Goal: Task Accomplishment & Management: Complete application form

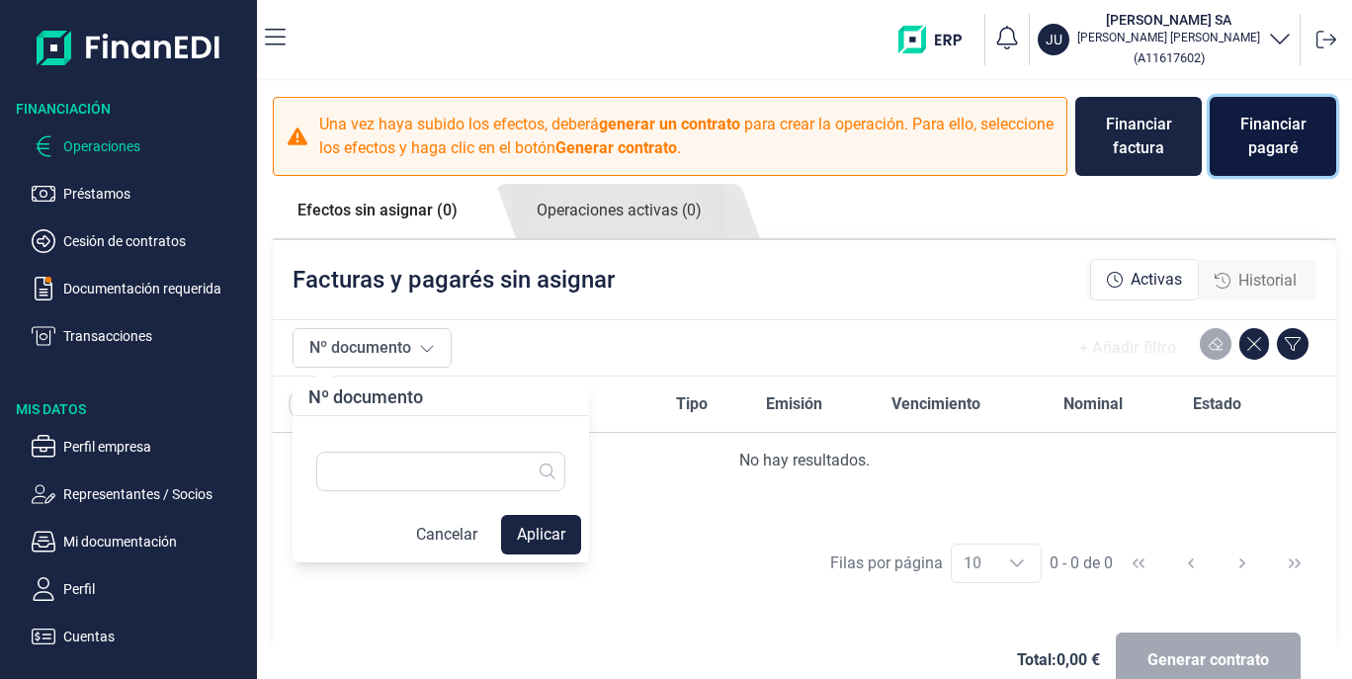
click at [1271, 152] on div "Financiar pagaré" at bounding box center [1272, 136] width 95 height 47
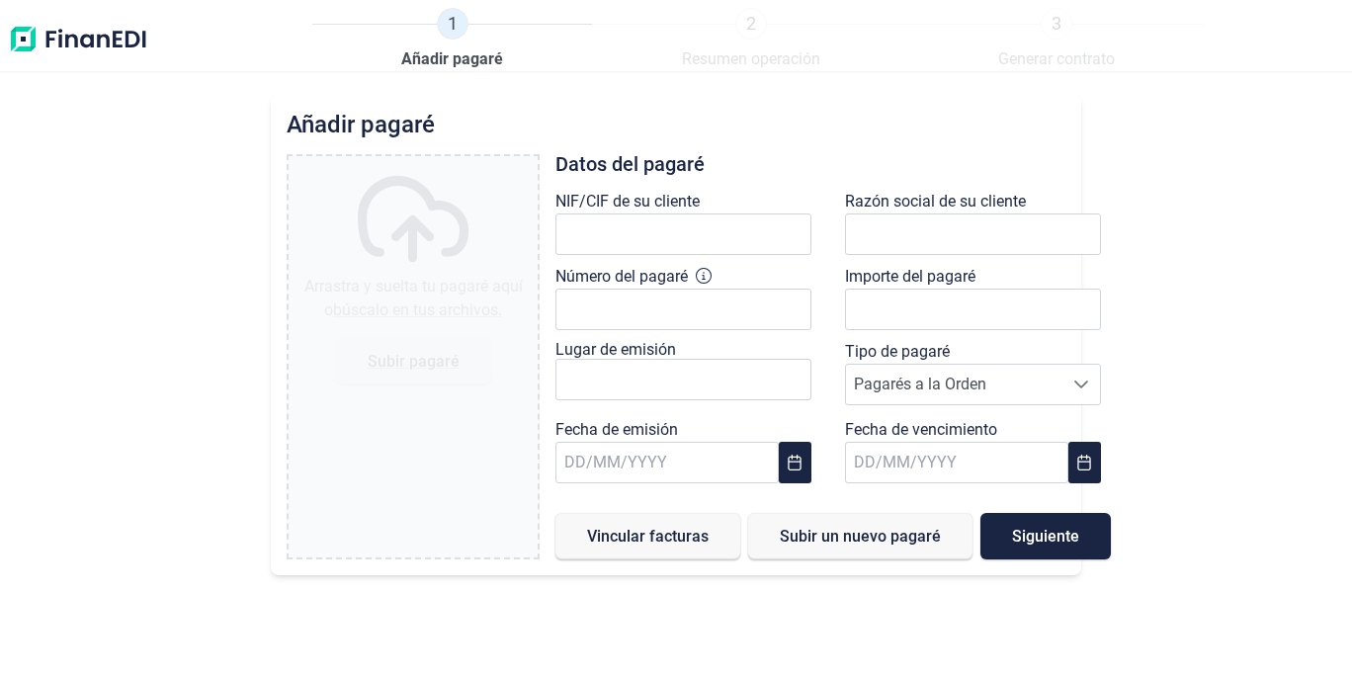
type input "0,00 €"
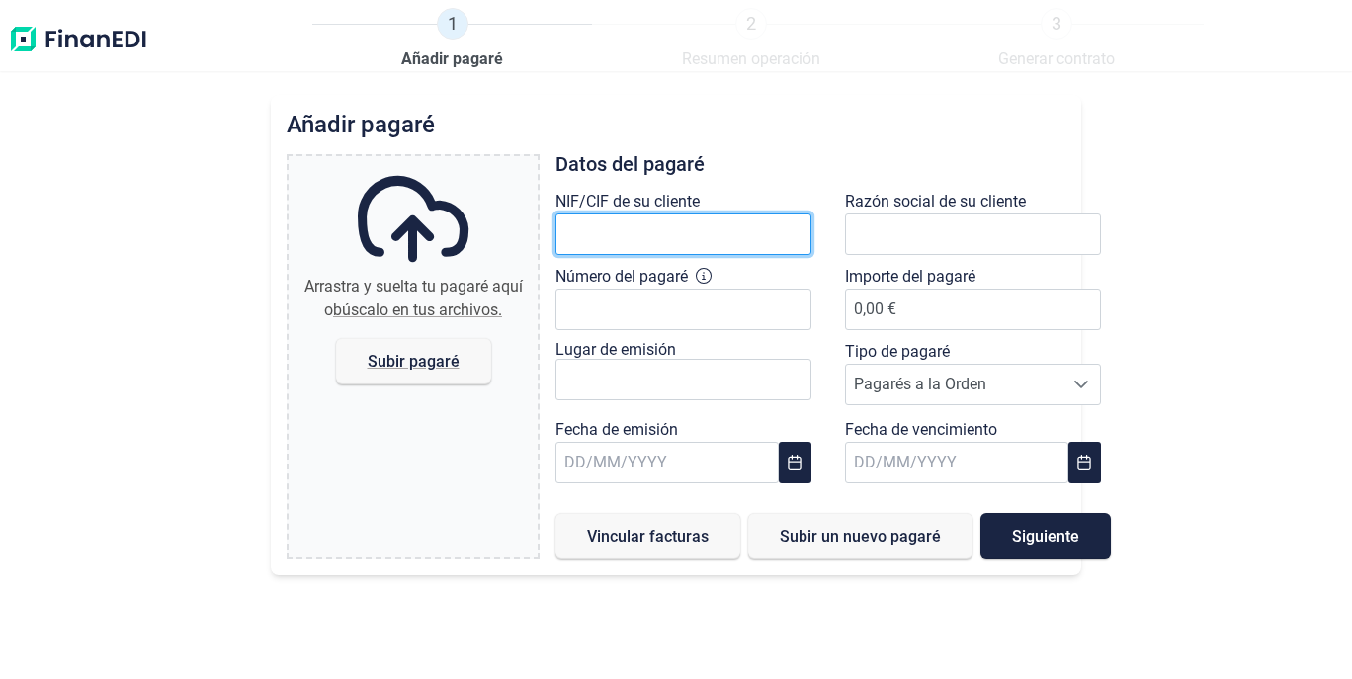
click at [723, 244] on input "text" at bounding box center [683, 234] width 256 height 42
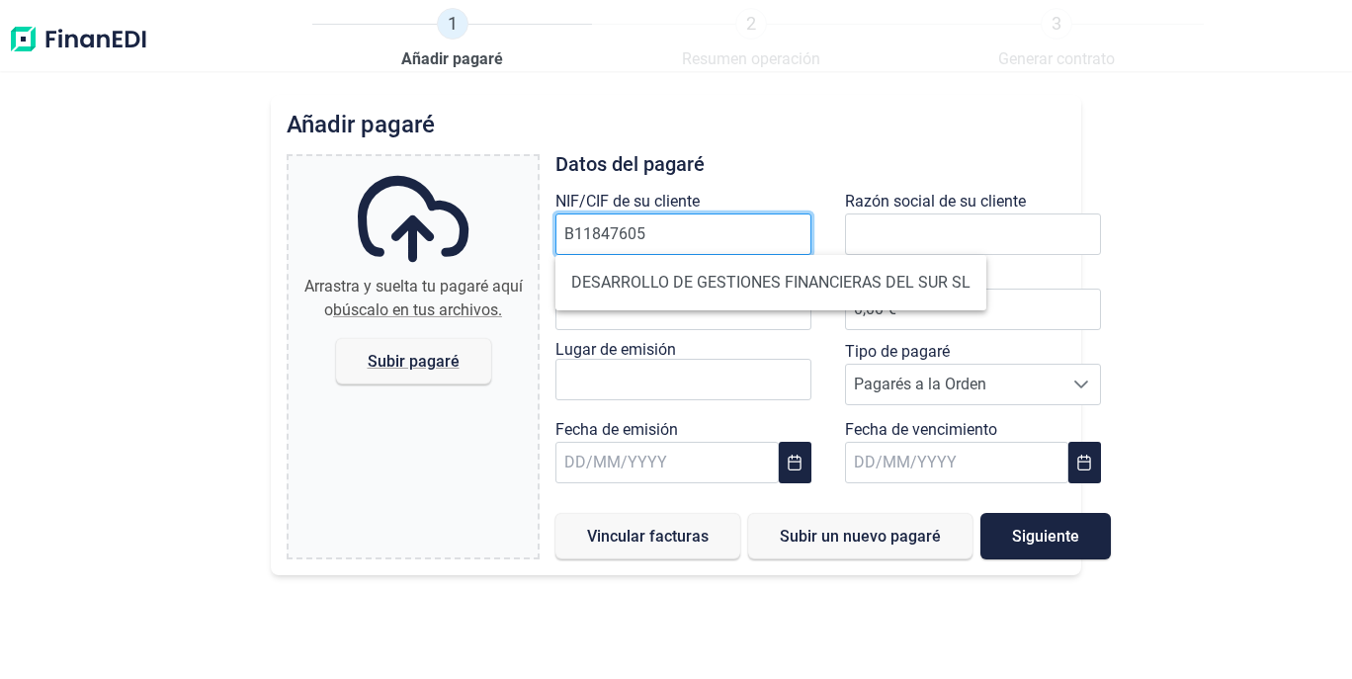
click at [667, 246] on input "B11847605" at bounding box center [683, 234] width 256 height 42
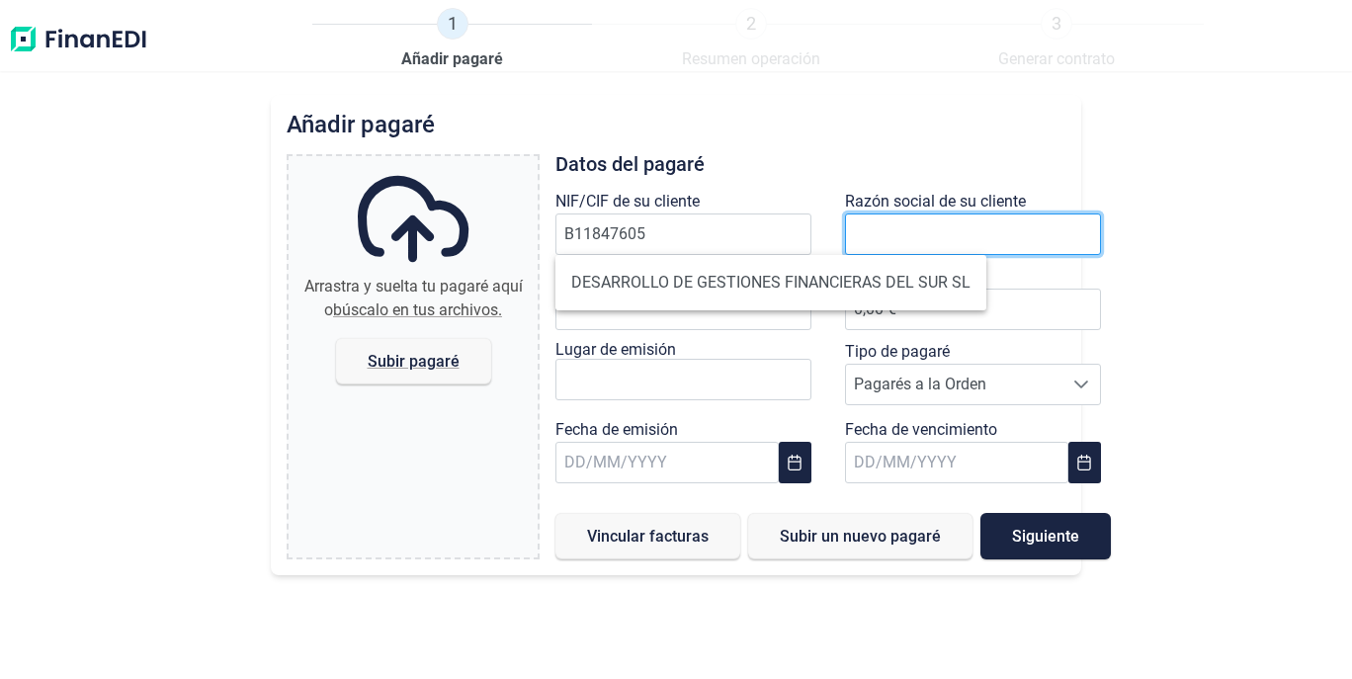
click at [892, 240] on input "text" at bounding box center [973, 234] width 256 height 42
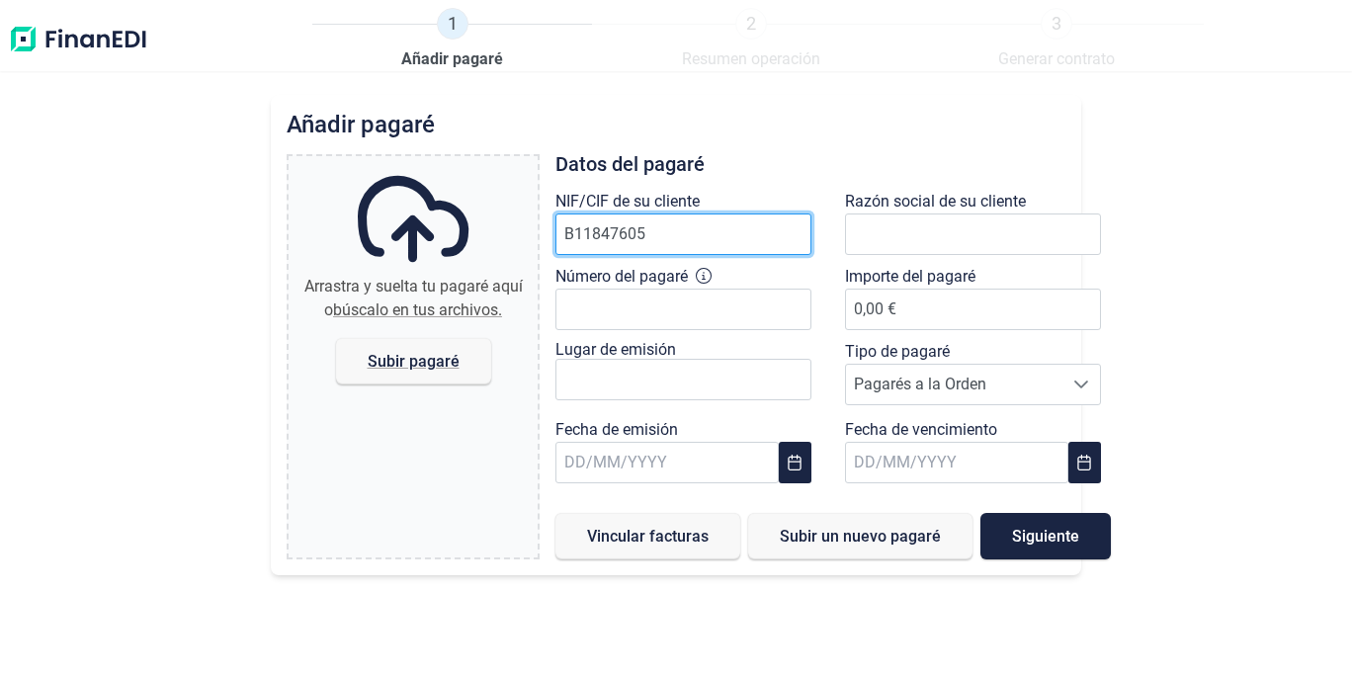
click at [707, 231] on input "B11847605" at bounding box center [683, 234] width 256 height 42
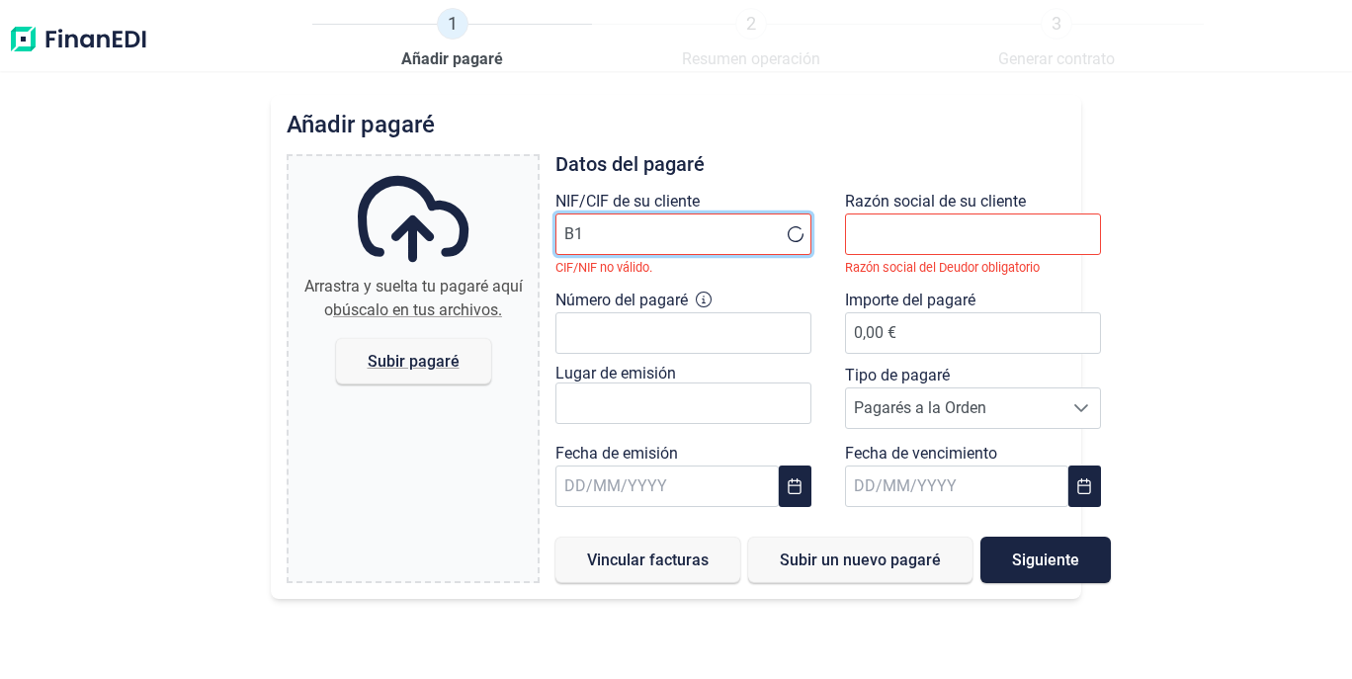
type input "B"
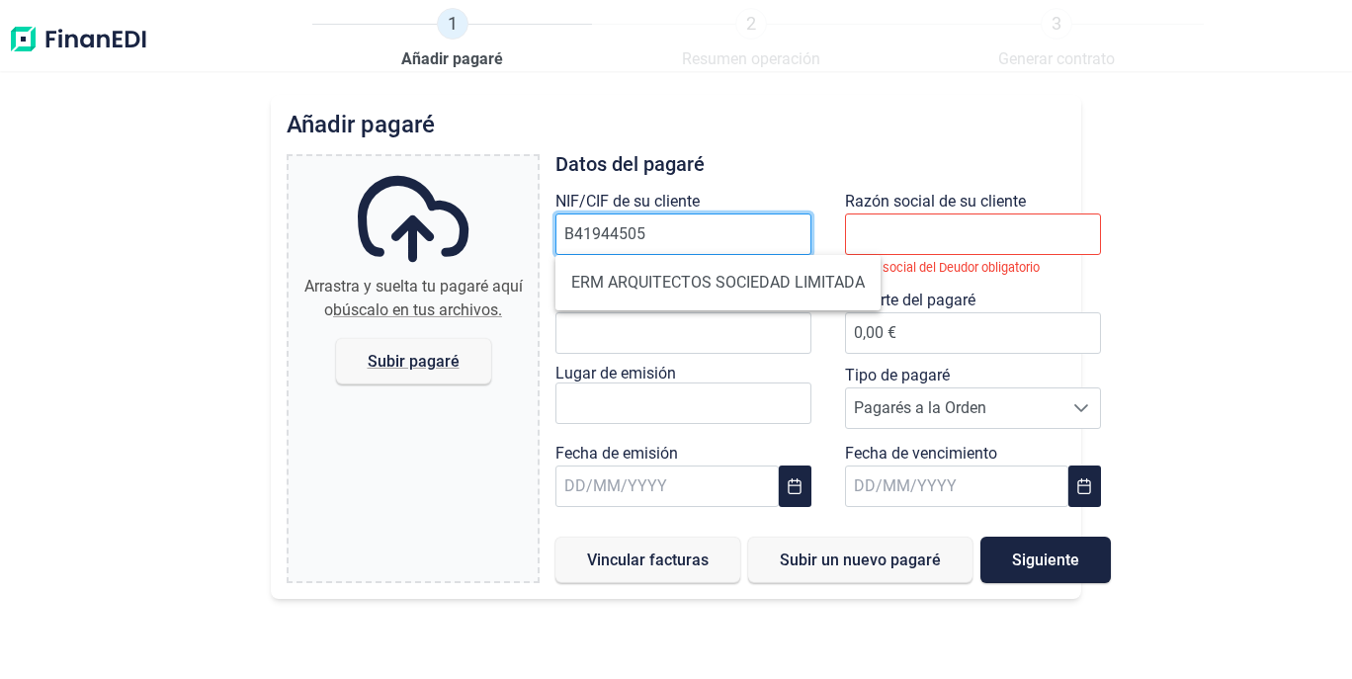
click at [705, 242] on input "B41944505" at bounding box center [683, 234] width 256 height 42
type input "B41944505"
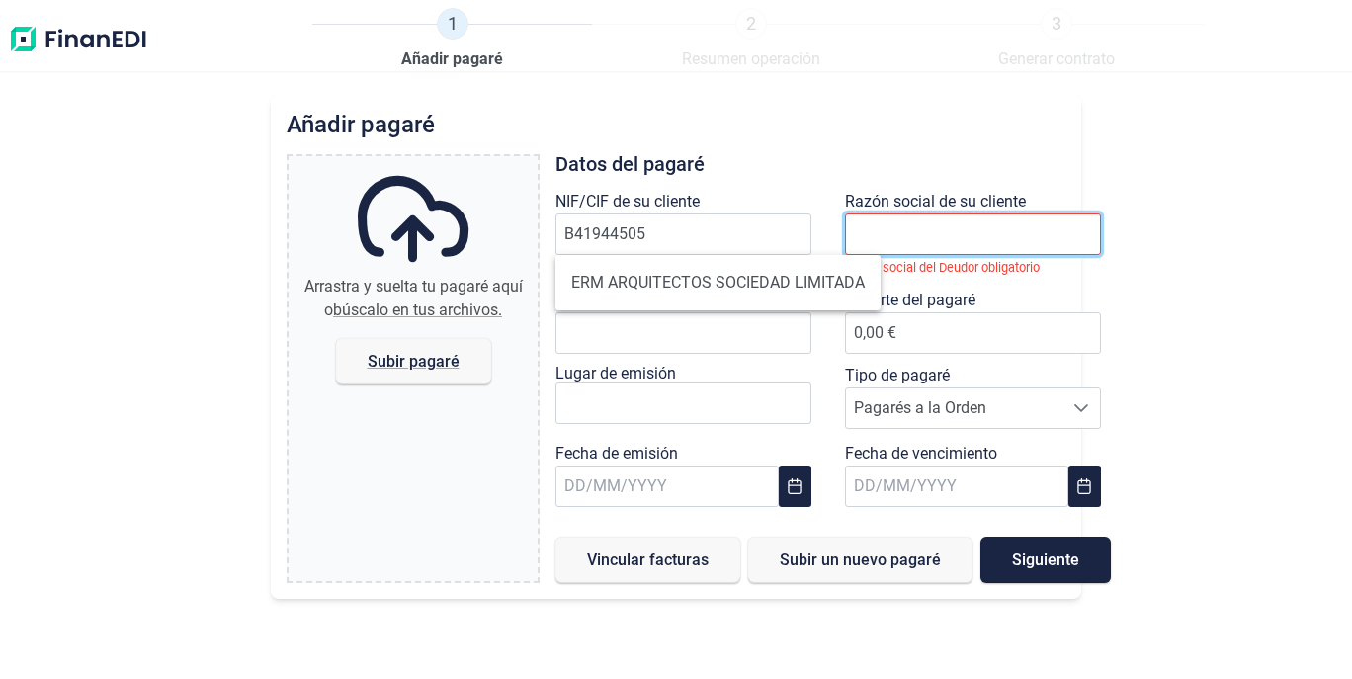
click at [906, 236] on input "text" at bounding box center [973, 234] width 256 height 42
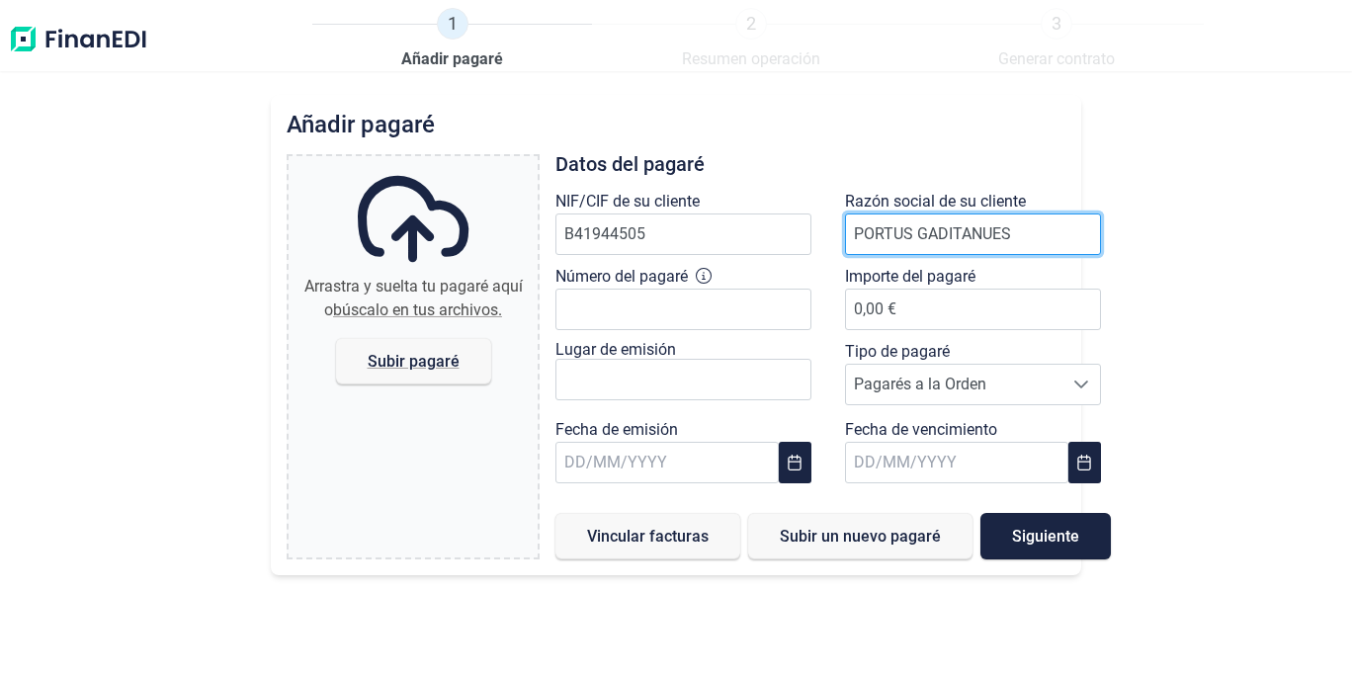
click at [1034, 238] on input "PORTUS GADITANUES" at bounding box center [973, 234] width 256 height 42
type input "PORTUS GADITANUES, SL.L"
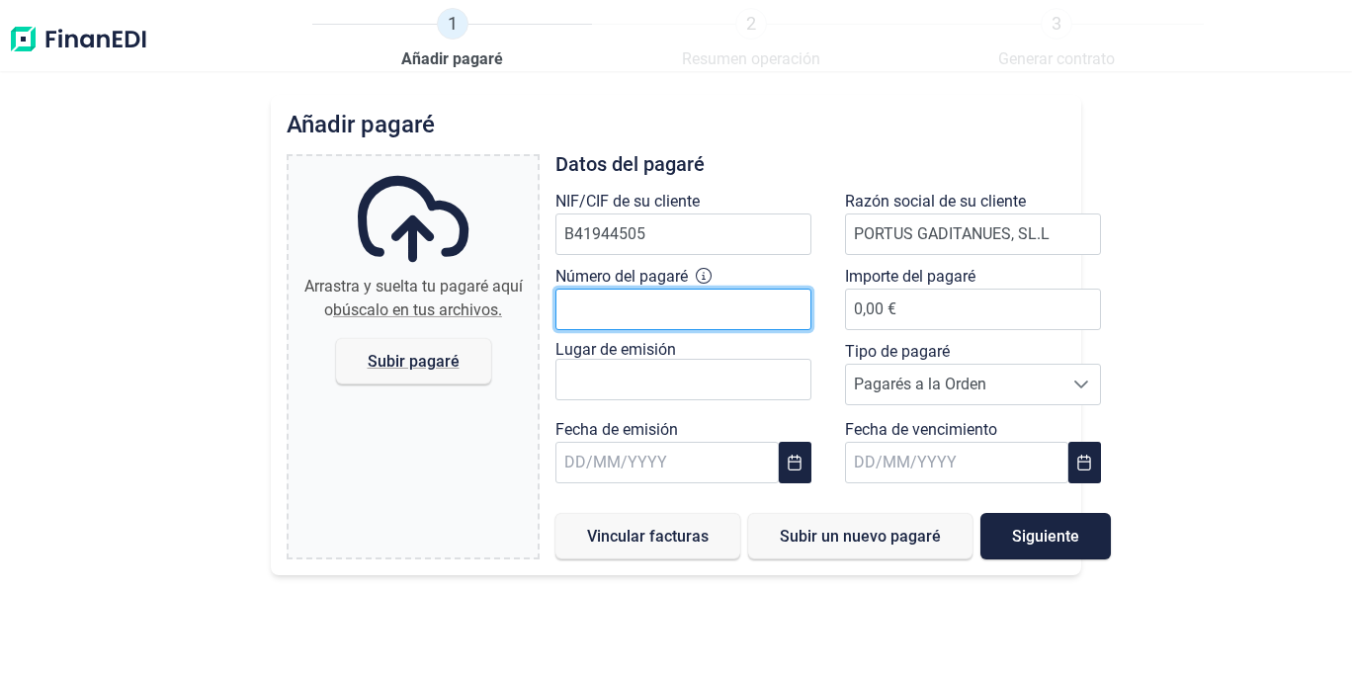
click at [683, 298] on input "Número del pagaré" at bounding box center [683, 310] width 256 height 42
type input "52051593"
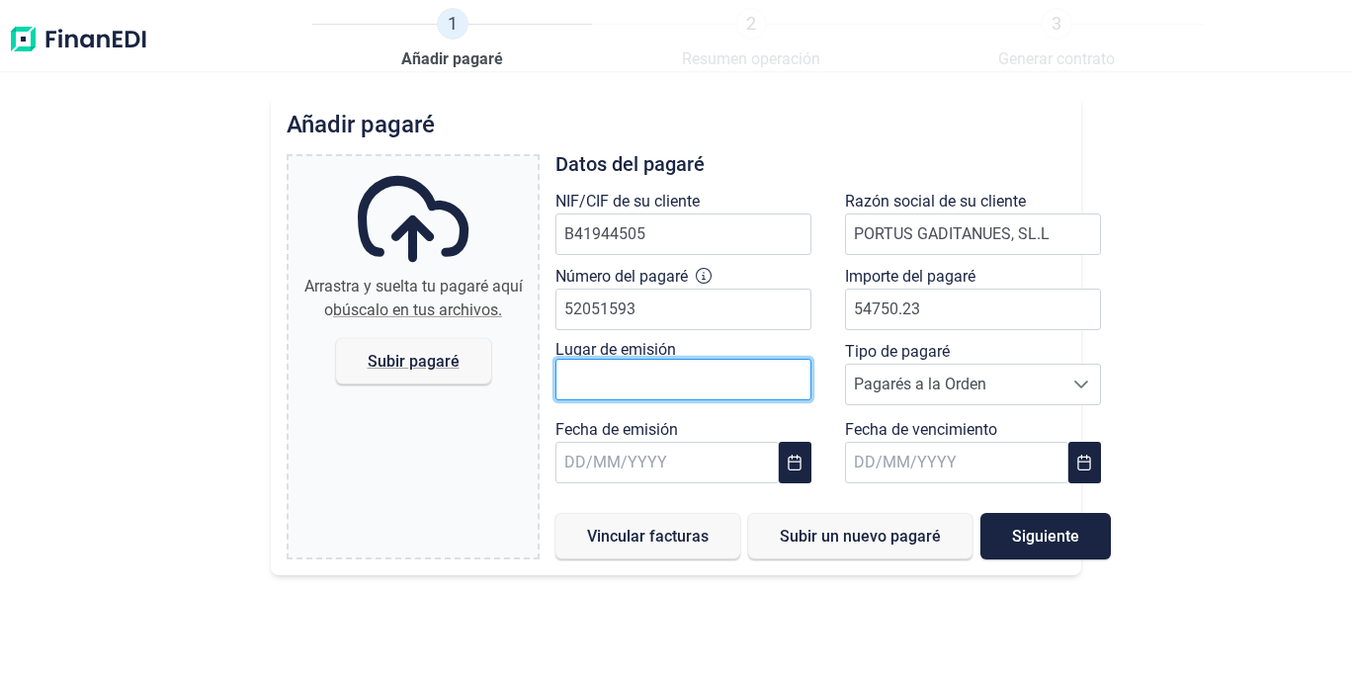
type input "54.750,23 €"
click at [693, 380] on input "text" at bounding box center [683, 380] width 256 height 42
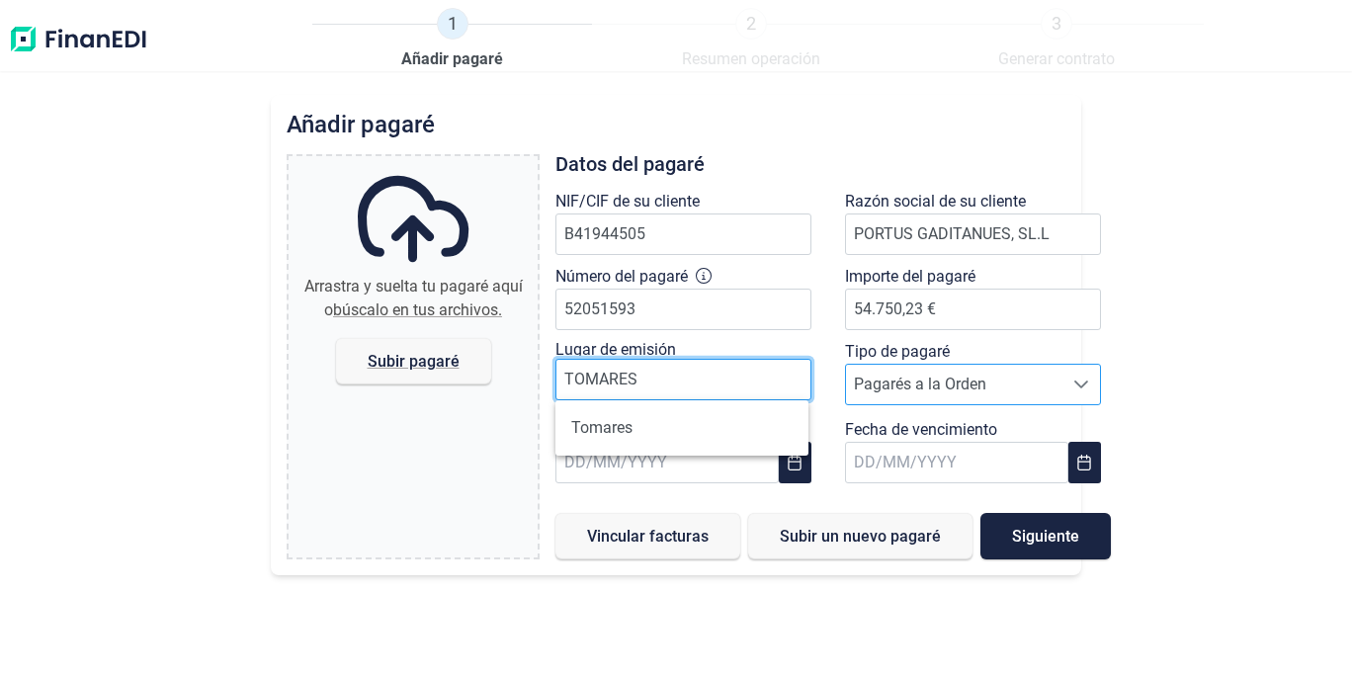
type input "TOMARES"
click at [1017, 378] on span "Pagarés a la Orden" at bounding box center [954, 385] width 216 height 40
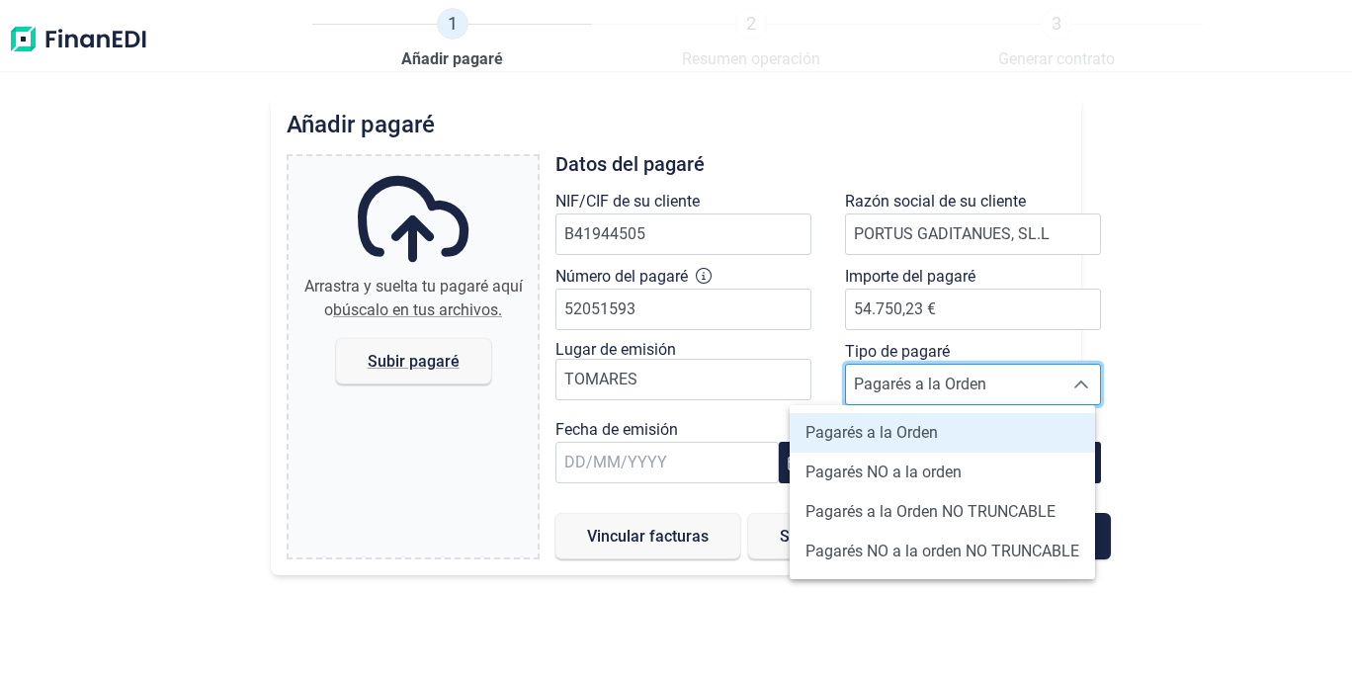
click at [1017, 378] on span "Pagarés a la Orden" at bounding box center [954, 385] width 216 height 40
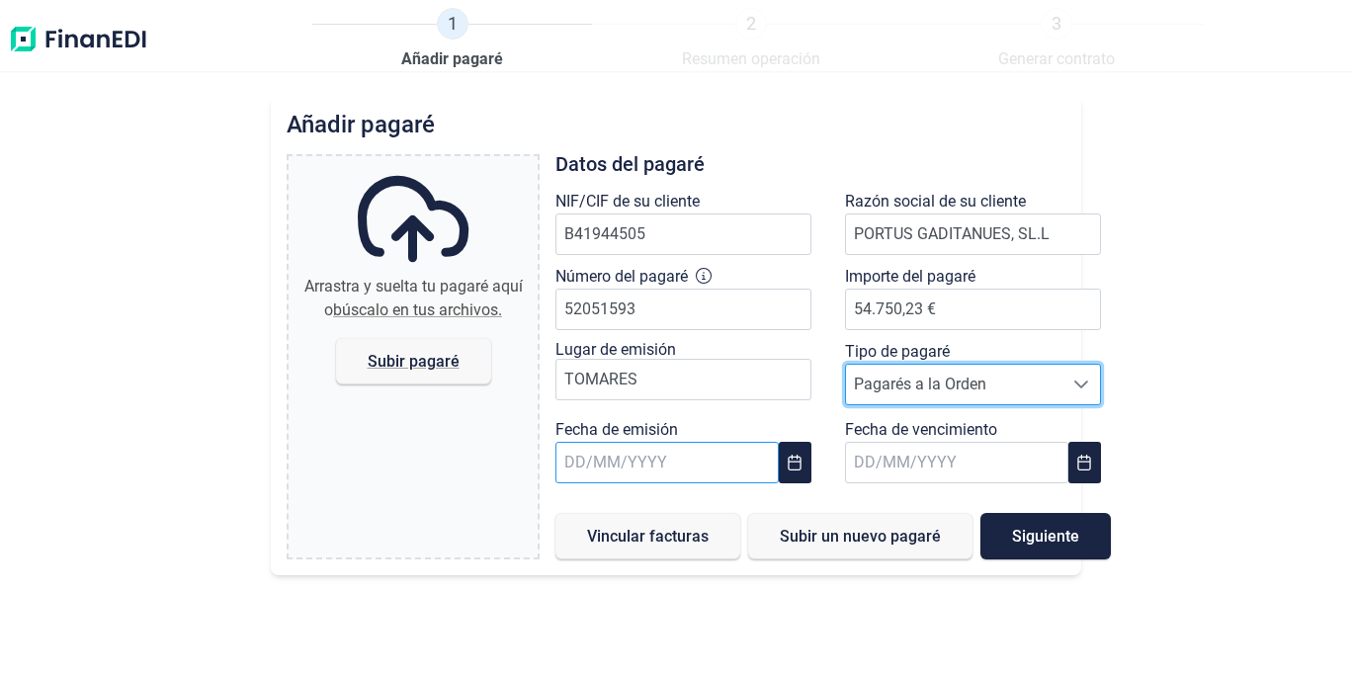
click at [651, 460] on input "text" at bounding box center [666, 463] width 223 height 42
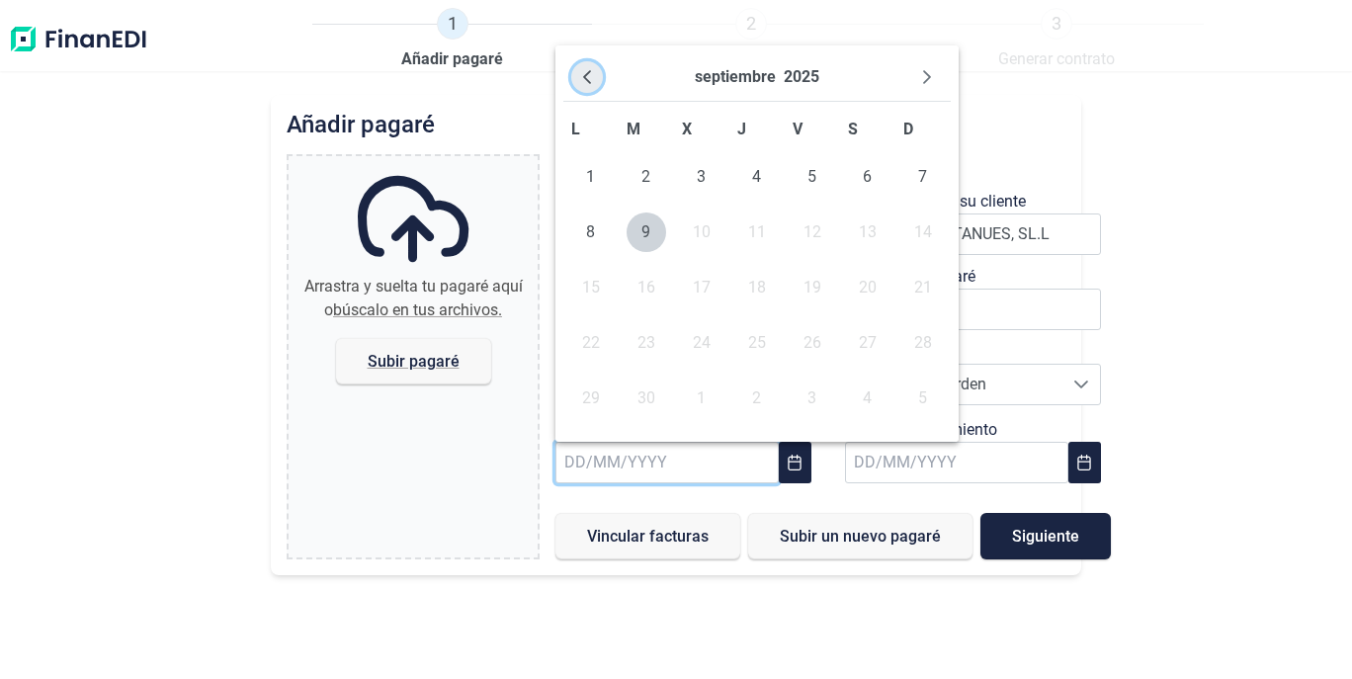
click at [582, 68] on button "Previous Month" at bounding box center [587, 77] width 32 height 32
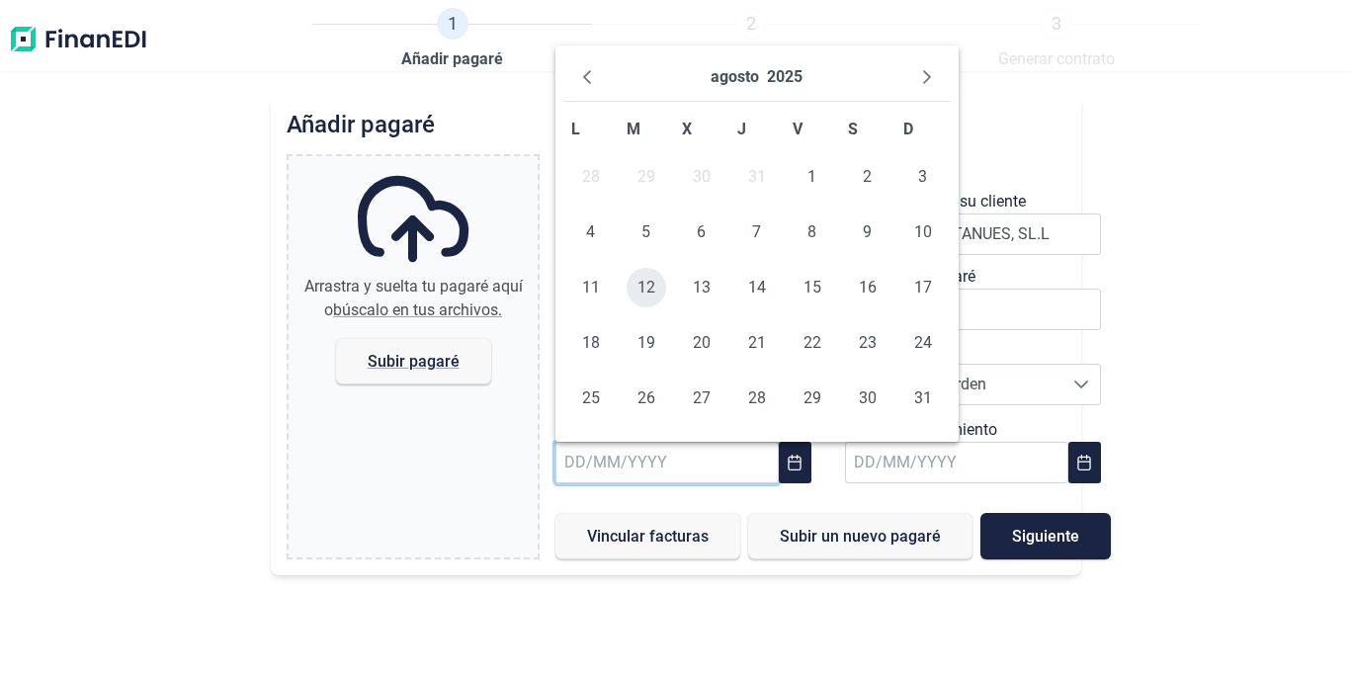
click at [635, 284] on span "12" at bounding box center [646, 288] width 40 height 40
type input "[DATE]"
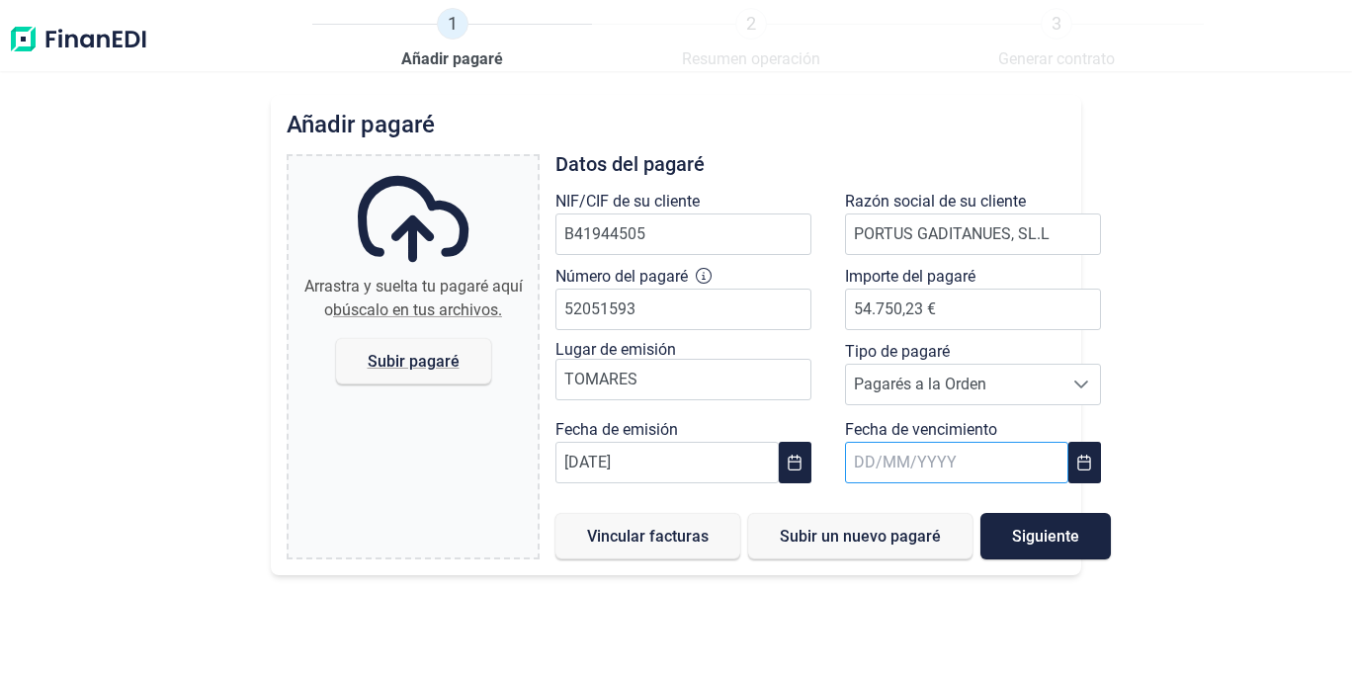
click at [950, 465] on input "text" at bounding box center [956, 463] width 223 height 42
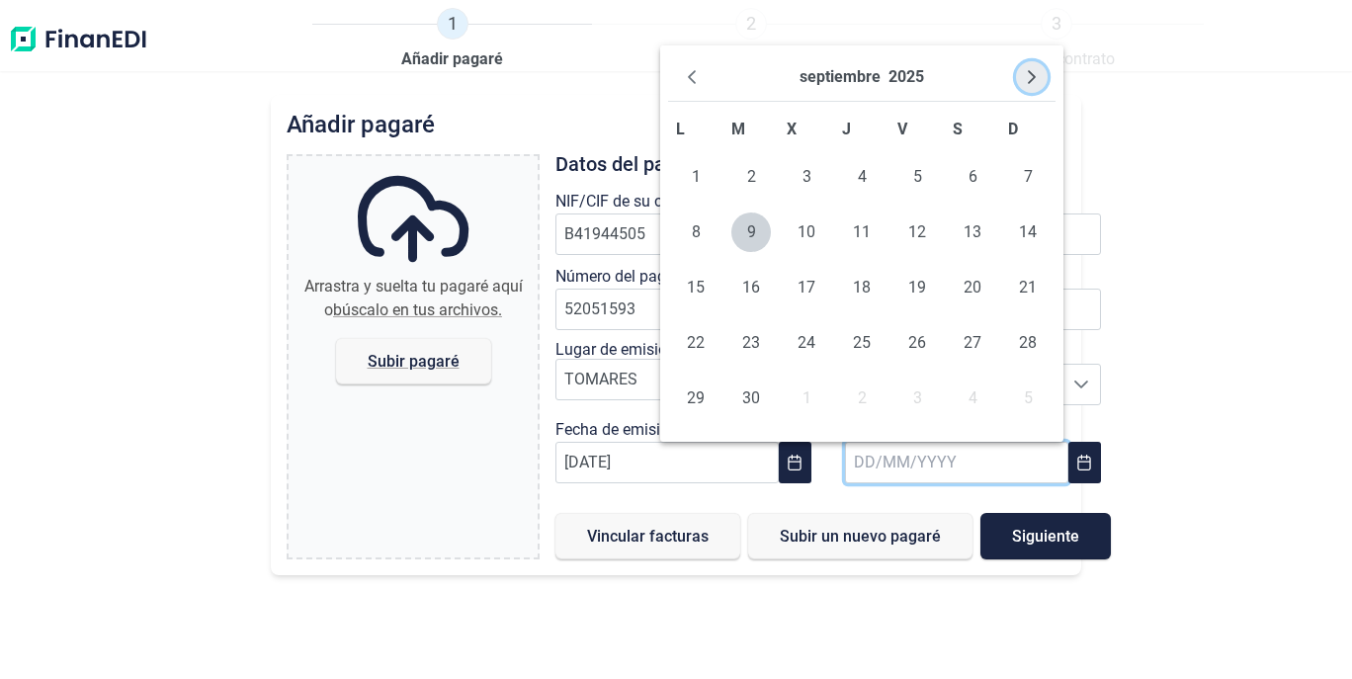
click at [1024, 73] on icon "Next Month" at bounding box center [1032, 77] width 16 height 16
click at [1034, 400] on span "30" at bounding box center [1028, 398] width 40 height 40
type input "[DATE]"
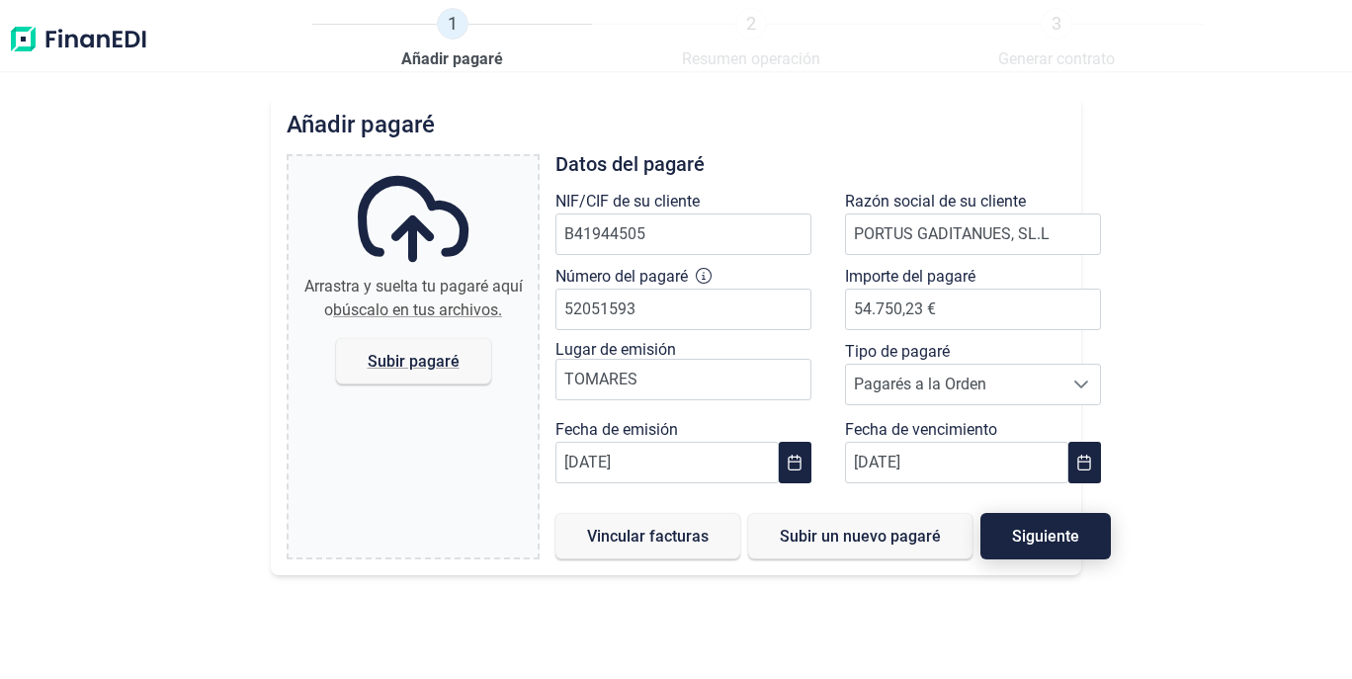
click at [1015, 532] on span "Siguiente" at bounding box center [1045, 536] width 67 height 15
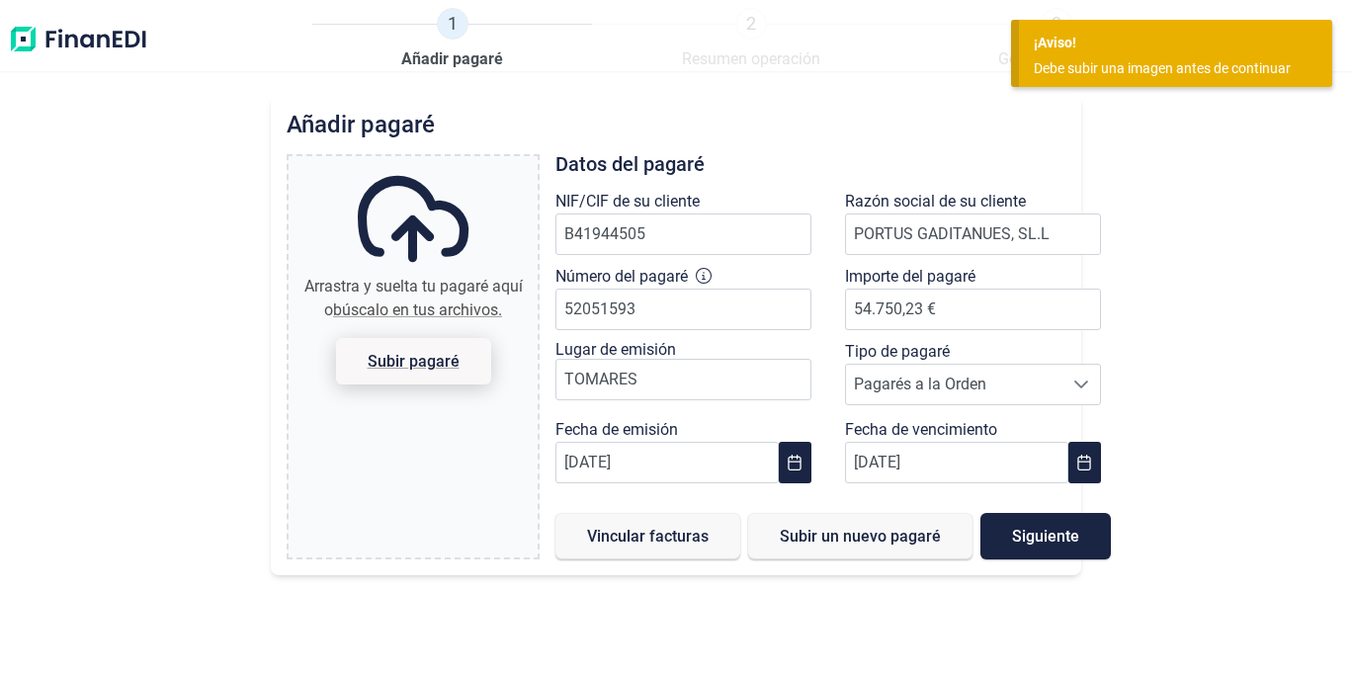
click at [390, 367] on span "Subir pagaré" at bounding box center [413, 361] width 92 height 15
click at [390, 162] on input "Arrastra y suelta tu pagaré aquí o búscalo en tus archivos. Subir pagaré" at bounding box center [413, 159] width 249 height 6
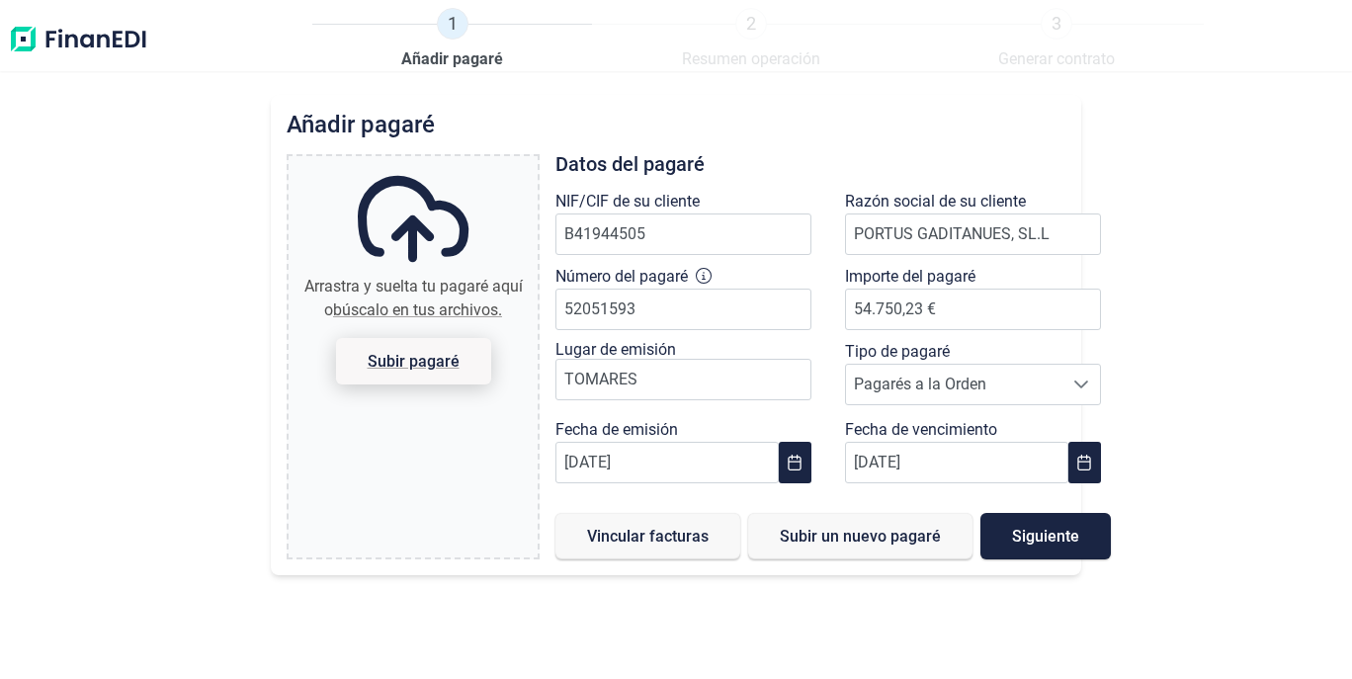
type input "C:\fakepath\PAGARE PORTUS.pdf"
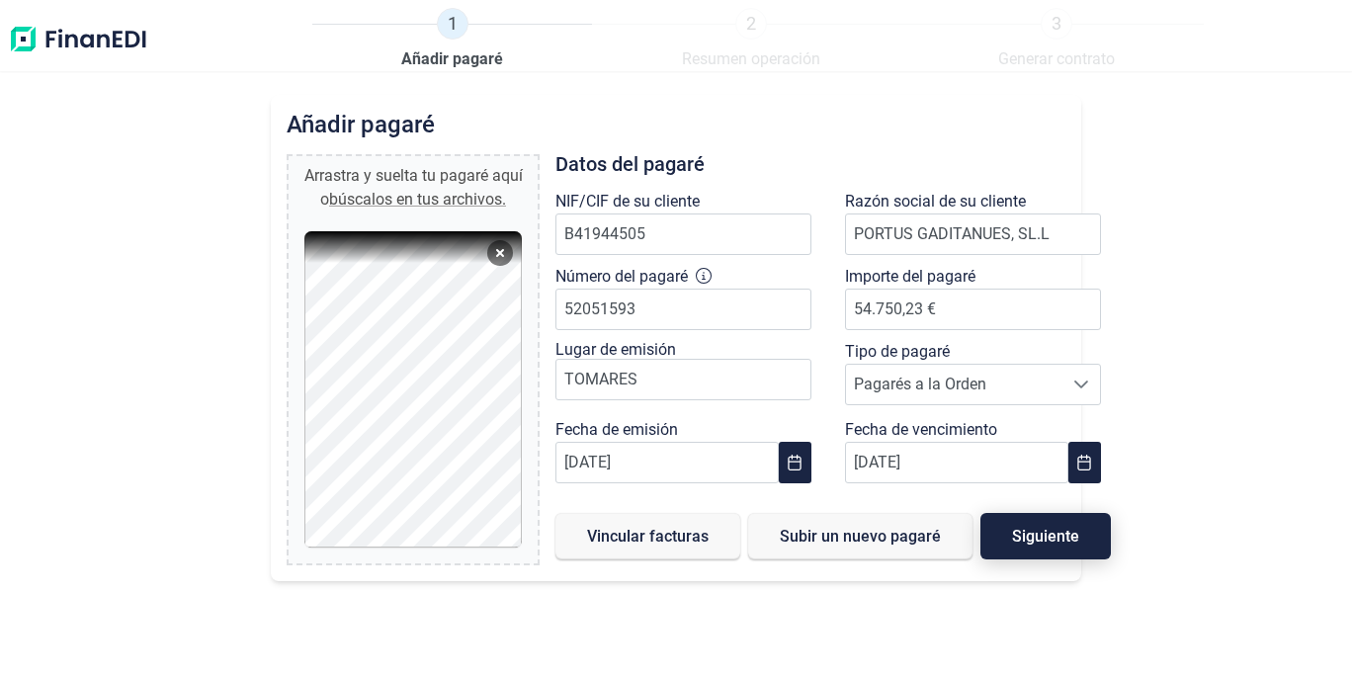
click at [1055, 541] on span "Siguiente" at bounding box center [1045, 536] width 67 height 15
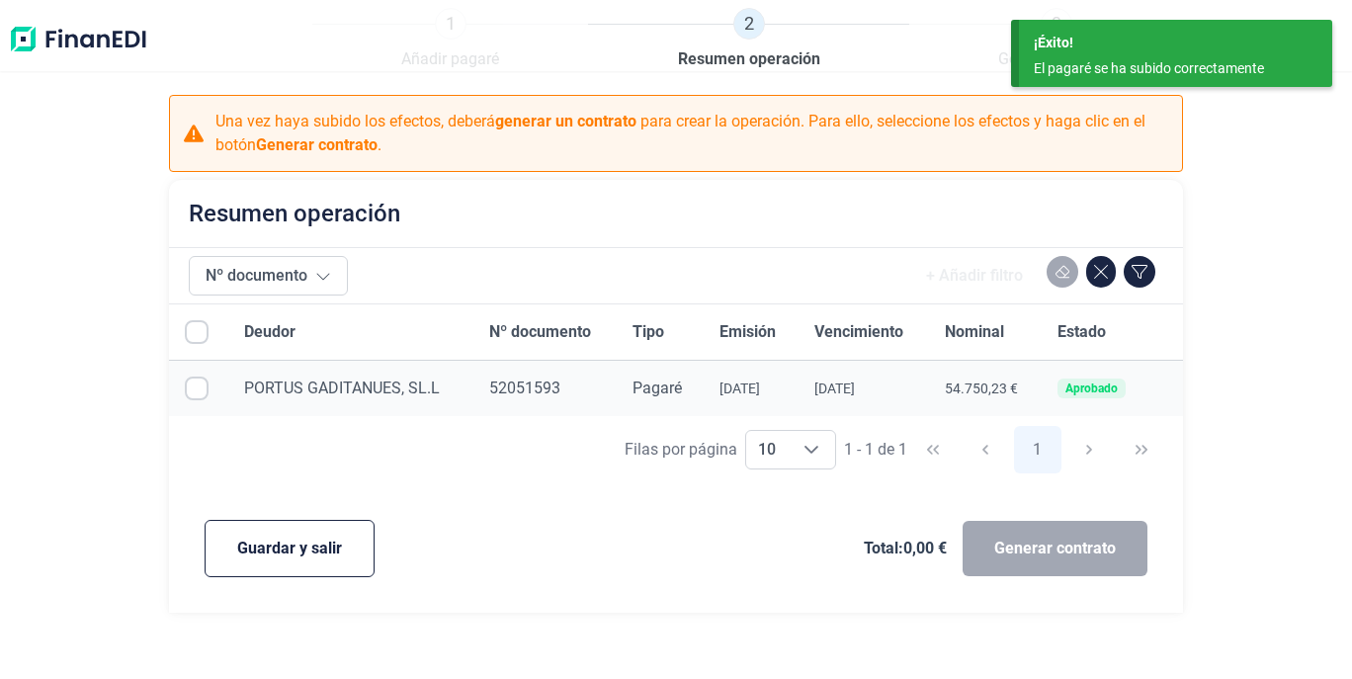
checkbox input "true"
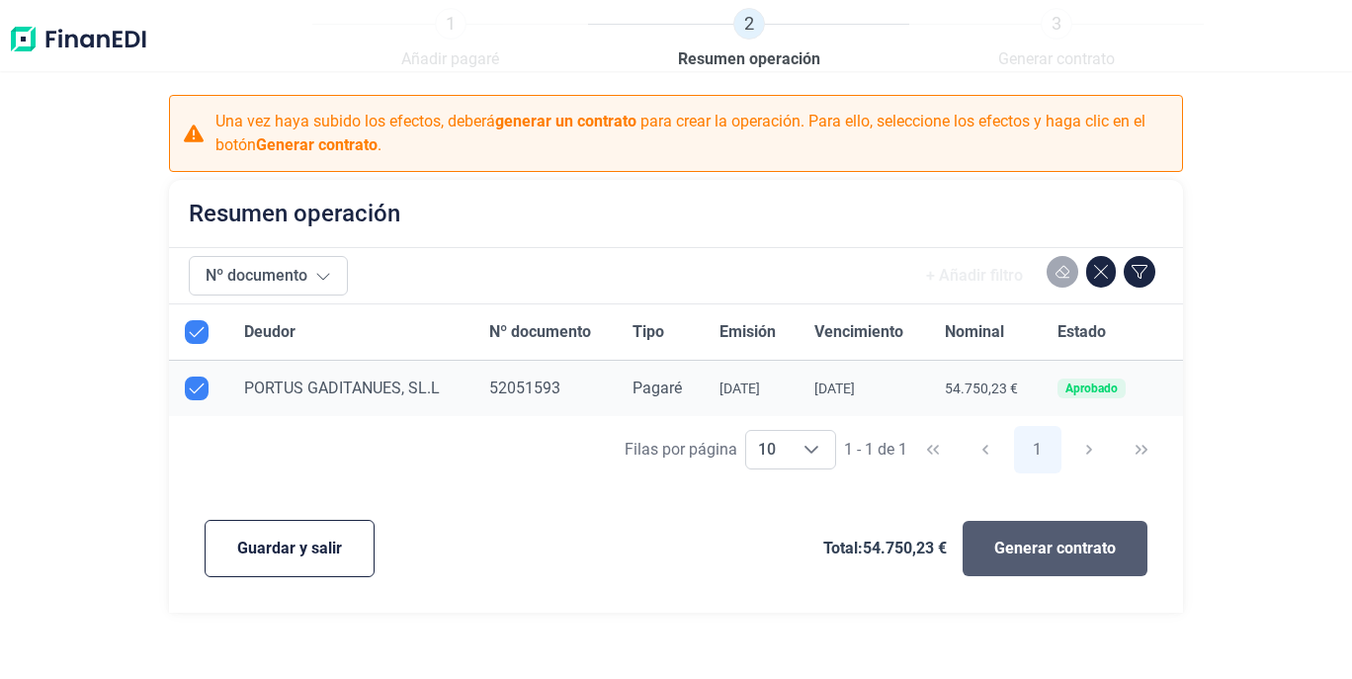
click at [1070, 562] on button "Generar contrato" at bounding box center [1054, 548] width 185 height 55
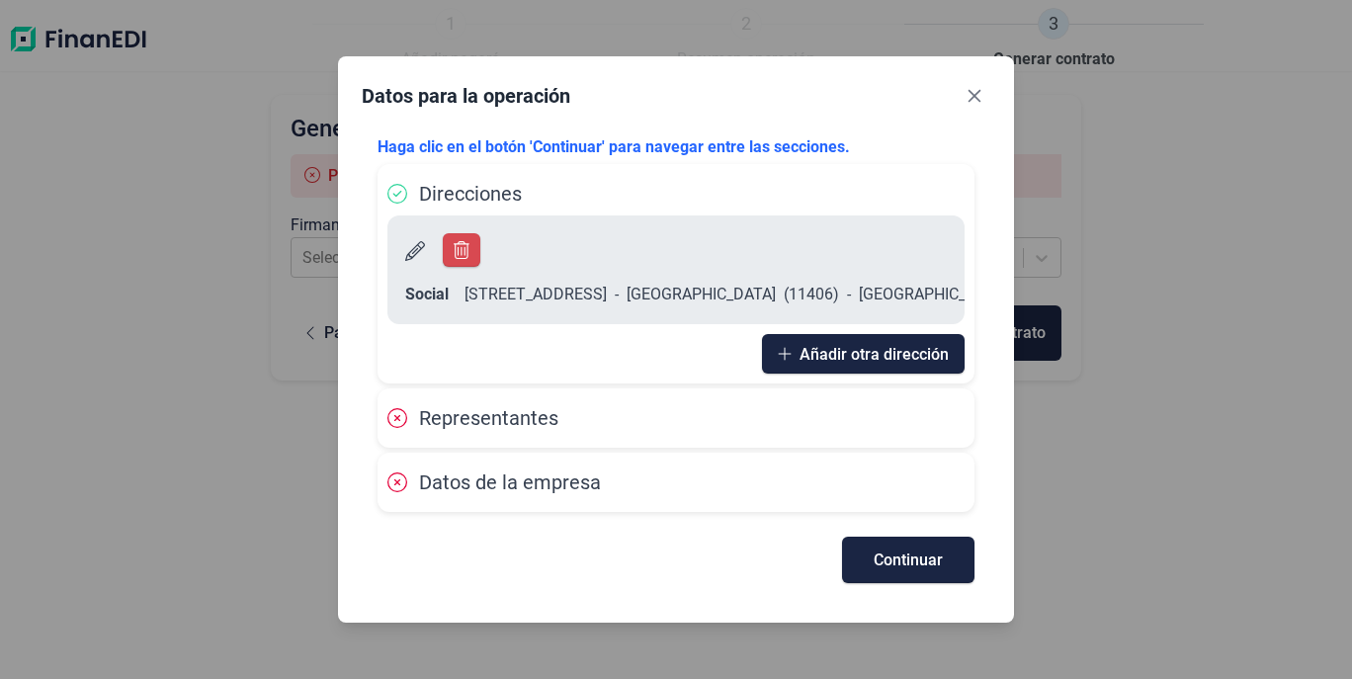
click at [754, 427] on div "Representantes" at bounding box center [675, 418] width 577 height 30
click at [394, 414] on icon at bounding box center [397, 418] width 20 height 20
click at [405, 476] on icon at bounding box center [397, 482] width 20 height 20
click at [905, 564] on span "Continuar" at bounding box center [907, 559] width 69 height 15
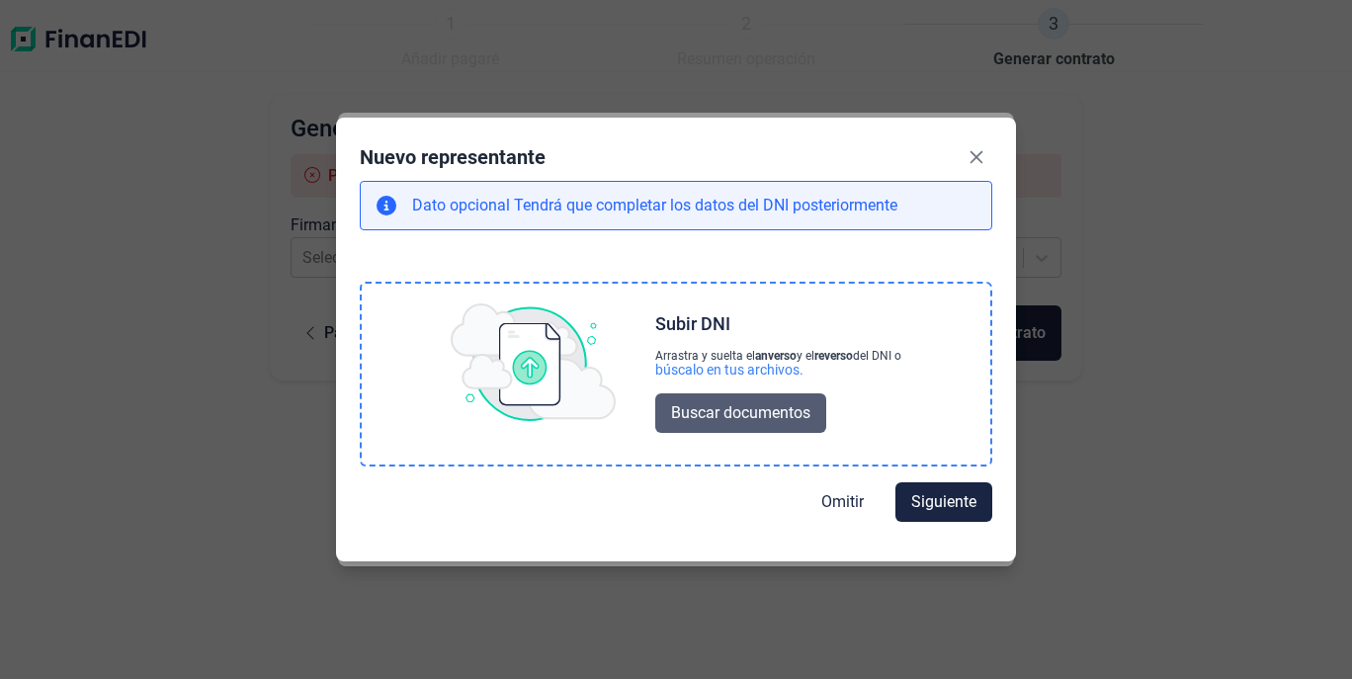
click at [730, 406] on span "Buscar documentos" at bounding box center [740, 413] width 139 height 24
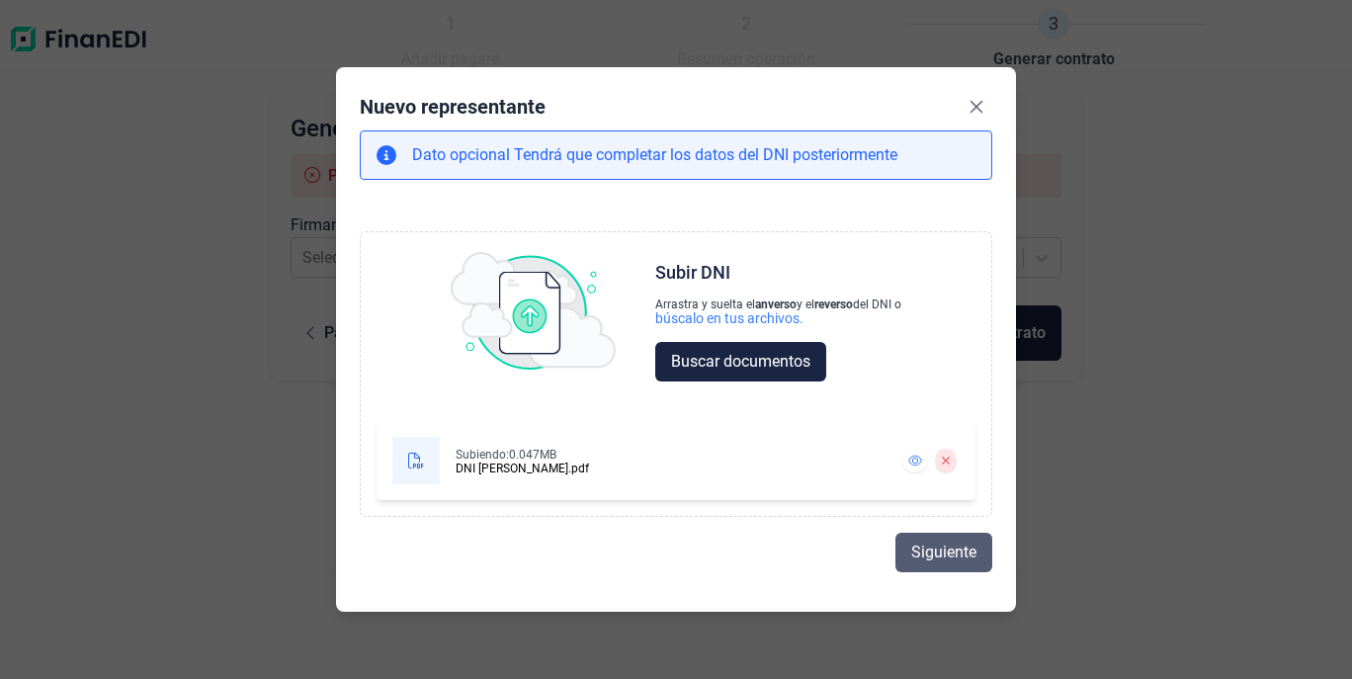
click at [928, 551] on span "Siguiente" at bounding box center [943, 553] width 65 height 24
select select "ES"
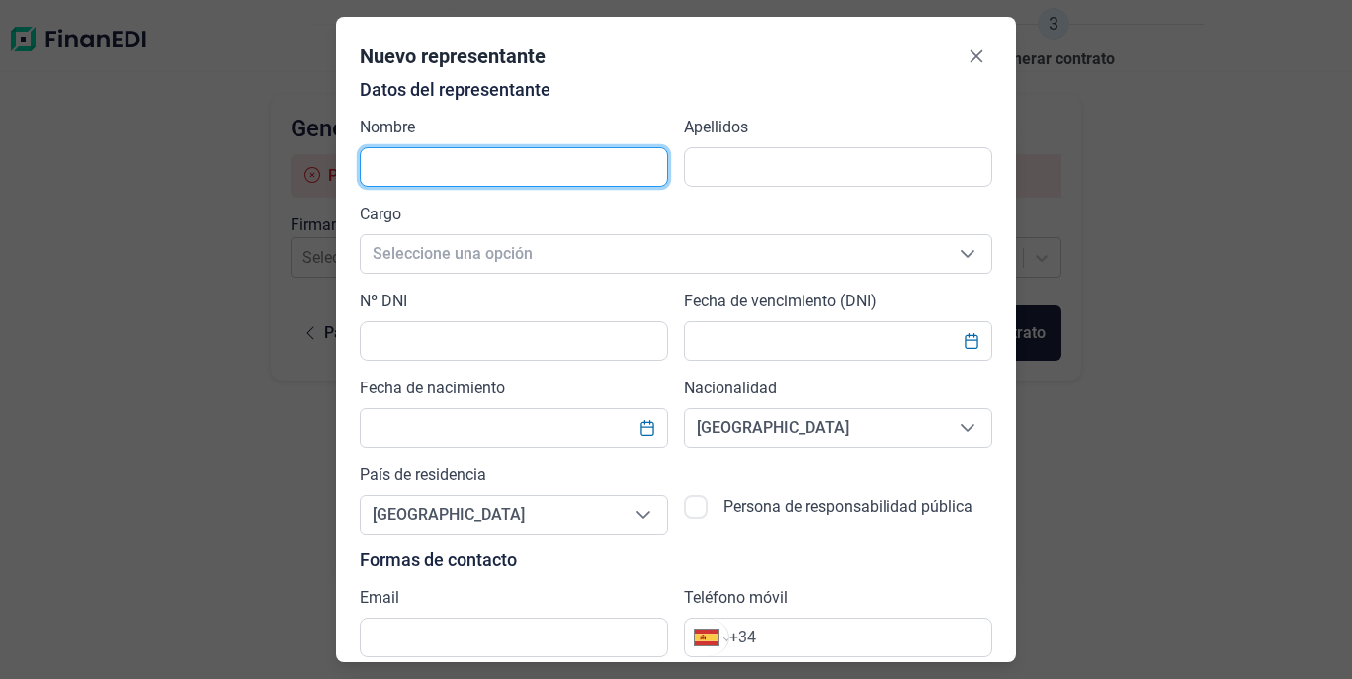
click at [520, 172] on input "text" at bounding box center [514, 167] width 308 height 40
type input "[PERSON_NAME]"
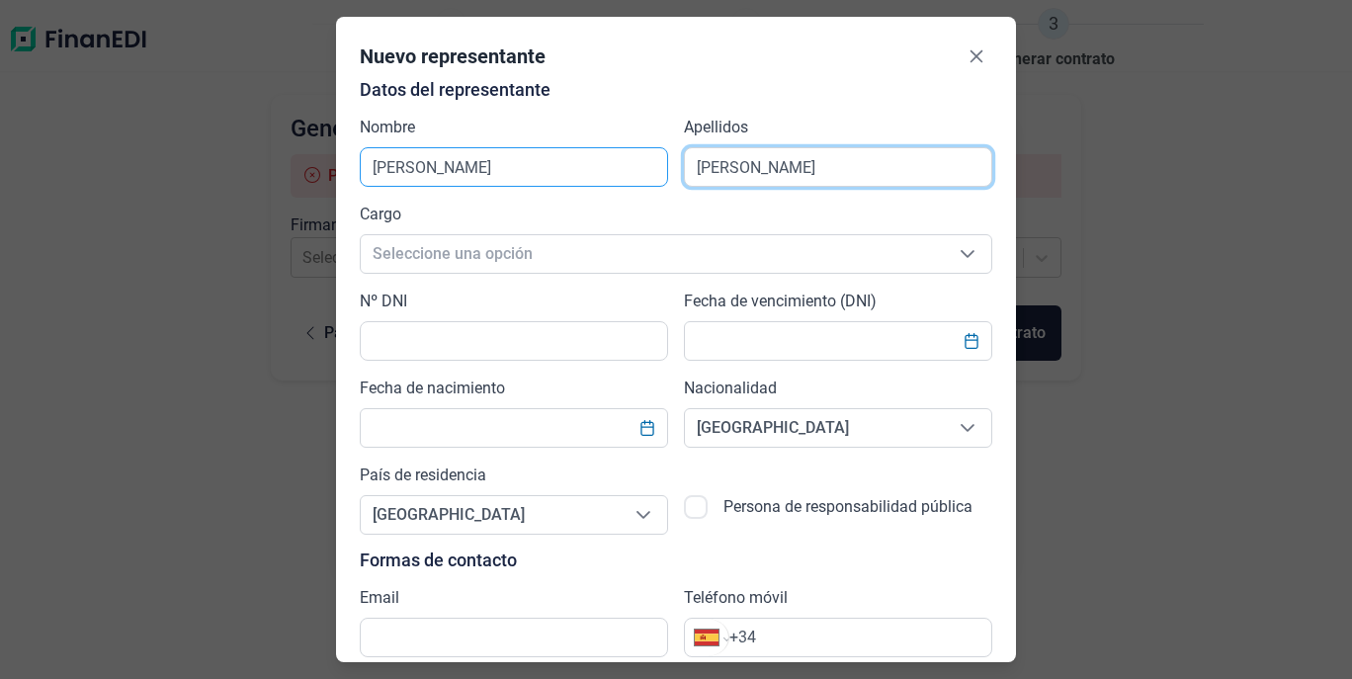
type input "[PERSON_NAME]"
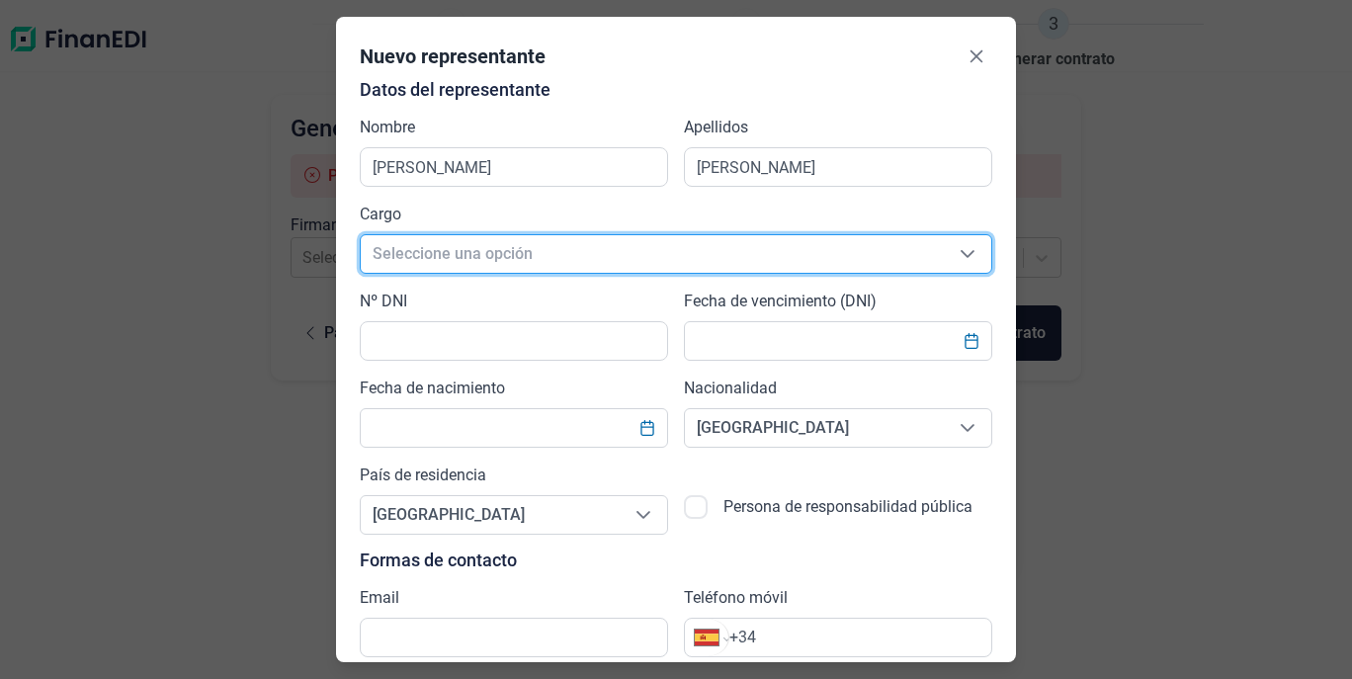
click at [711, 272] on div "Datos del representante Nombre [PERSON_NAME] Apellidos [PERSON_NAME] Cargo Sele…" at bounding box center [676, 368] width 632 height 577
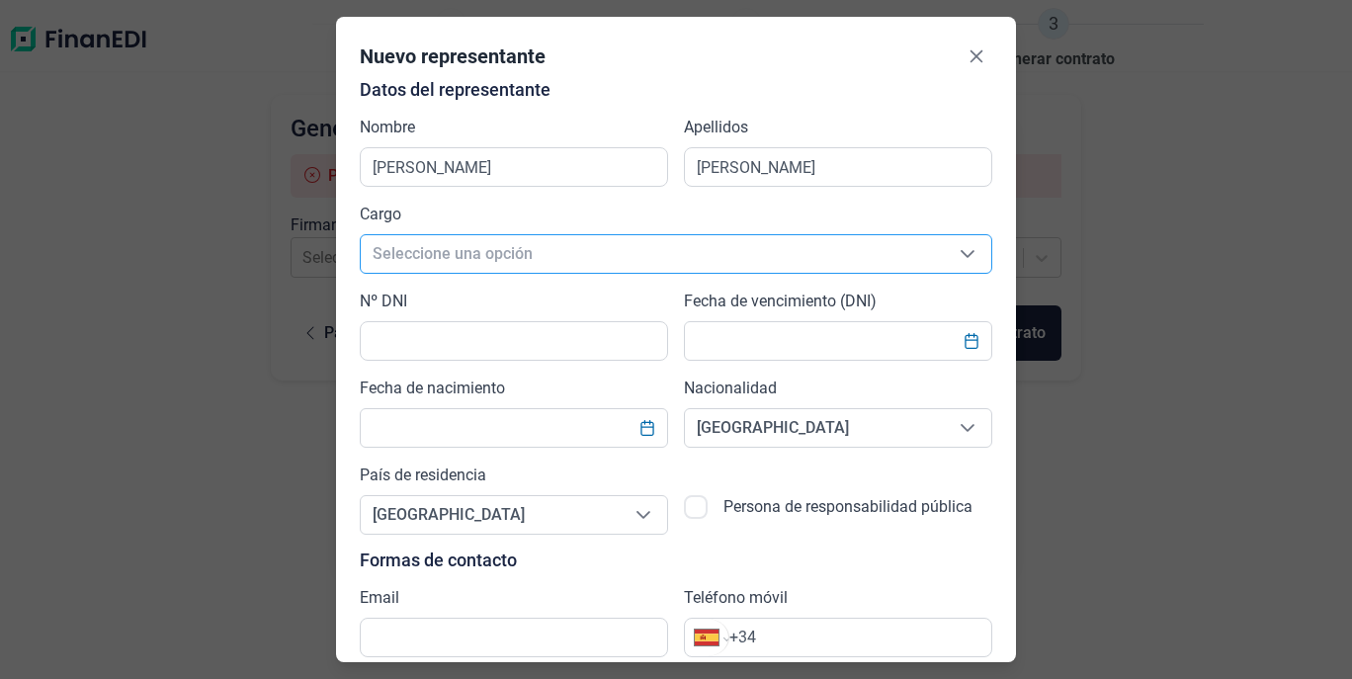
click at [710, 262] on span "Seleccione una opción" at bounding box center [652, 254] width 583 height 38
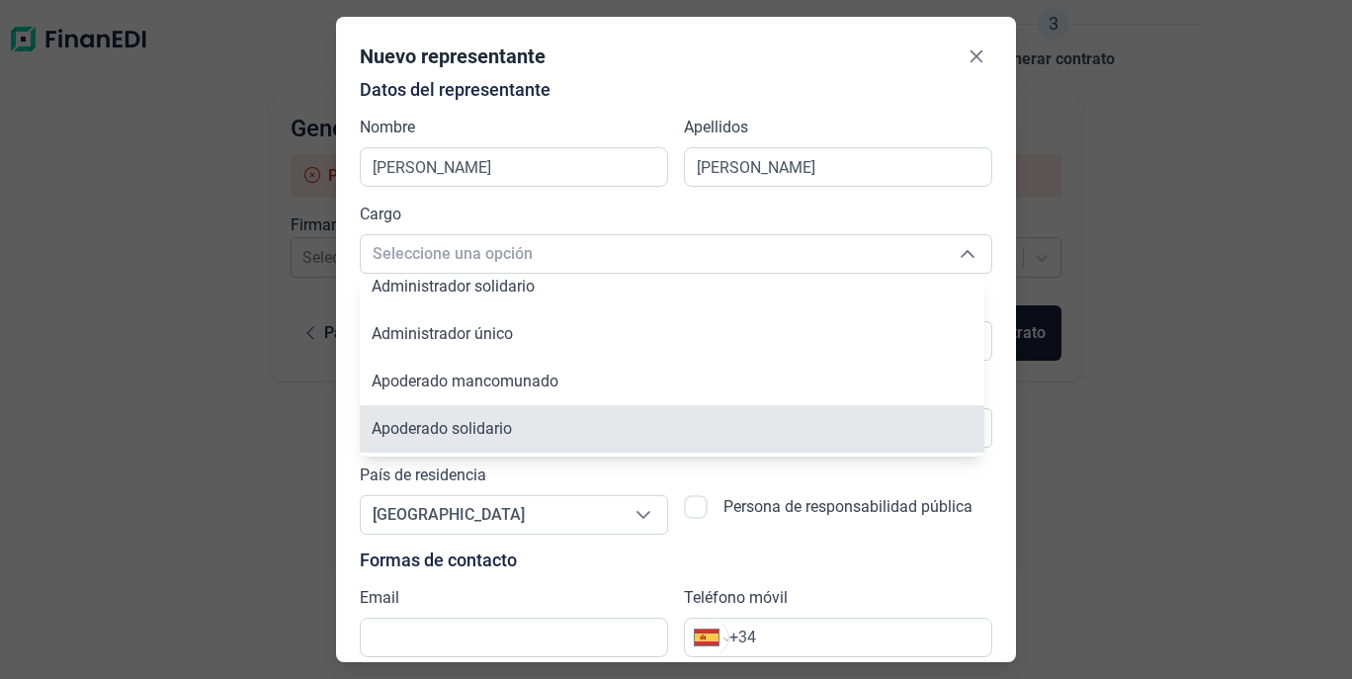
scroll to position [205, 0]
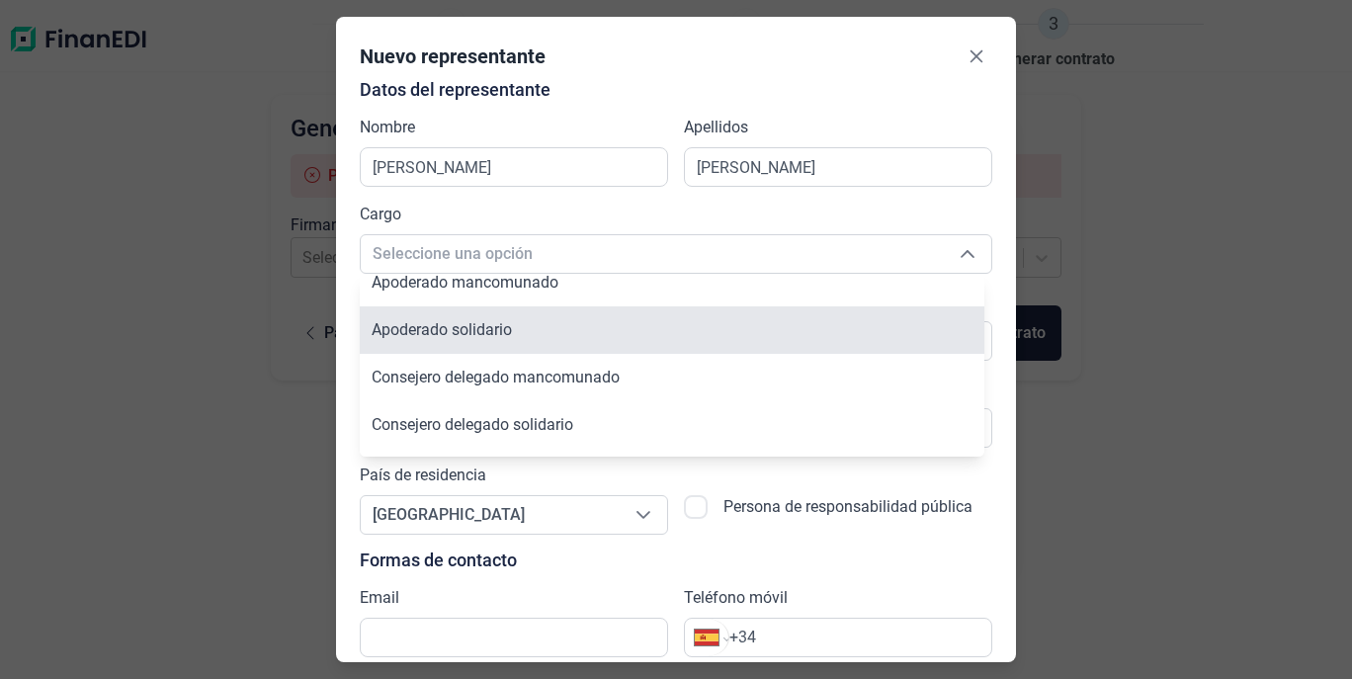
click at [423, 334] on span "Apoderado solidario" at bounding box center [442, 329] width 140 height 19
type input "Apoderado solidario"
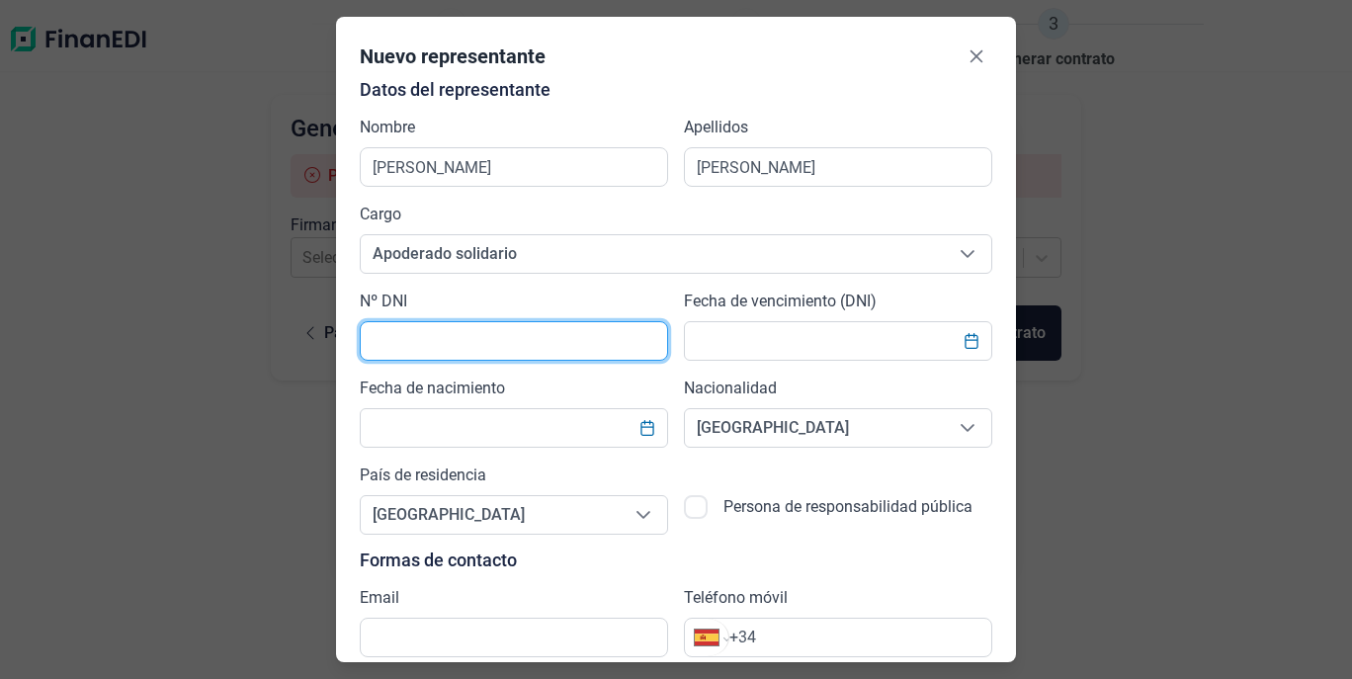
click at [419, 341] on input "text" at bounding box center [514, 341] width 308 height 40
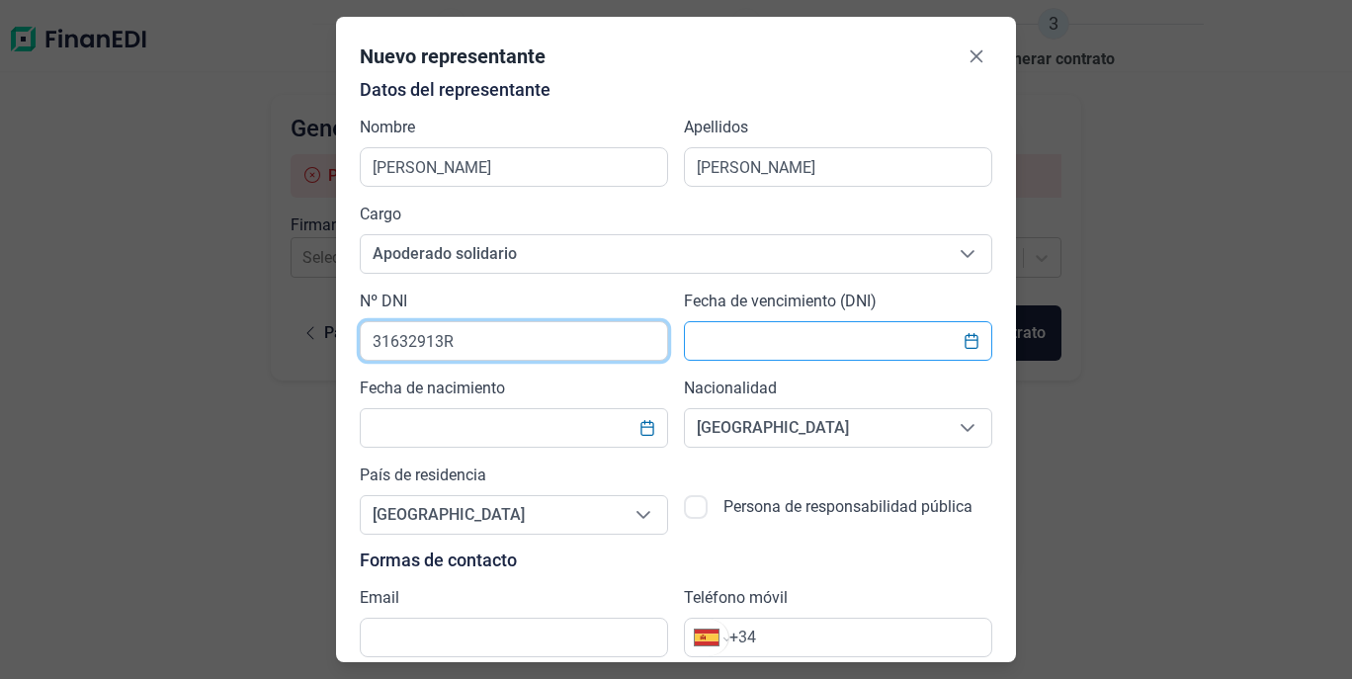
type input "31632913R"
click at [769, 351] on input "text" at bounding box center [838, 341] width 308 height 40
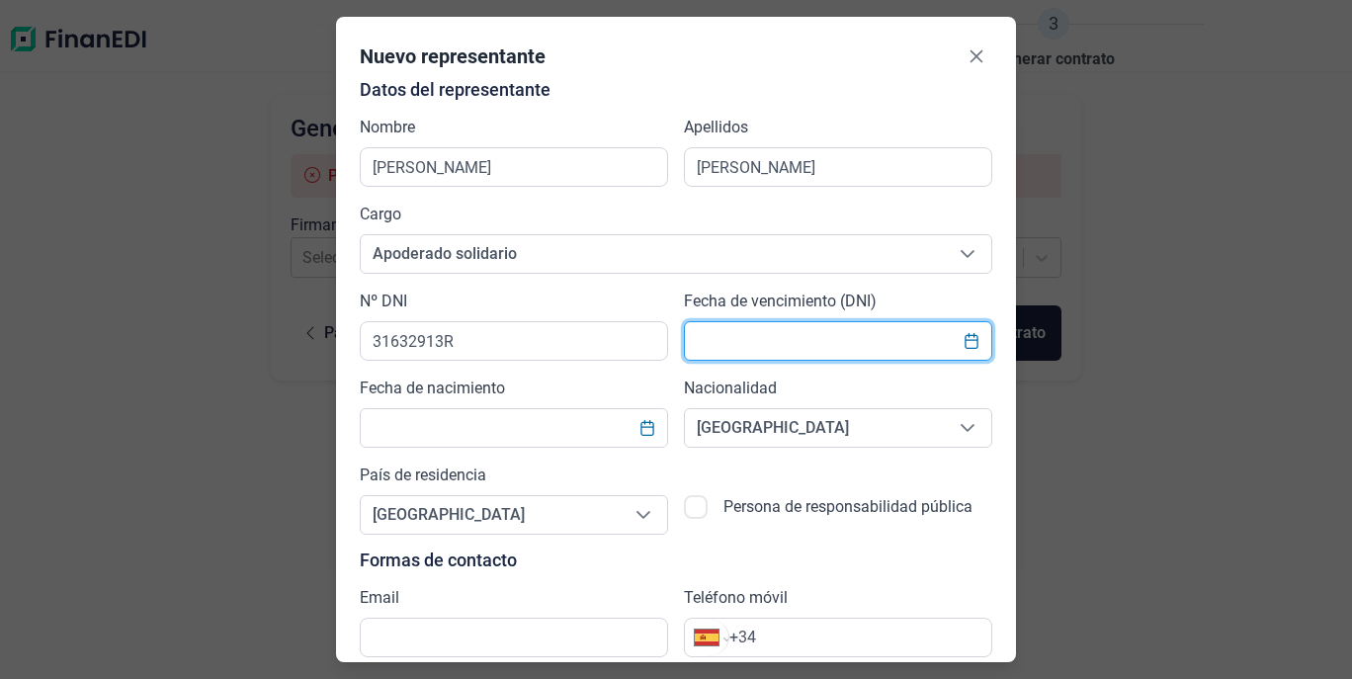
click at [908, 338] on input "text" at bounding box center [838, 341] width 308 height 40
click at [880, 350] on input "text" at bounding box center [838, 341] width 308 height 40
type input "[DATE]"
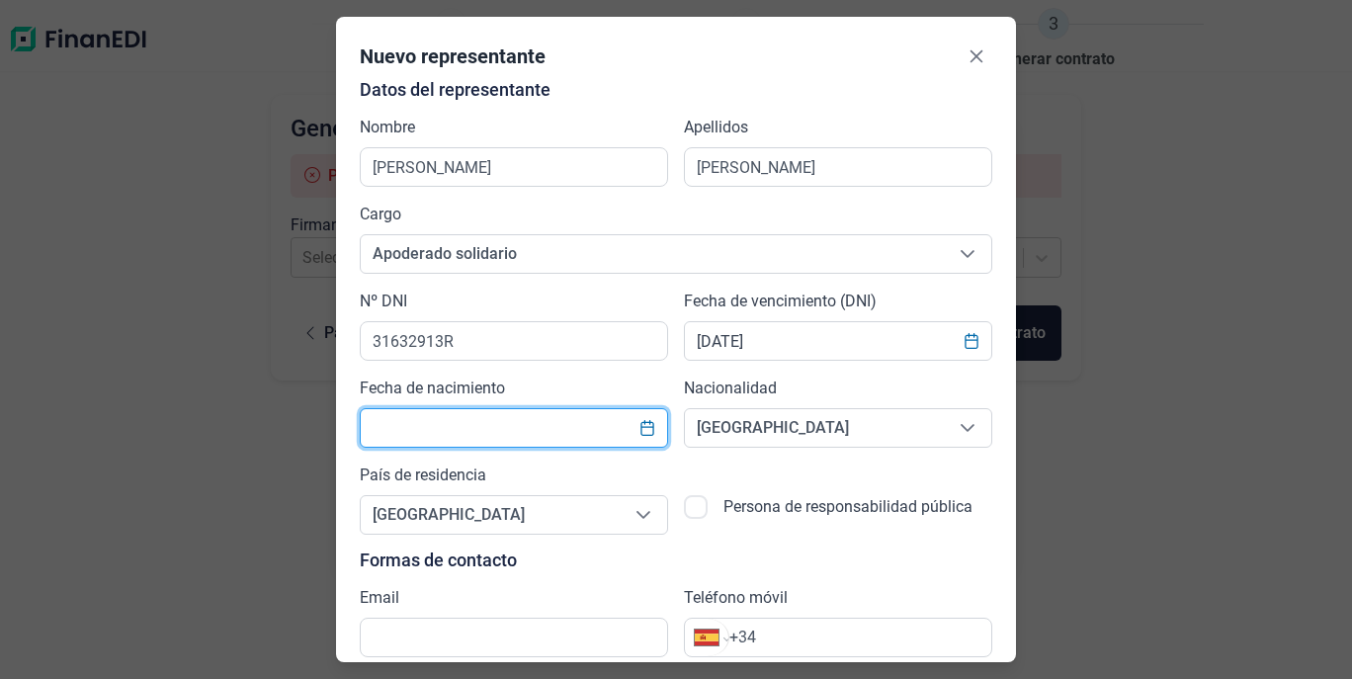
click at [548, 434] on input "text" at bounding box center [514, 428] width 308 height 40
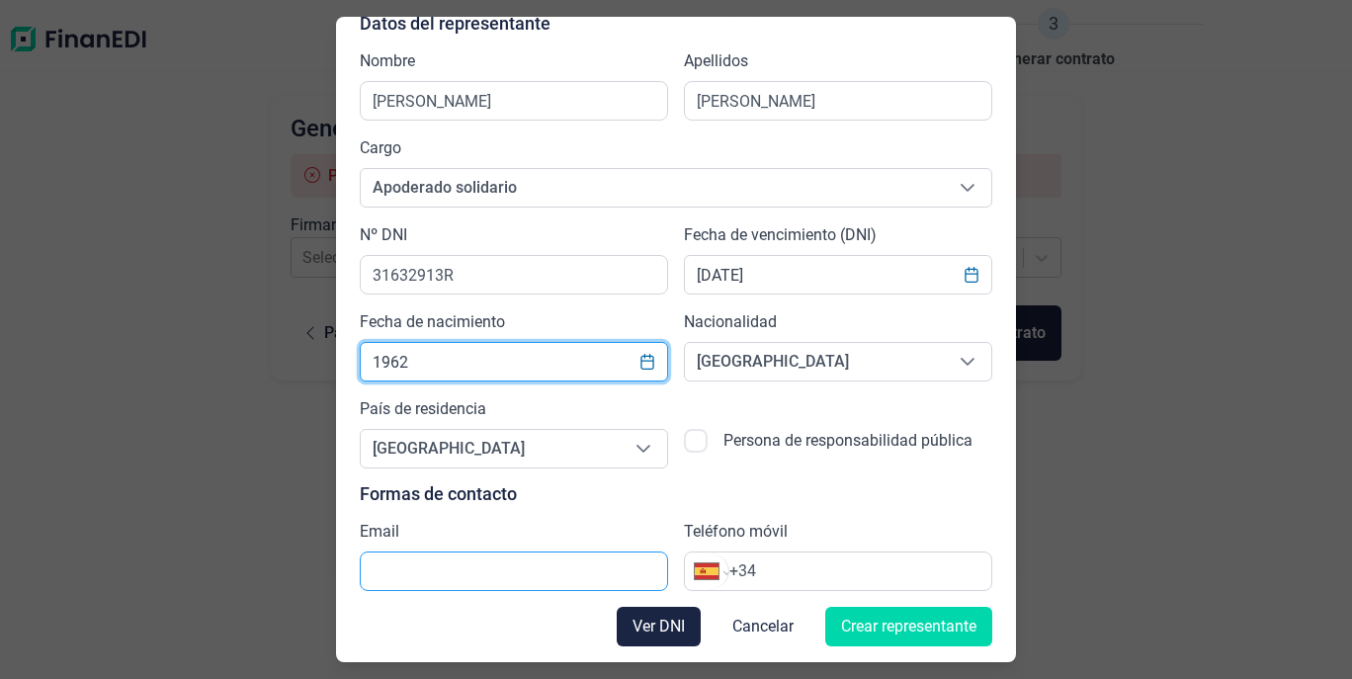
type input "1962"
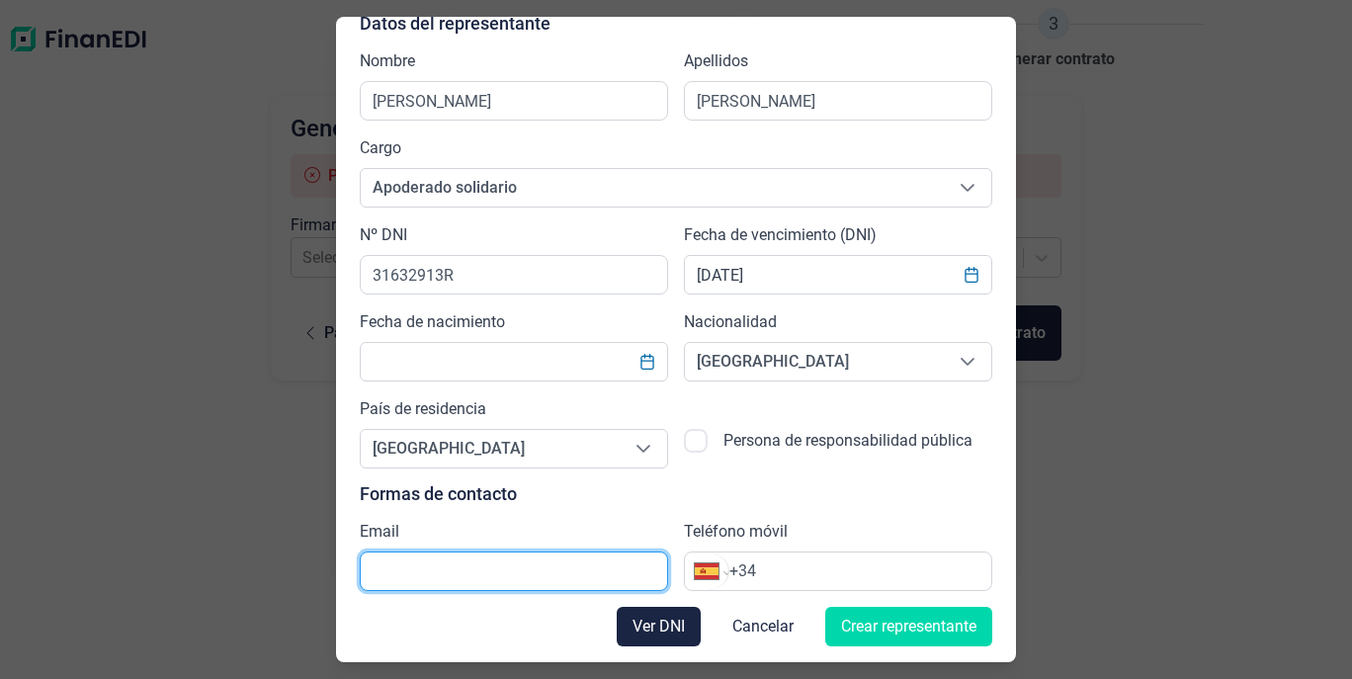
click at [451, 568] on input "text" at bounding box center [514, 571] width 308 height 40
type input "[PERSON_NAME][EMAIL_ADDRESS][DOMAIN_NAME]"
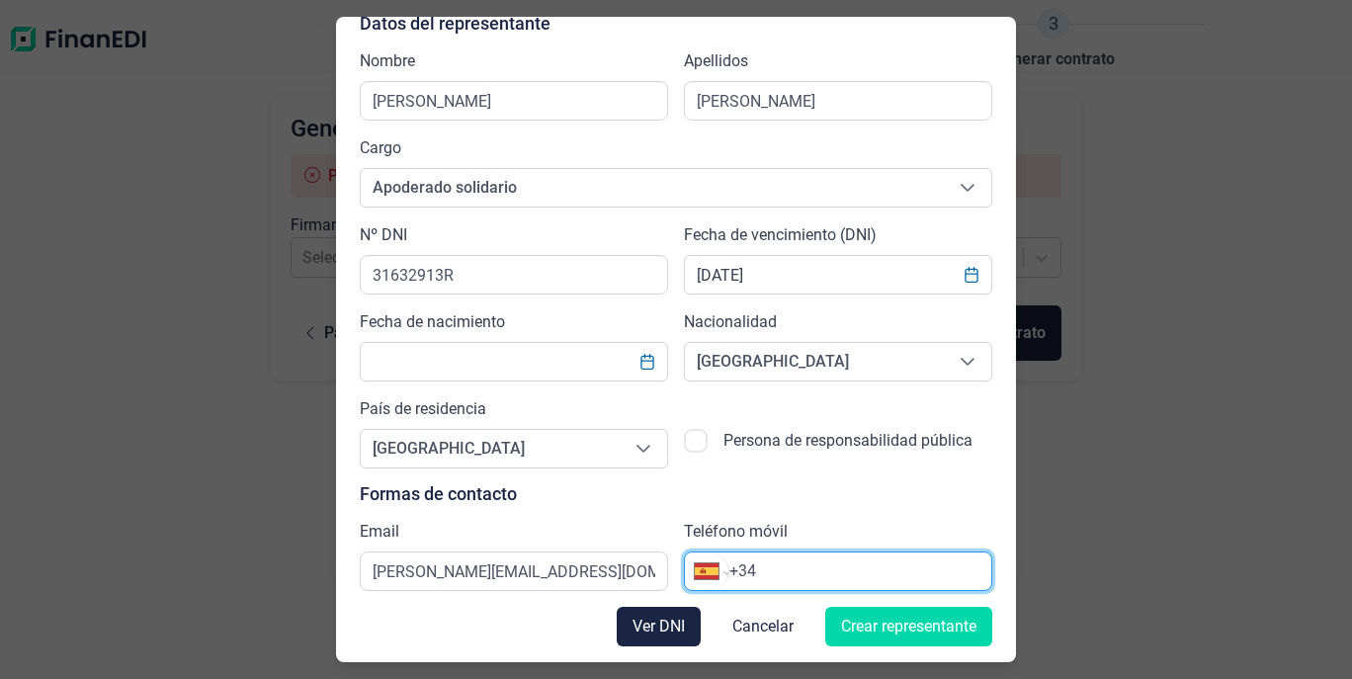
click at [828, 575] on input "+34" at bounding box center [860, 571] width 262 height 24
type input "[PHONE_NUMBER]"
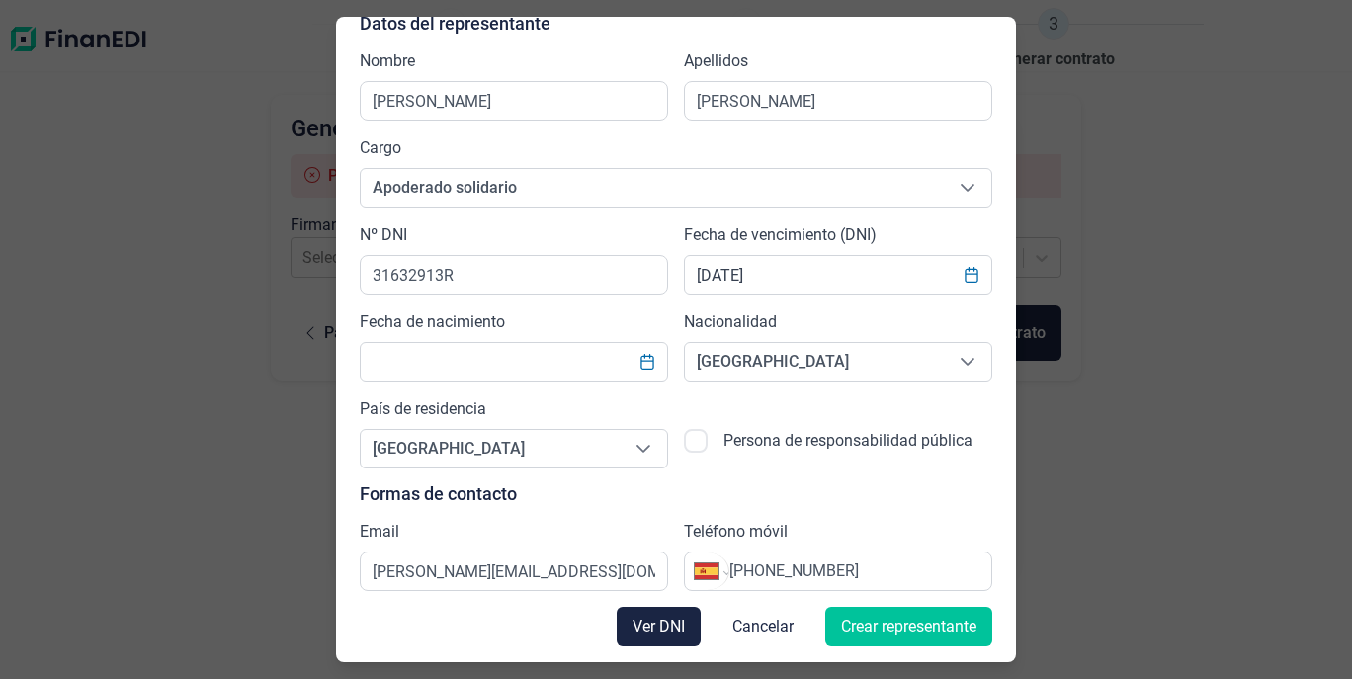
click at [856, 630] on span "Crear representante" at bounding box center [908, 627] width 135 height 24
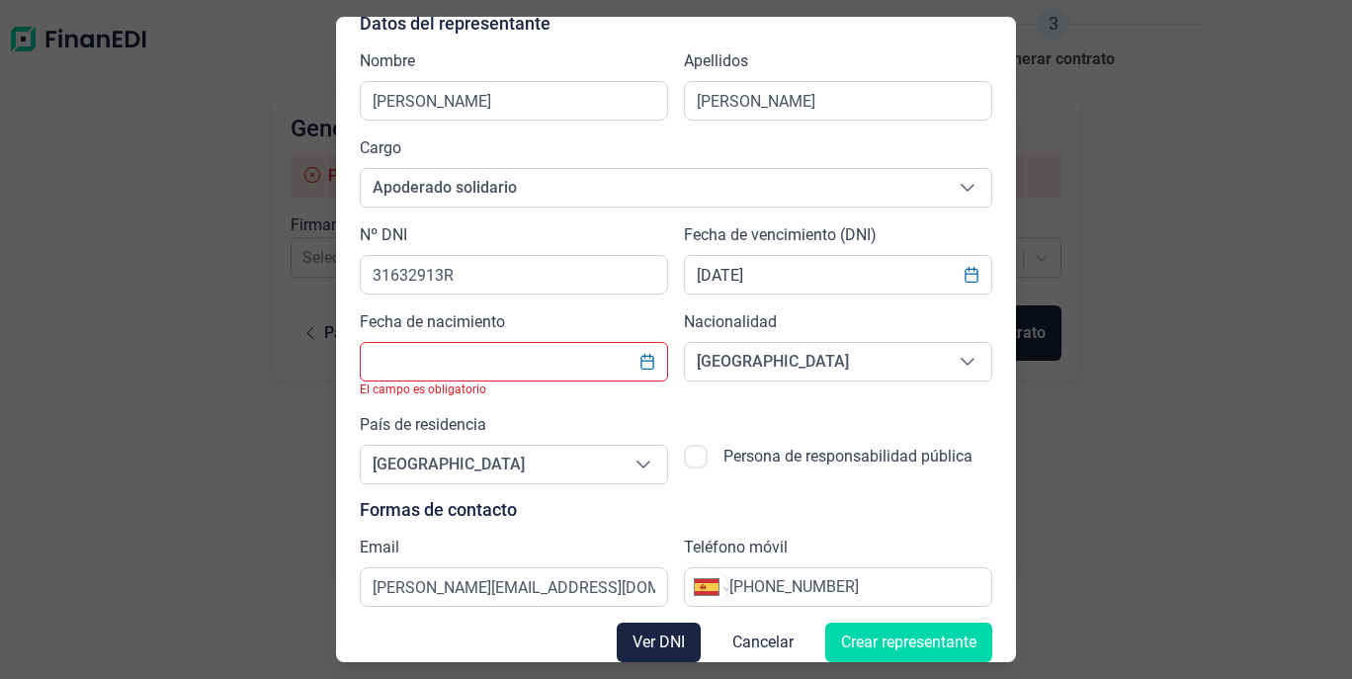
click at [543, 368] on input "text" at bounding box center [514, 362] width 308 height 40
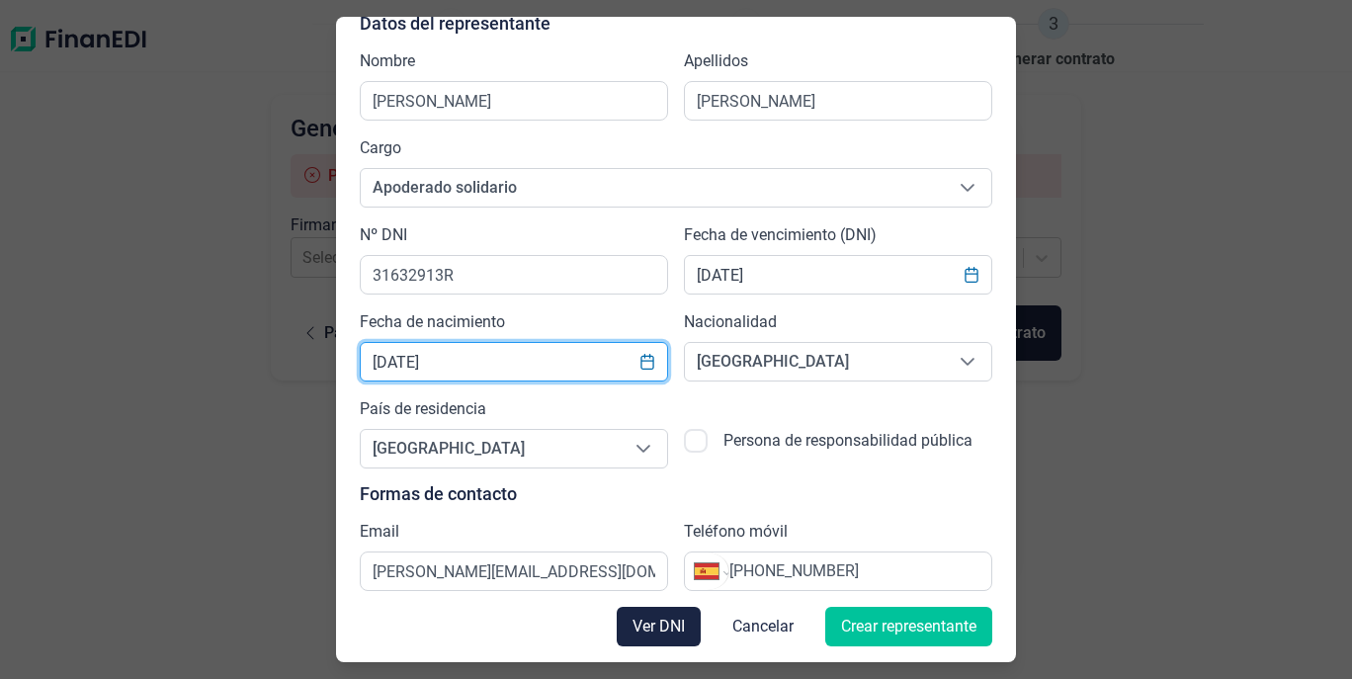
type input "[DATE]"
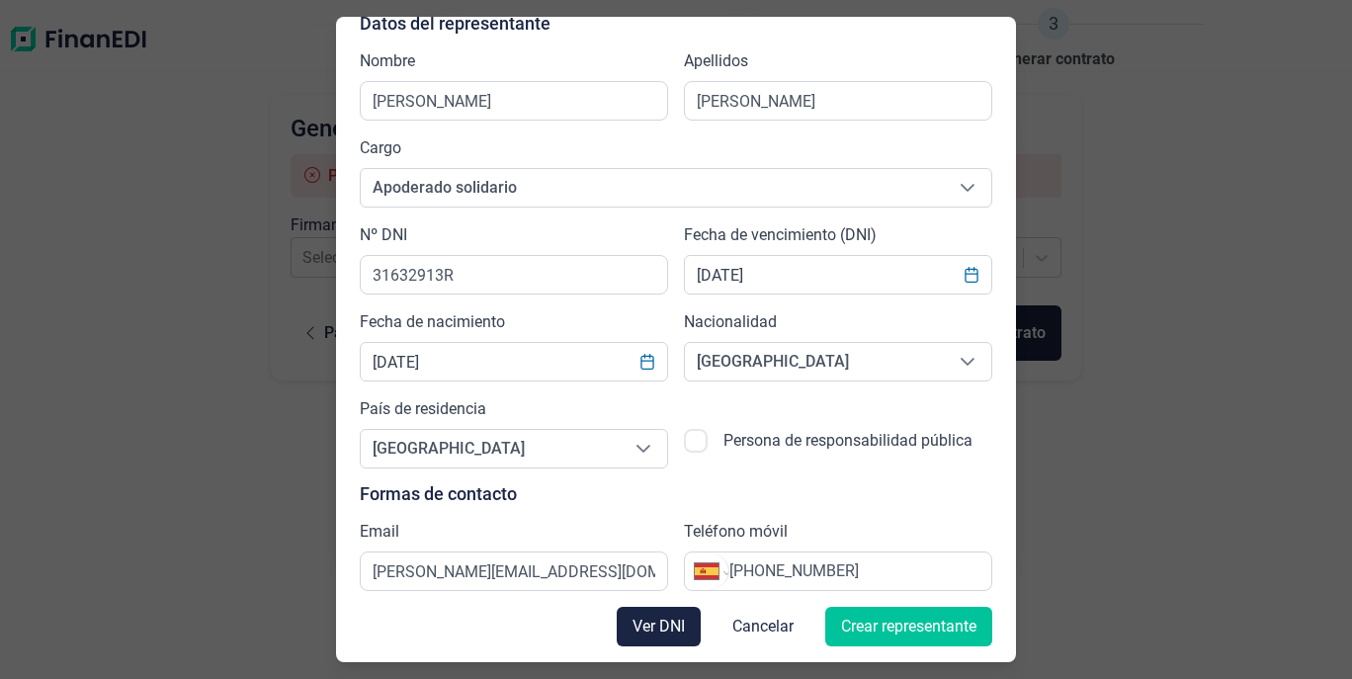
click at [847, 626] on span "Crear representante" at bounding box center [908, 627] width 135 height 24
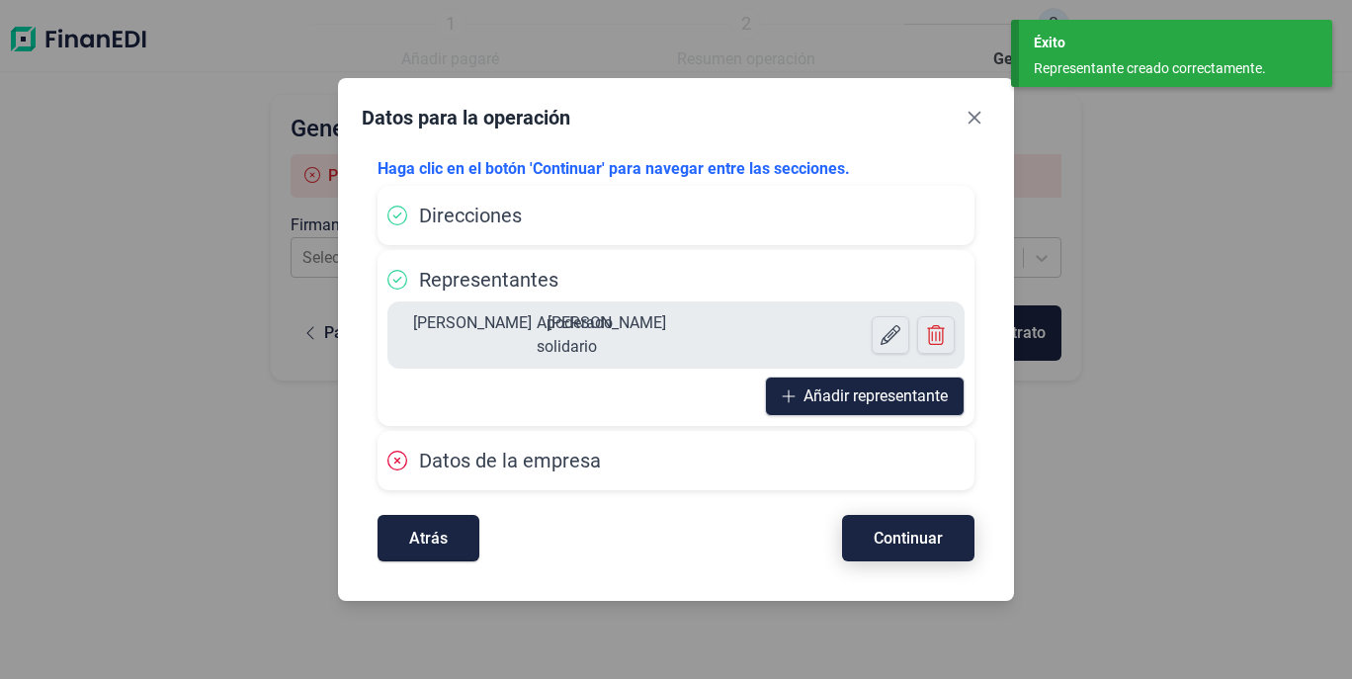
click at [895, 536] on span "Continuar" at bounding box center [907, 538] width 69 height 15
select select "ES"
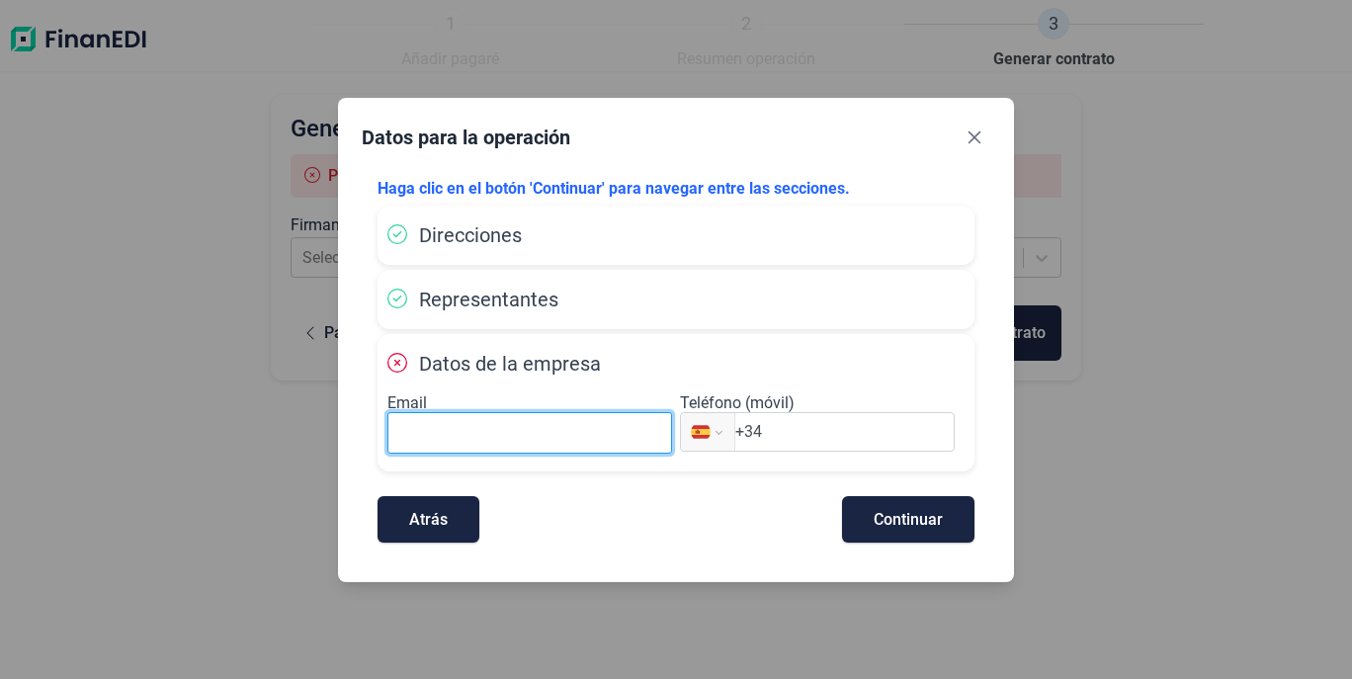
click at [592, 445] on input at bounding box center [529, 433] width 285 height 42
type input "[PERSON_NAME][EMAIL_ADDRESS][DOMAIN_NAME]"
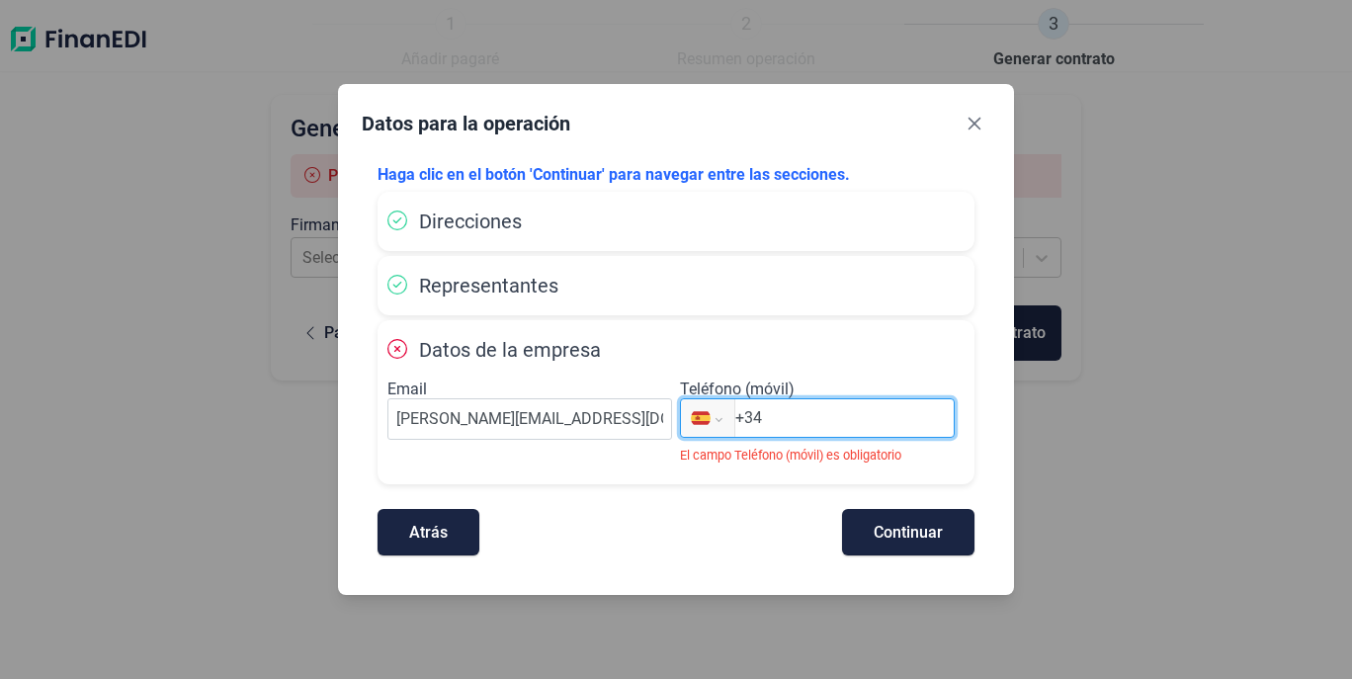
click at [829, 427] on input "+34" at bounding box center [844, 418] width 218 height 24
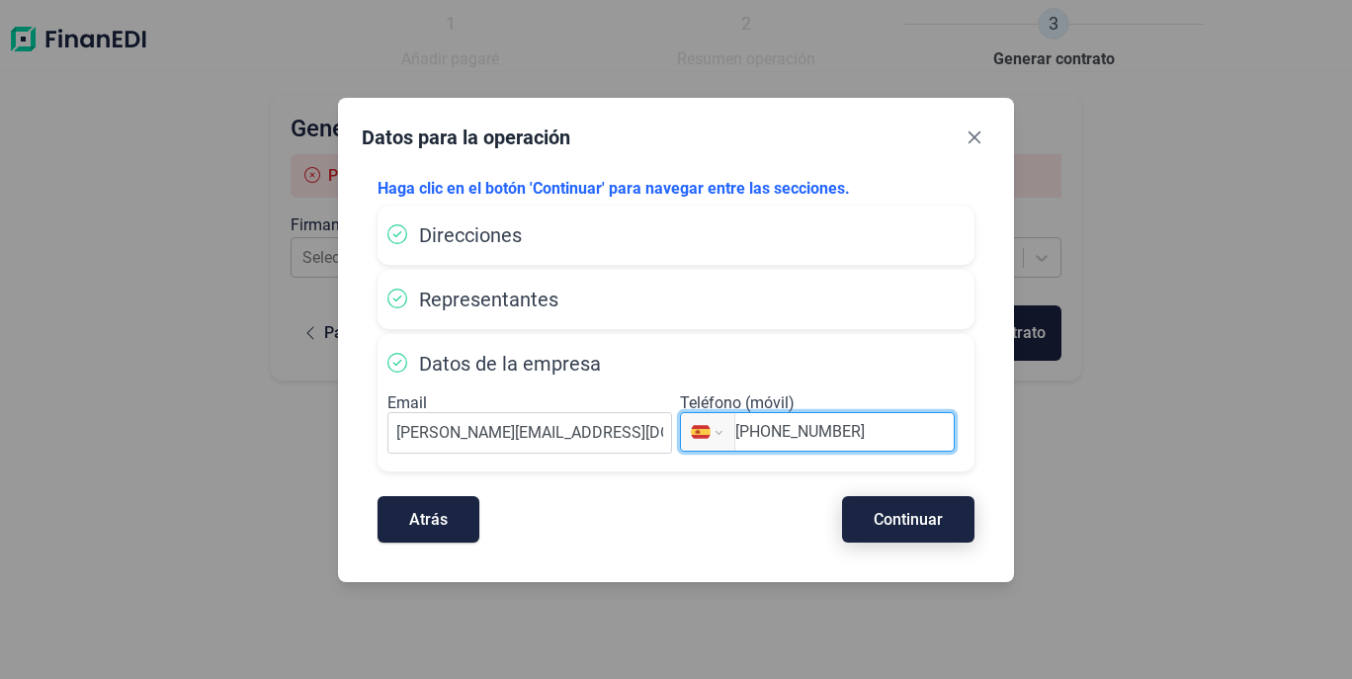
type input "[PHONE_NUMBER]"
click at [892, 513] on span "Continuar" at bounding box center [907, 519] width 69 height 15
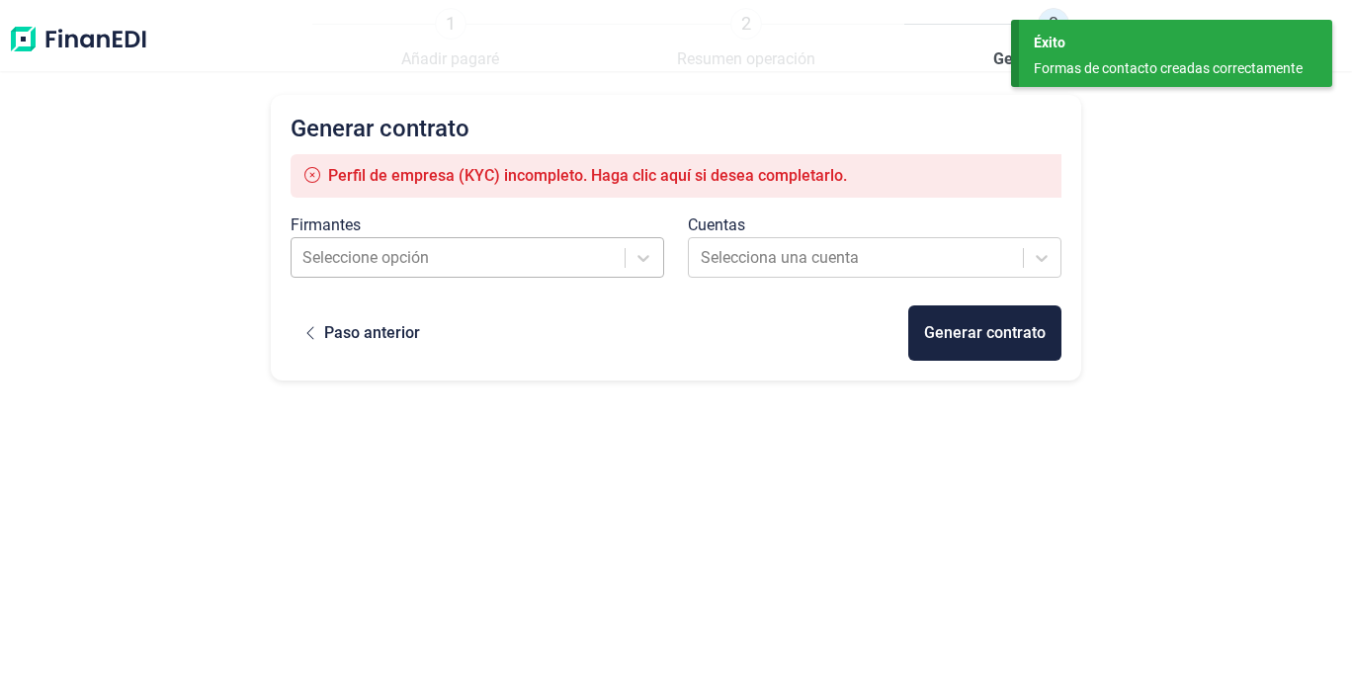
click at [541, 262] on div at bounding box center [458, 258] width 312 height 28
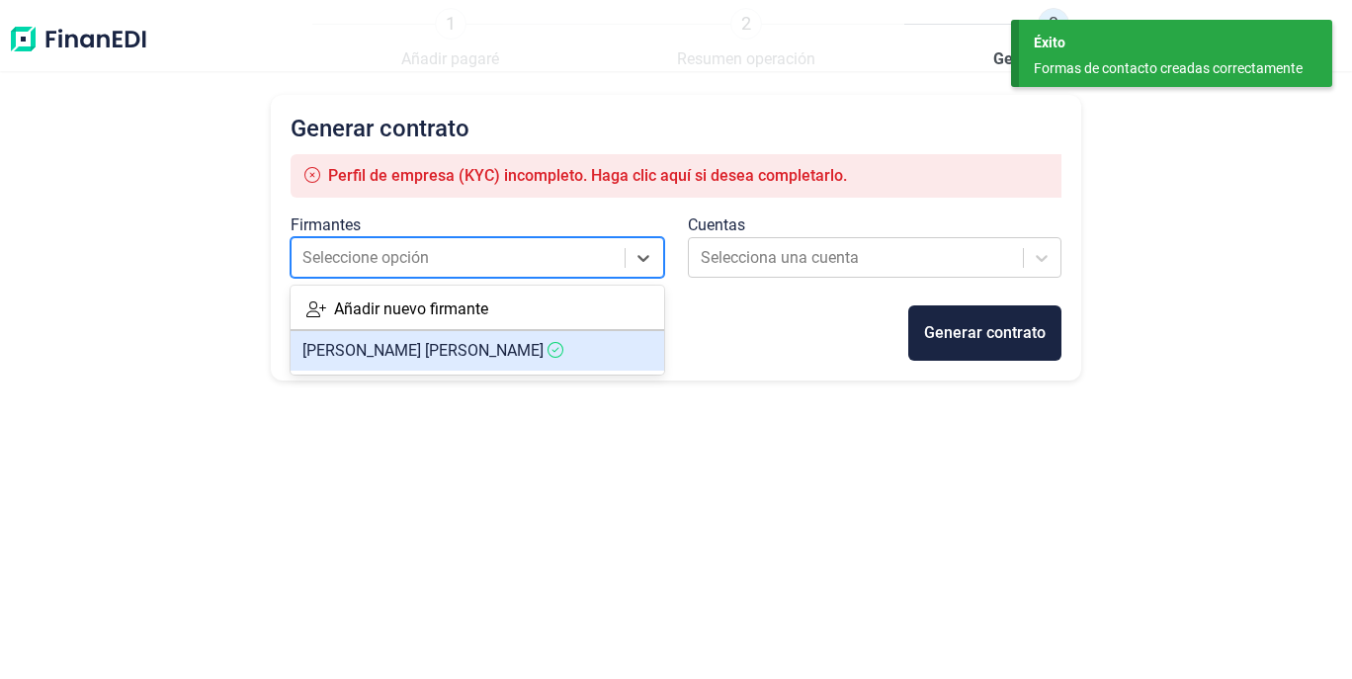
click at [464, 349] on span "[PERSON_NAME]" at bounding box center [422, 350] width 241 height 19
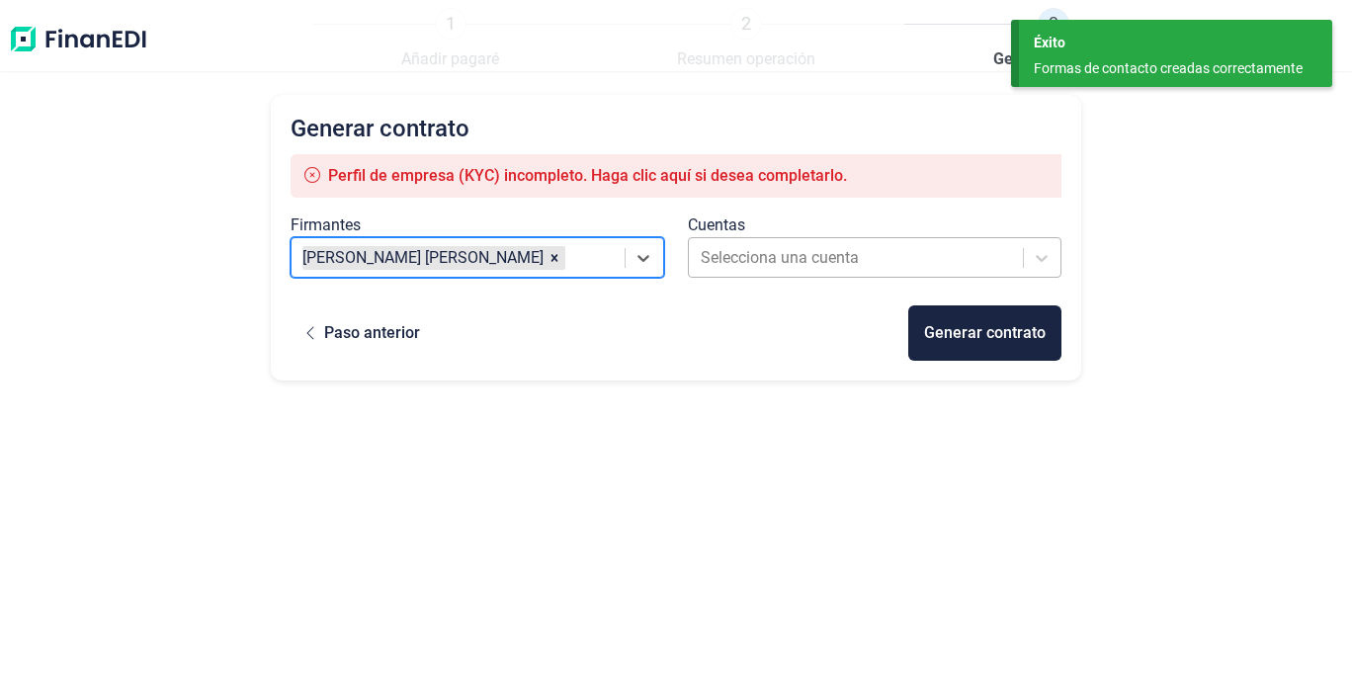
click at [748, 260] on div at bounding box center [857, 258] width 312 height 28
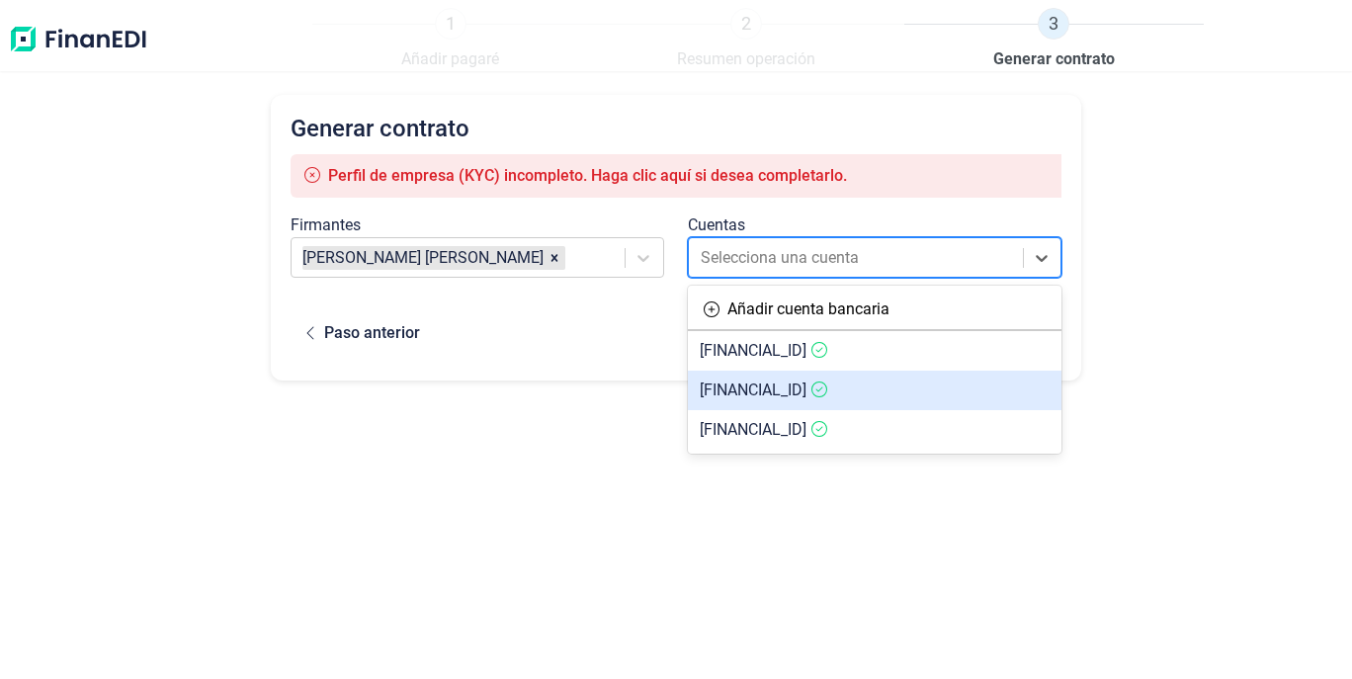
click at [751, 389] on span "[FINANCIAL_ID]" at bounding box center [753, 389] width 107 height 19
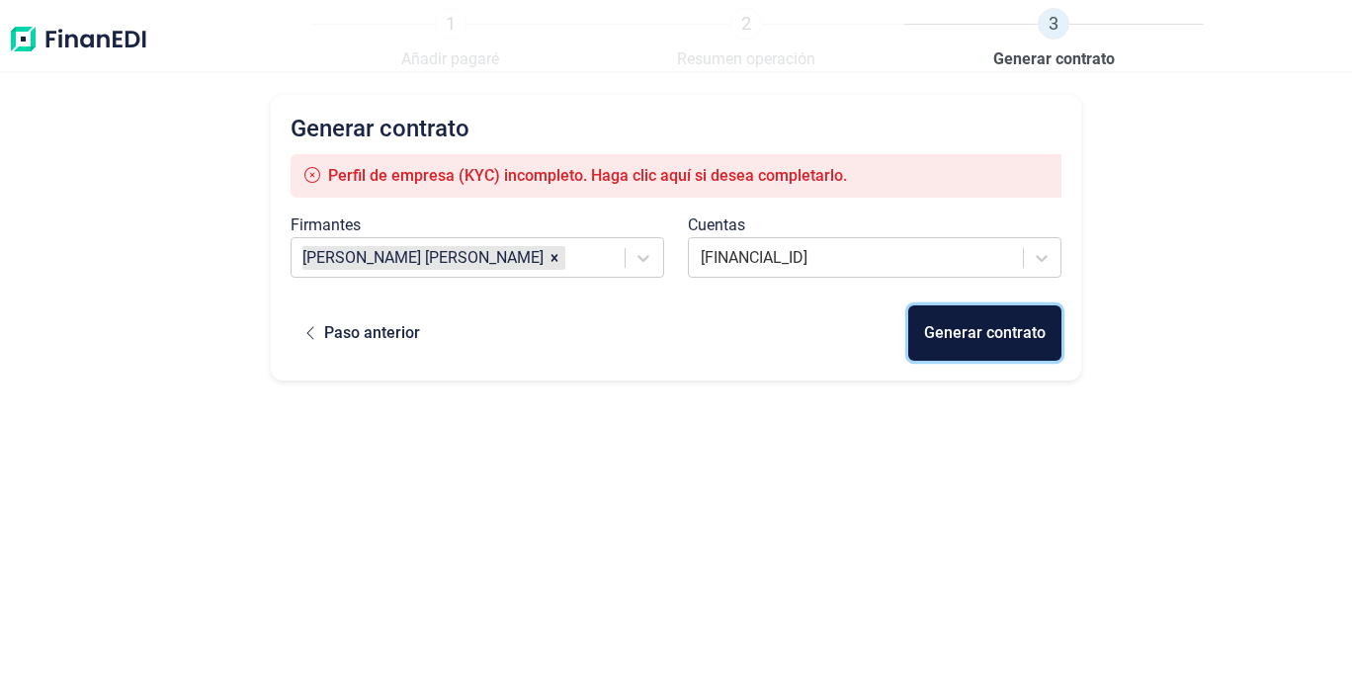
click at [1008, 326] on div "Generar contrato" at bounding box center [985, 333] width 122 height 24
click at [859, 171] on div "Perfil de empresa (KYC) incompleto. Haga clic aquí si desea completarlo." at bounding box center [677, 175] width 772 height 43
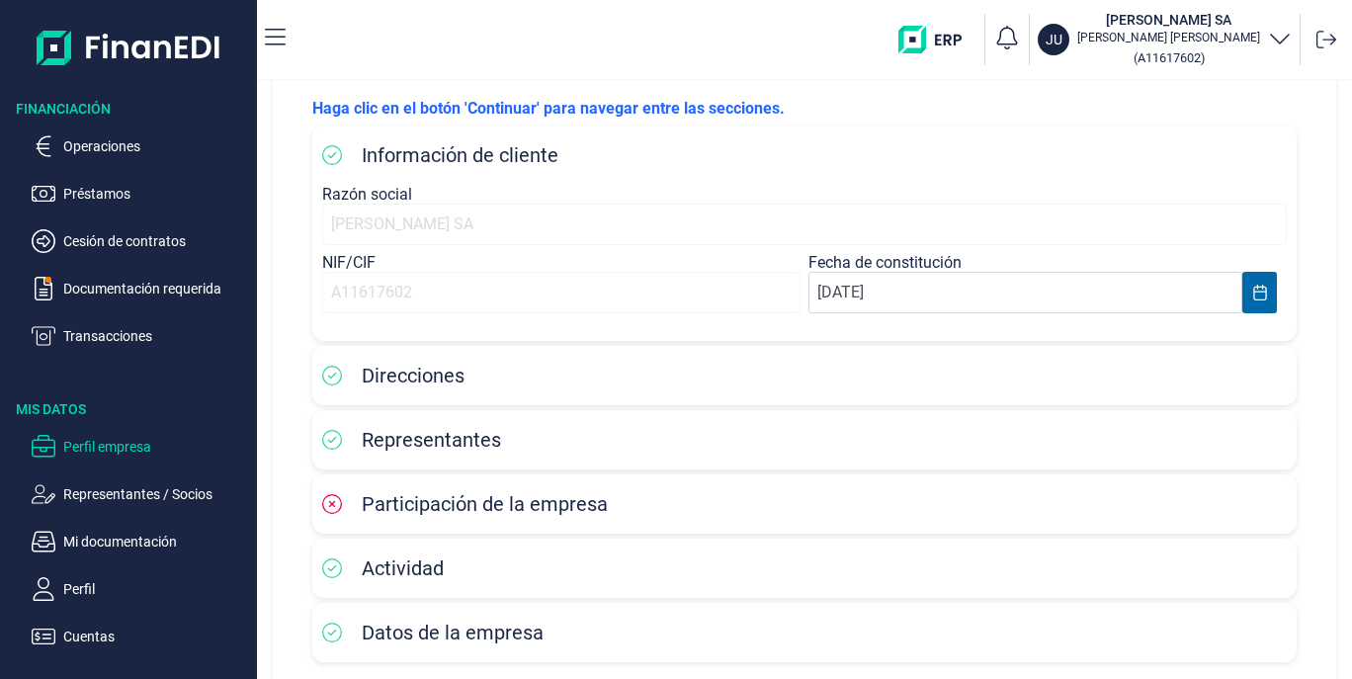
scroll to position [193, 0]
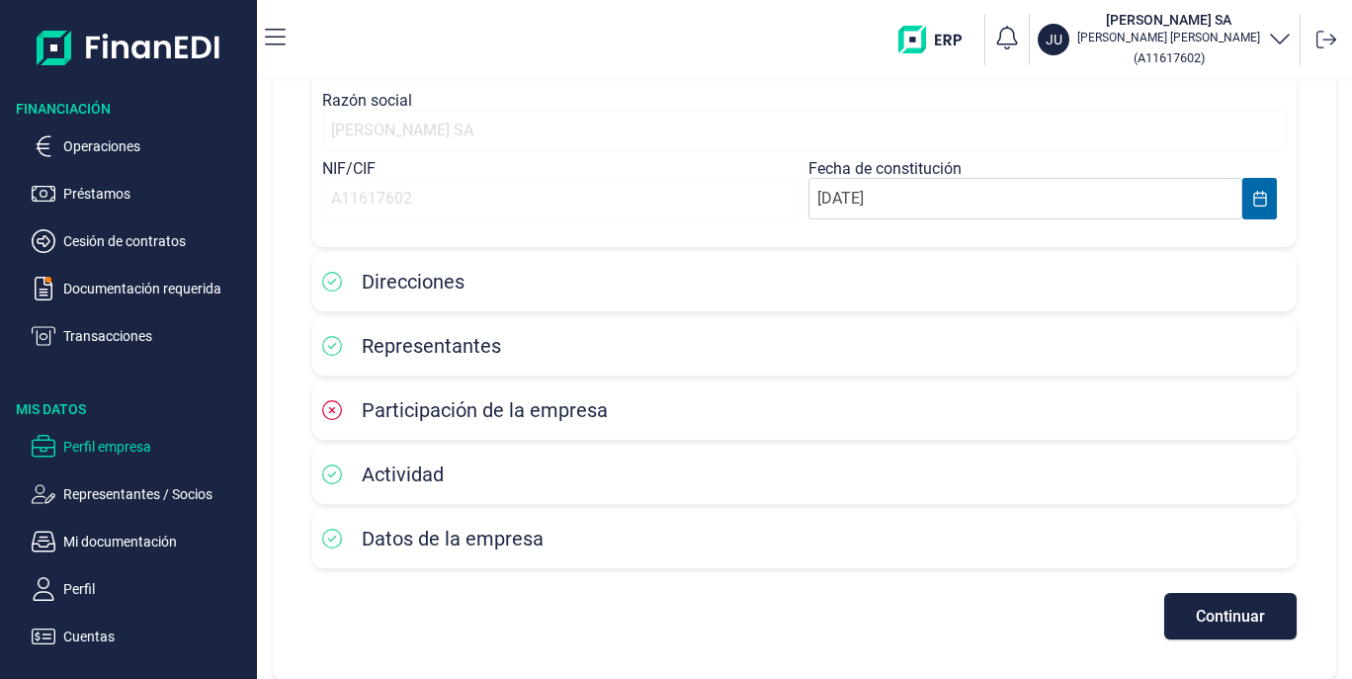
click at [425, 417] on span "Participación de la empresa" at bounding box center [485, 410] width 246 height 24
click at [328, 409] on icon at bounding box center [332, 410] width 20 height 20
click at [742, 405] on div "Participación de la empresa" at bounding box center [804, 410] width 964 height 30
click at [1207, 624] on span "Continuar" at bounding box center [1230, 616] width 69 height 15
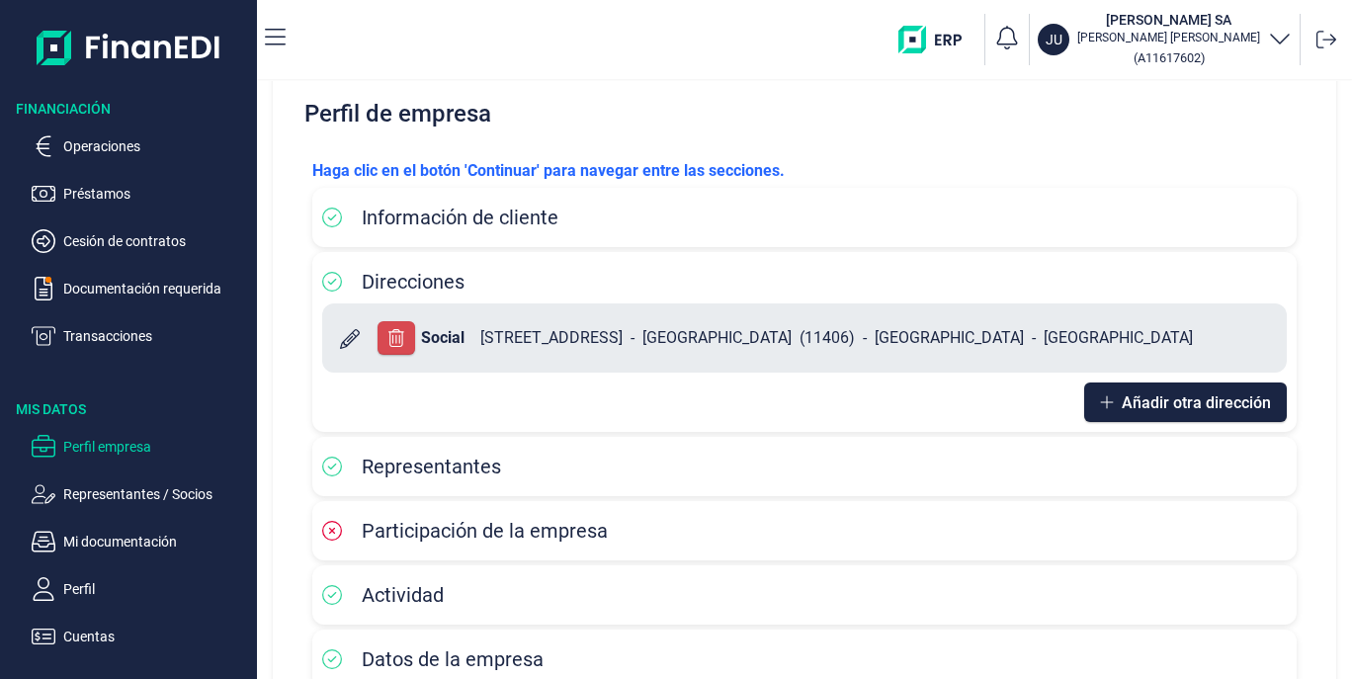
click at [625, 521] on div "Participación de la empresa" at bounding box center [804, 531] width 964 height 30
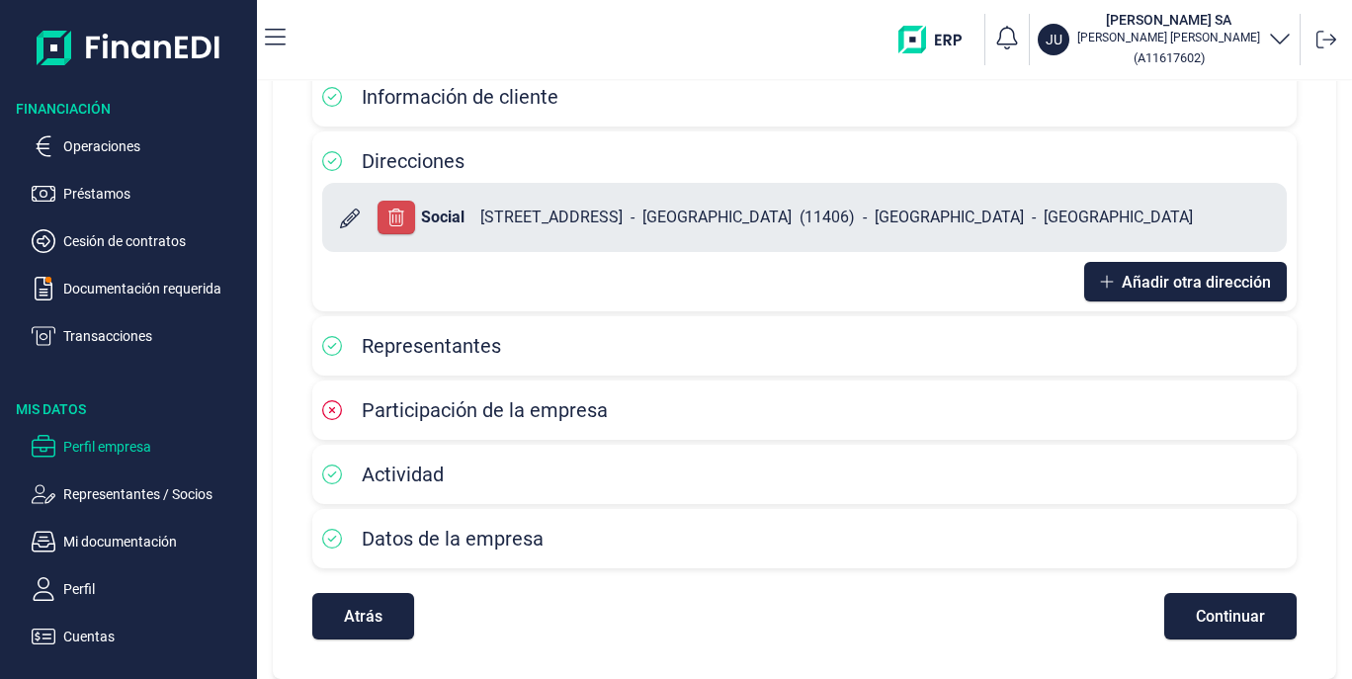
click at [458, 475] on div "Actividad" at bounding box center [804, 474] width 964 height 30
click at [453, 545] on span "Datos de la empresa" at bounding box center [453, 539] width 182 height 24
click at [459, 338] on span "Representantes" at bounding box center [431, 346] width 139 height 24
click at [1185, 287] on span "Añadir otra dirección" at bounding box center [1196, 282] width 149 height 15
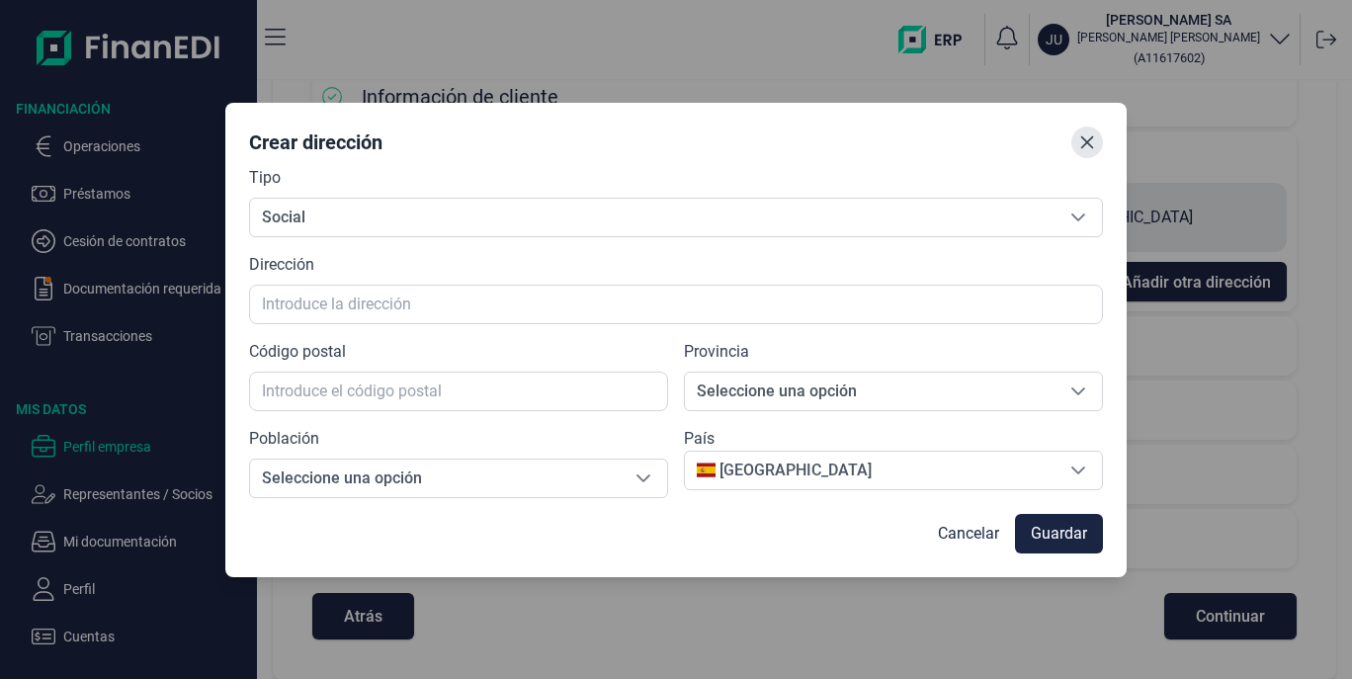
click at [1090, 141] on icon "Close" at bounding box center [1087, 142] width 16 height 16
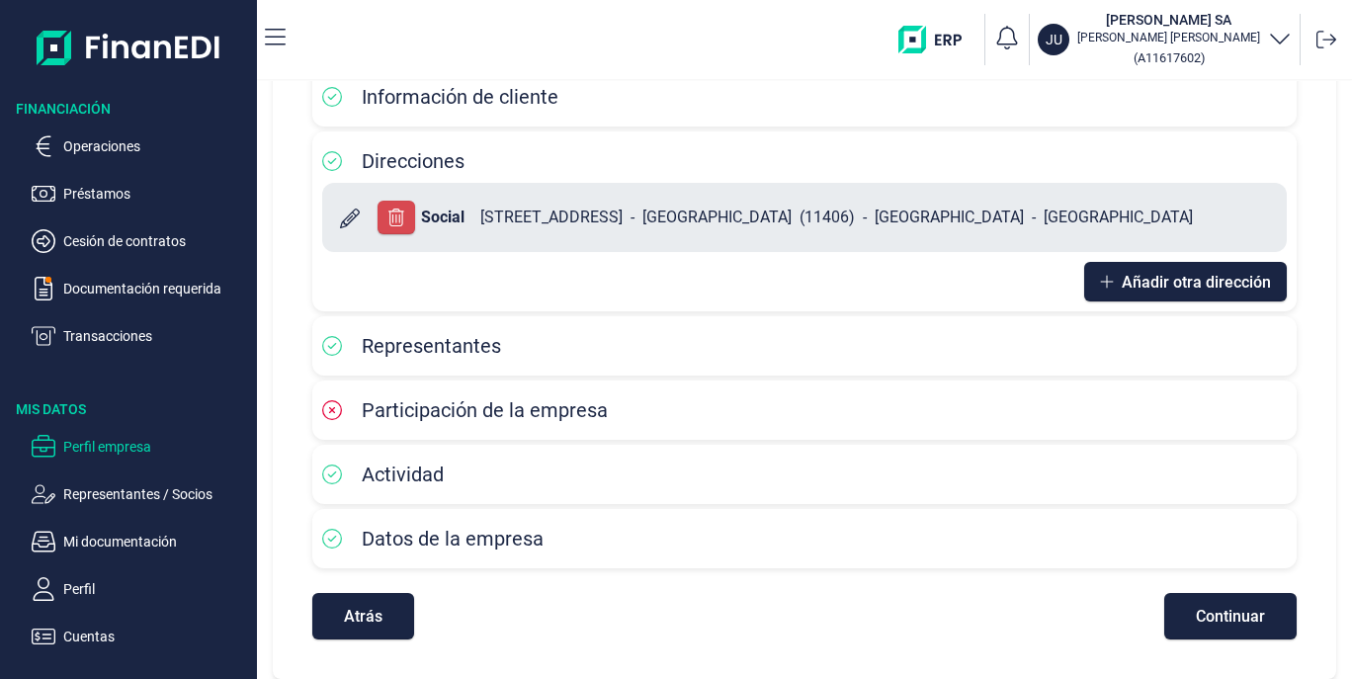
click at [833, 395] on div "Participación de la empresa" at bounding box center [804, 410] width 964 height 30
click at [1209, 616] on span "Continuar" at bounding box center [1230, 616] width 69 height 15
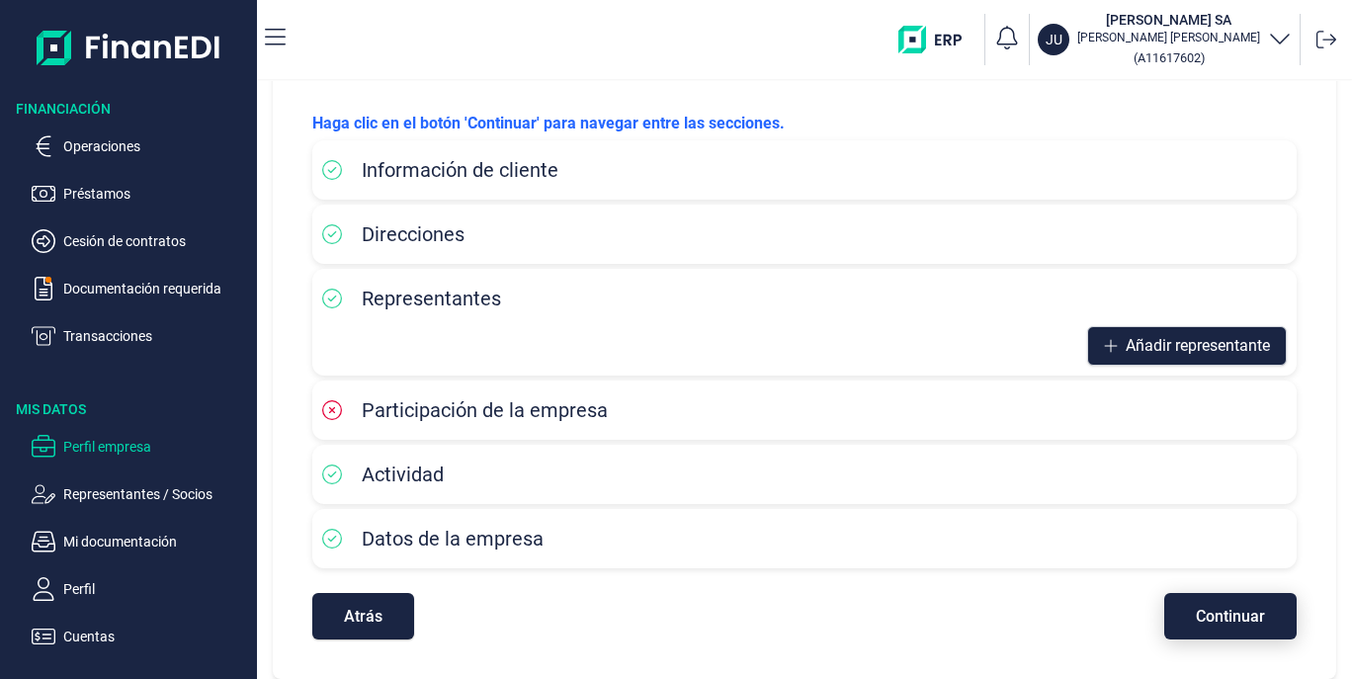
scroll to position [143, 0]
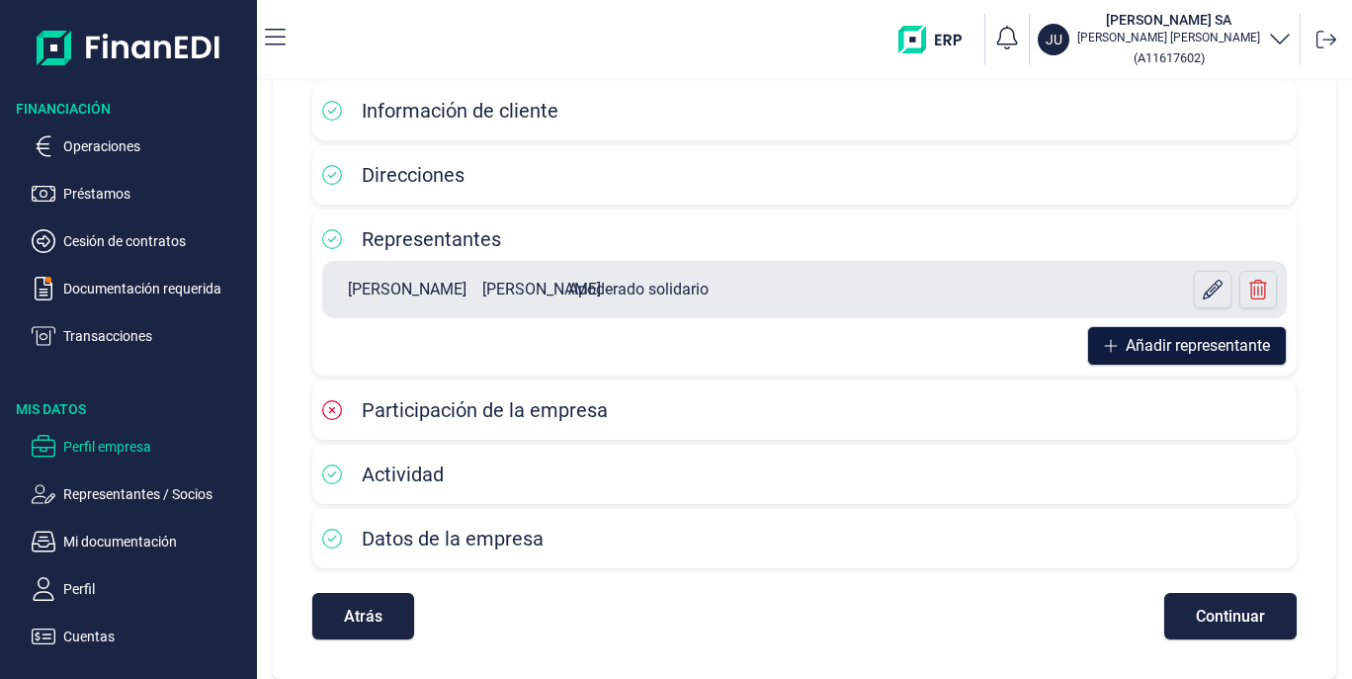
click at [1198, 339] on span "Añadir representante" at bounding box center [1197, 346] width 144 height 24
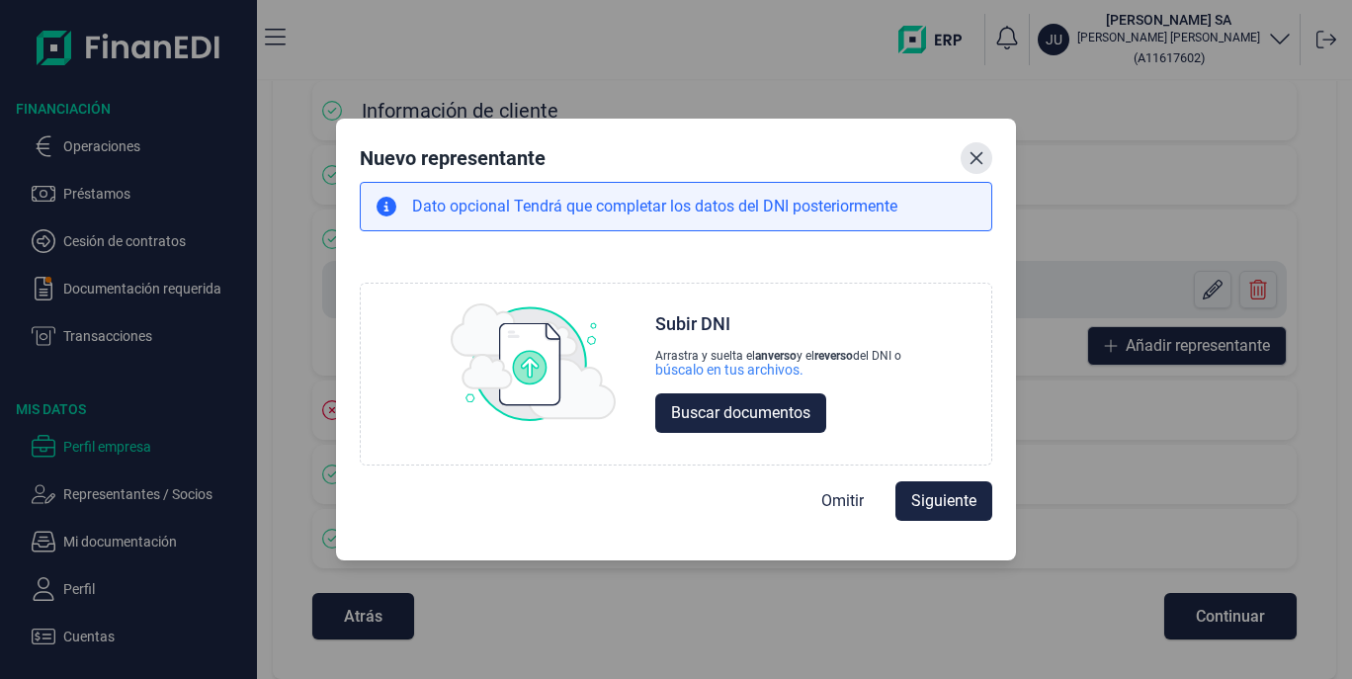
click at [980, 161] on icon "Close" at bounding box center [976, 157] width 13 height 13
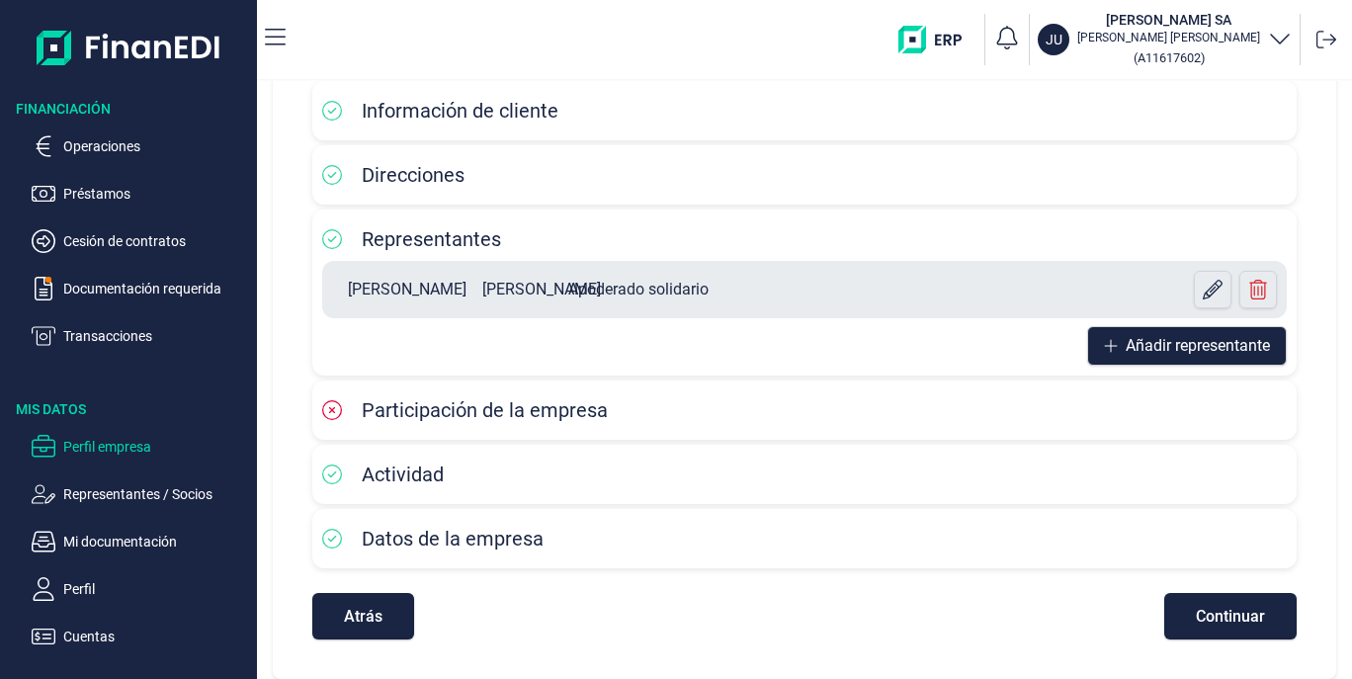
click at [765, 397] on div "Participación de la empresa" at bounding box center [804, 410] width 964 height 30
click at [1196, 609] on span "Continuar" at bounding box center [1230, 616] width 69 height 15
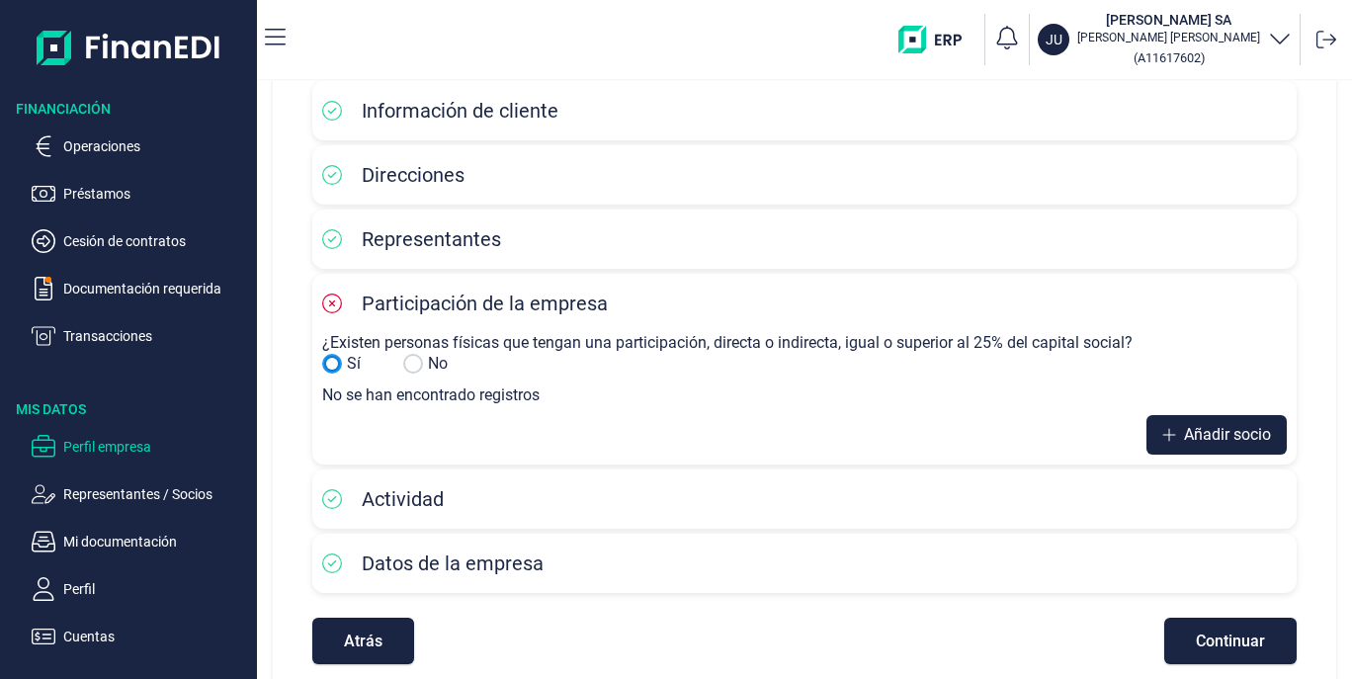
click at [328, 359] on input "No" at bounding box center [332, 364] width 20 height 20
click at [332, 367] on input "No" at bounding box center [332, 364] width 20 height 20
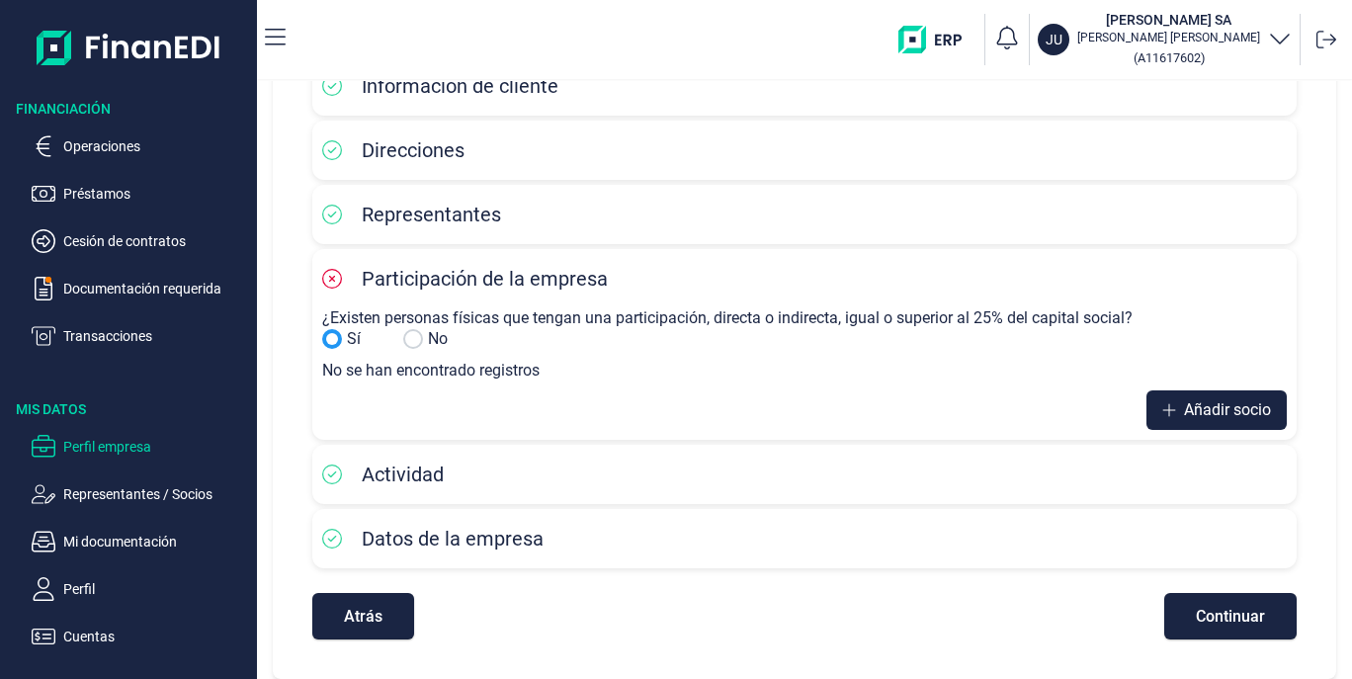
click at [412, 335] on input "Sí" at bounding box center [413, 339] width 20 height 20
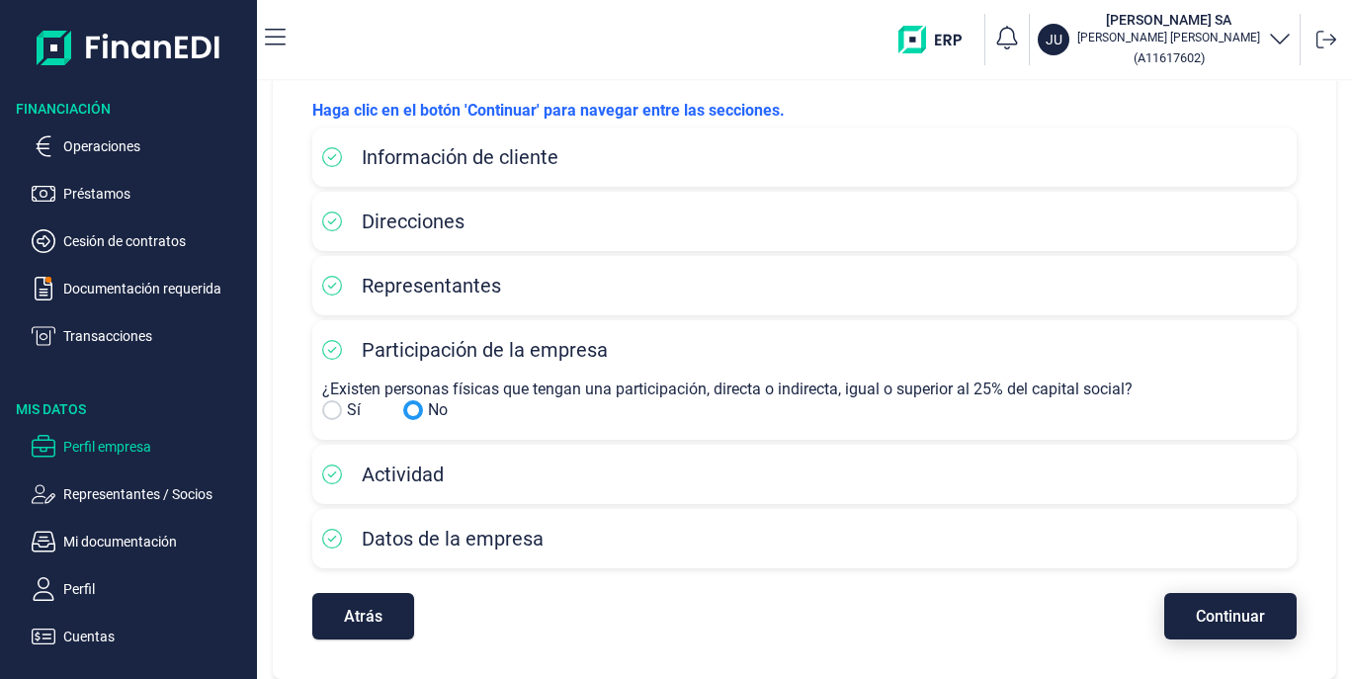
click at [1238, 614] on span "Continuar" at bounding box center [1230, 616] width 69 height 15
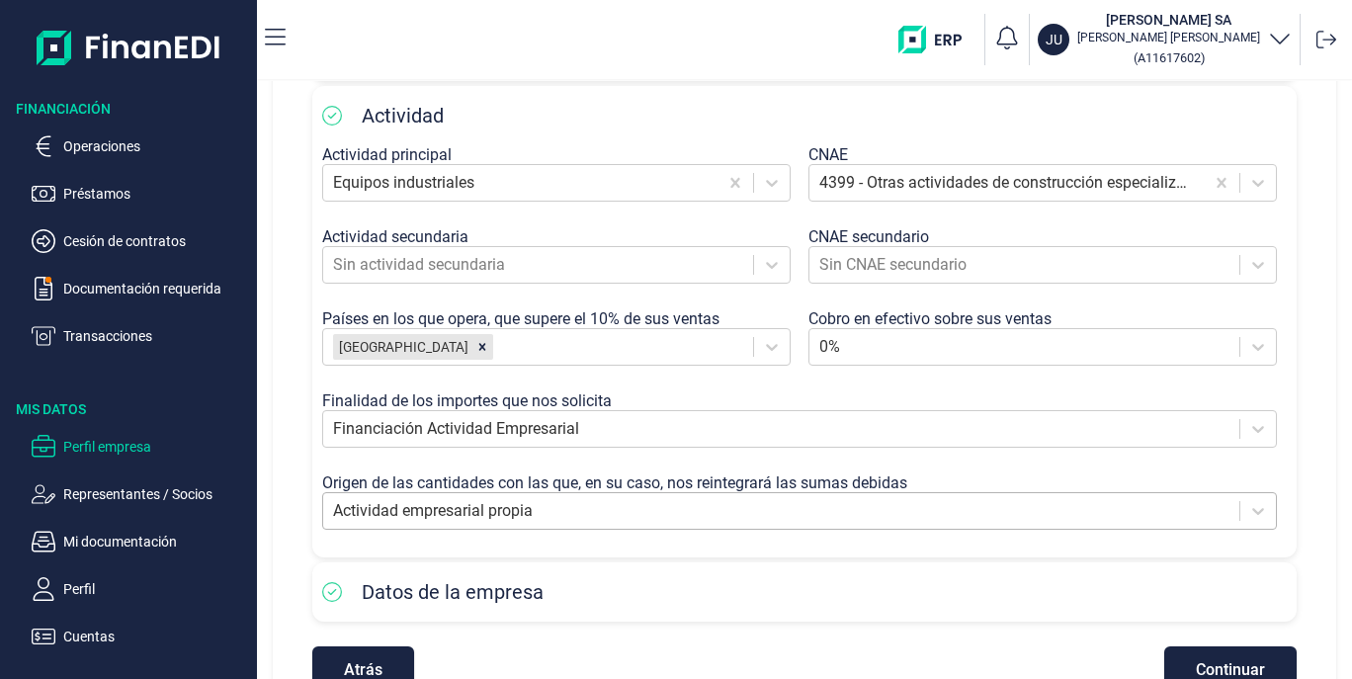
scroll to position [449, 0]
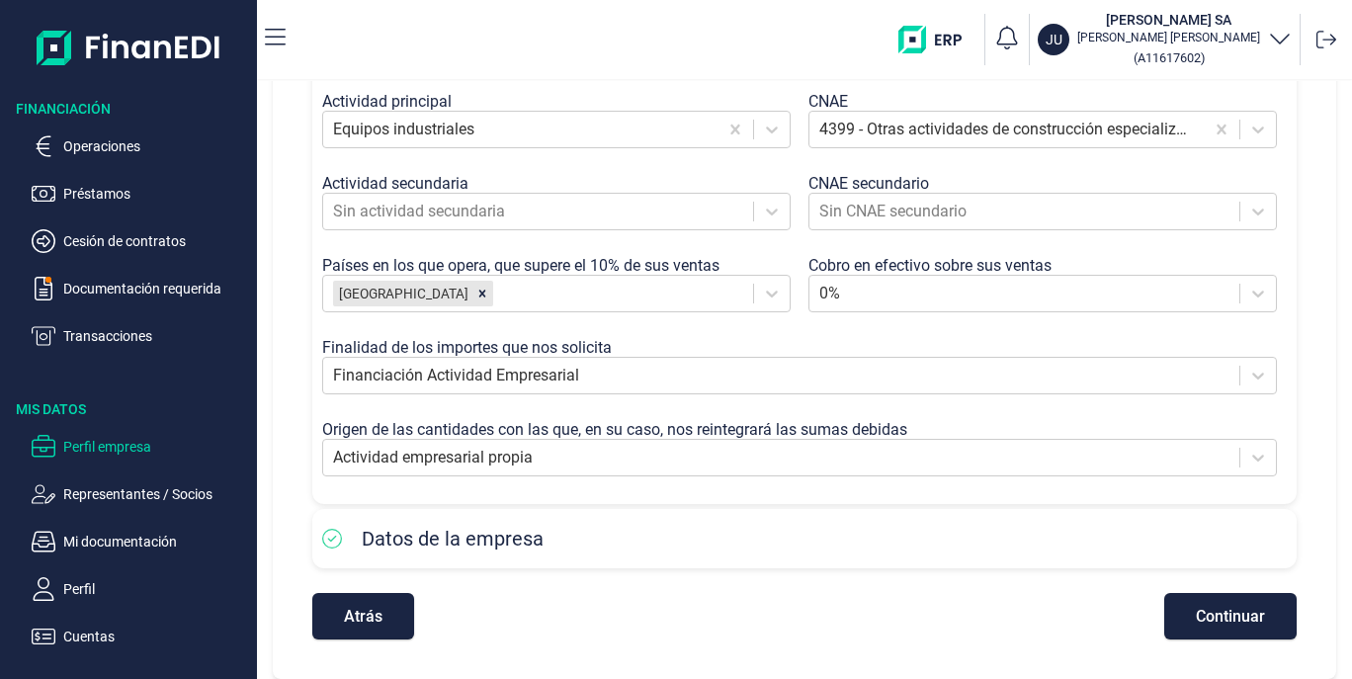
click at [1206, 616] on span "Continuar" at bounding box center [1230, 616] width 69 height 15
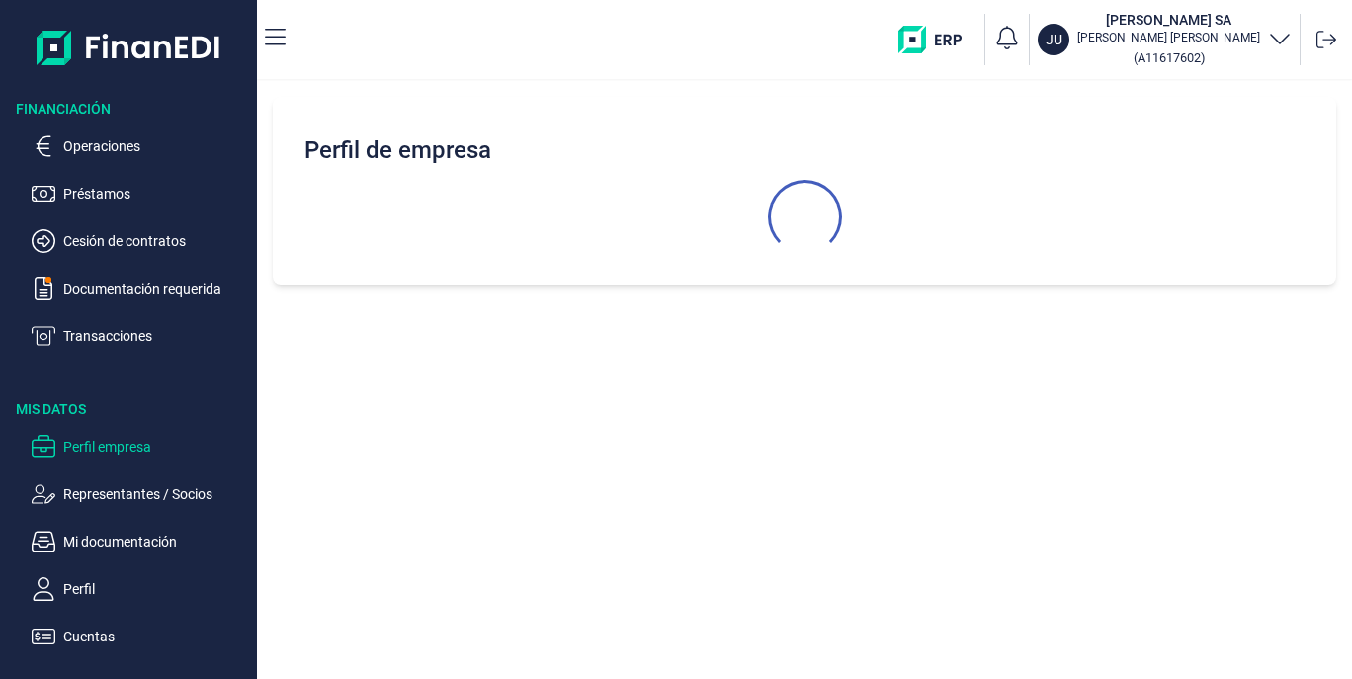
scroll to position [0, 0]
select select "ES"
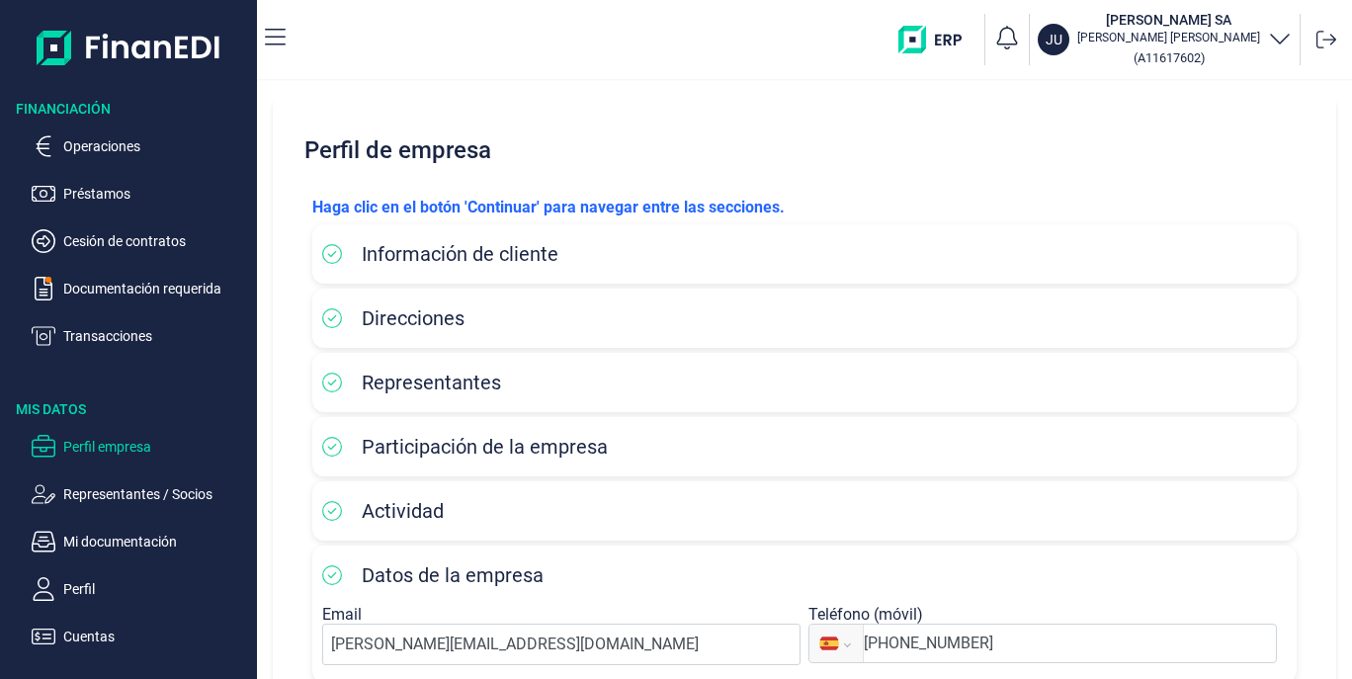
scroll to position [115, 0]
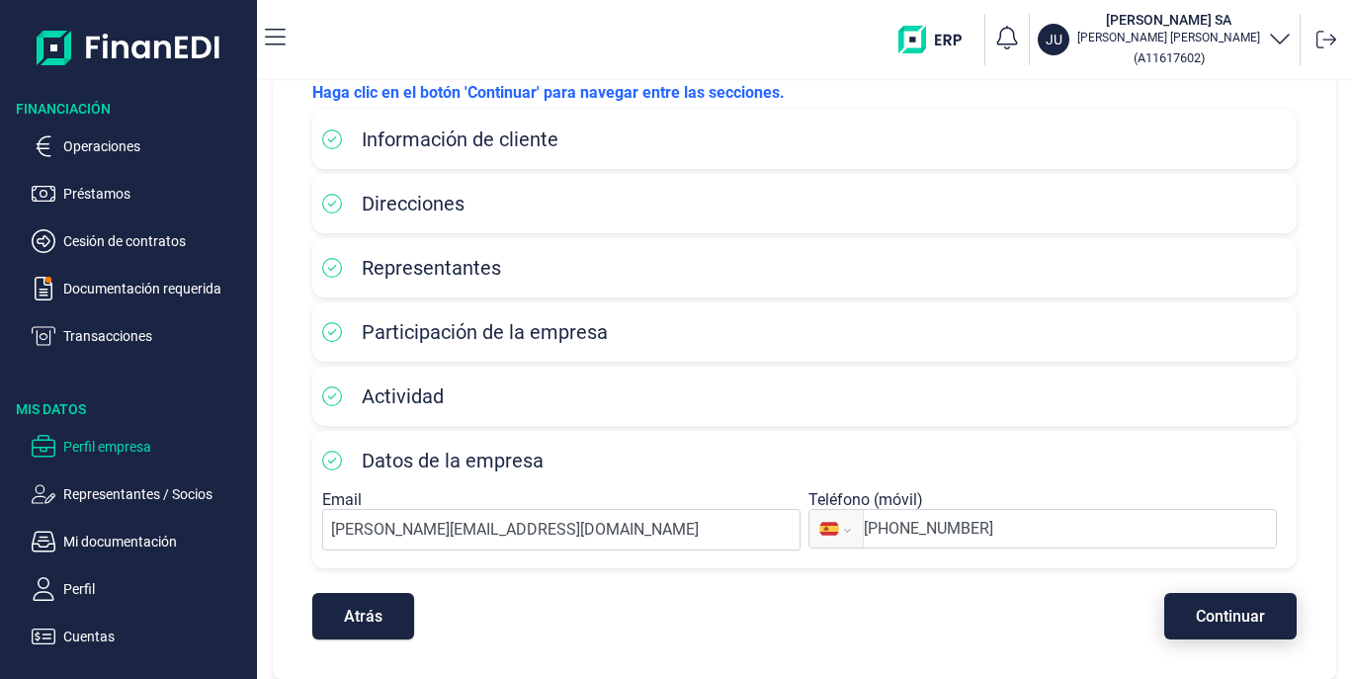
click at [1233, 623] on span "Continuar" at bounding box center [1230, 616] width 69 height 15
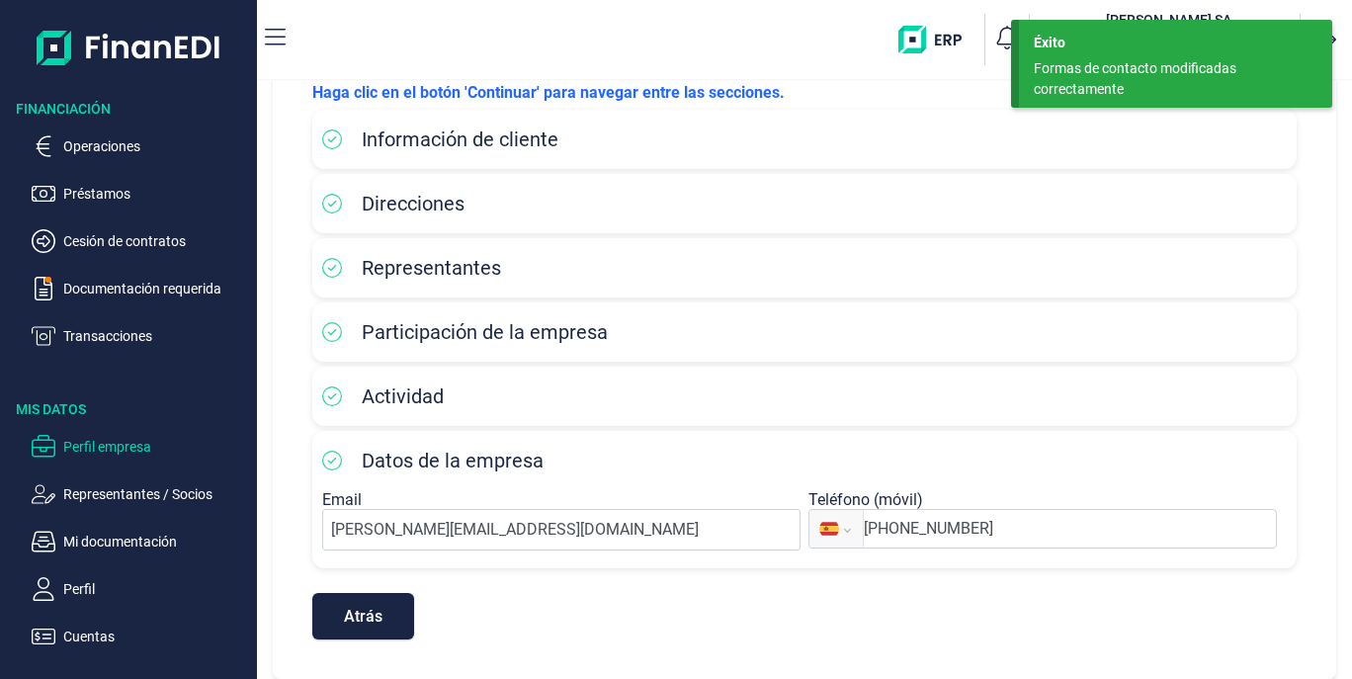
select select "ES"
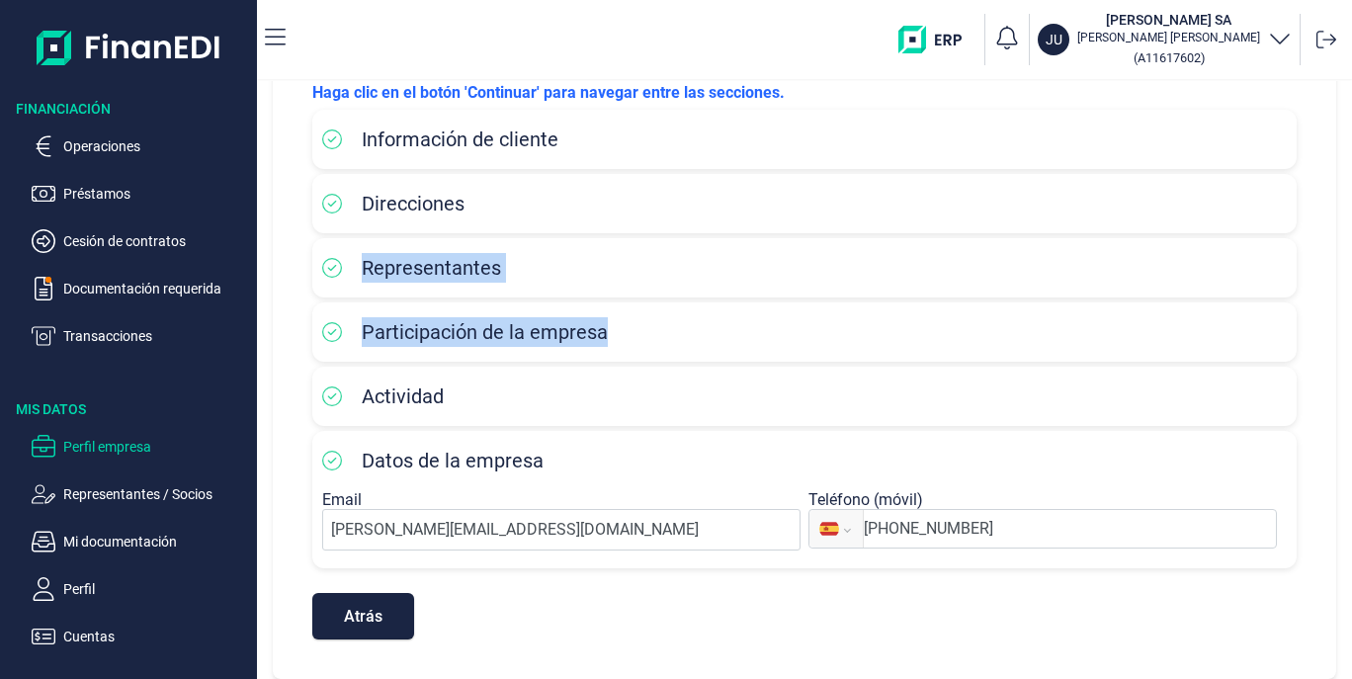
drag, startPoint x: 1339, startPoint y: 333, endPoint x: 1353, endPoint y: 170, distance: 163.6
click at [1351, 170] on html "Financiación Operaciones Préstamos Cesión de contratos Documentación requerida …" at bounding box center [676, 339] width 1352 height 679
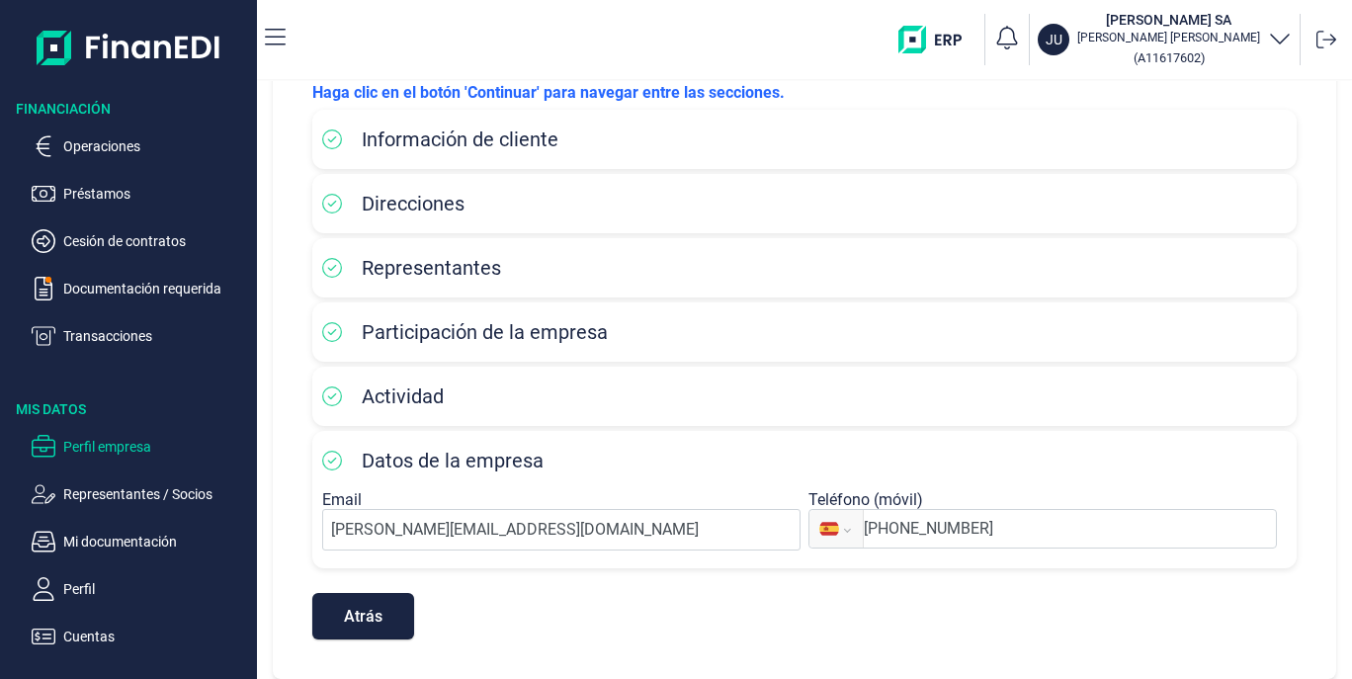
click at [1344, 71] on nav "JU [PERSON_NAME] SA [PERSON_NAME] ( A11617602 )" at bounding box center [804, 39] width 1095 height 79
click at [466, 471] on span "Datos de la empresa" at bounding box center [453, 461] width 182 height 24
click at [547, 641] on div "Haga clic en el botón 'Continuar' para navegar entre las secciones. Información…" at bounding box center [804, 360] width 1016 height 590
click at [372, 620] on span "Atrás" at bounding box center [363, 616] width 39 height 15
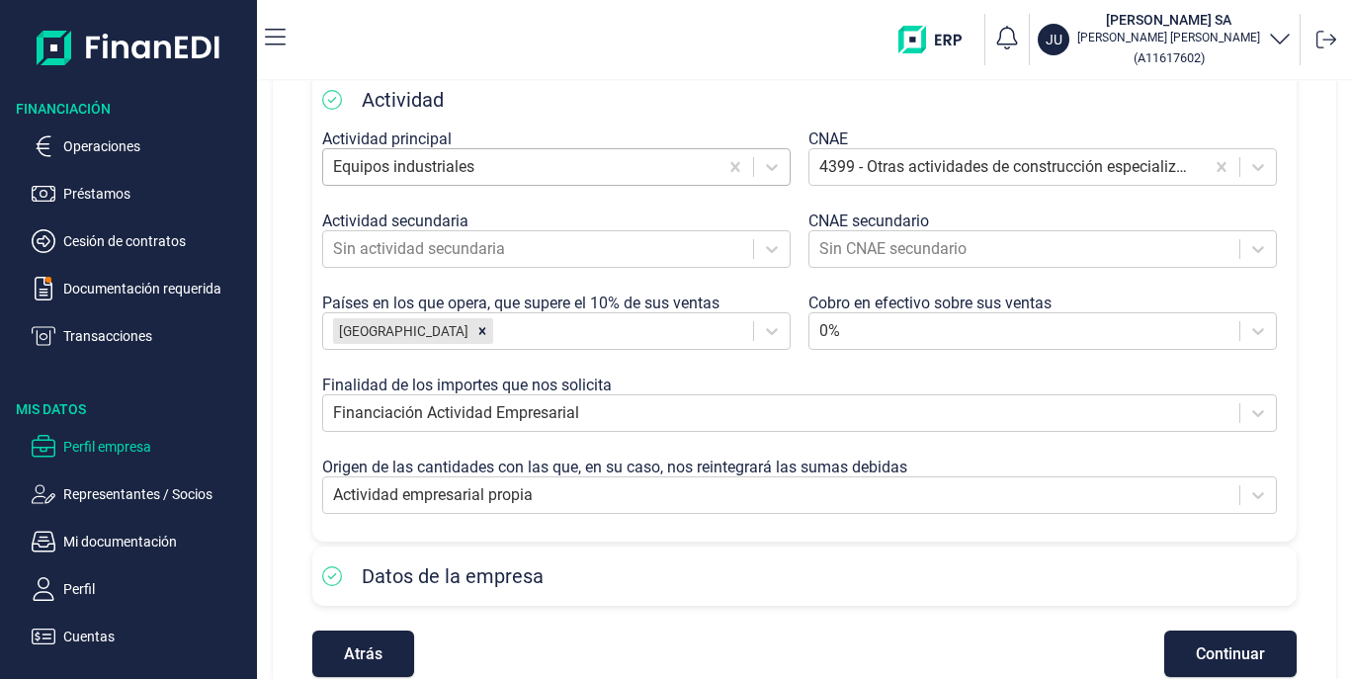
scroll to position [449, 0]
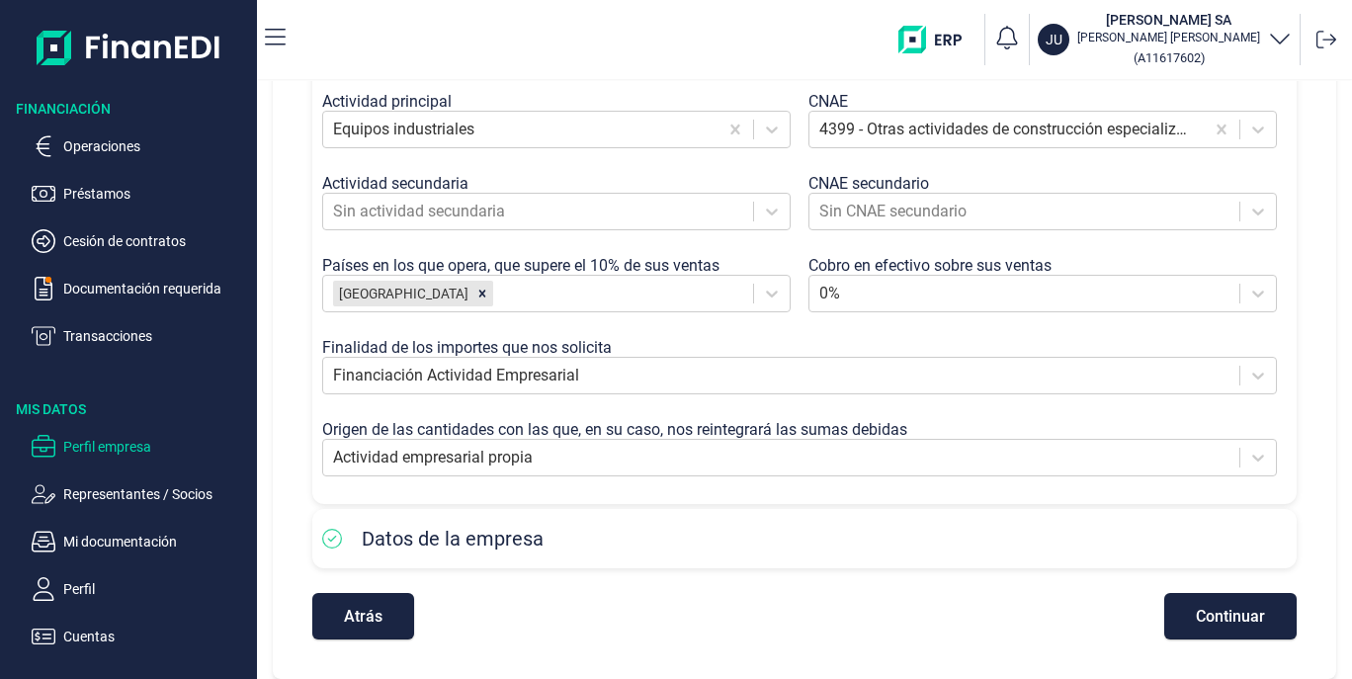
click at [434, 548] on span "Datos de la empresa" at bounding box center [453, 539] width 182 height 24
click at [1209, 613] on span "Continuar" at bounding box center [1230, 616] width 69 height 15
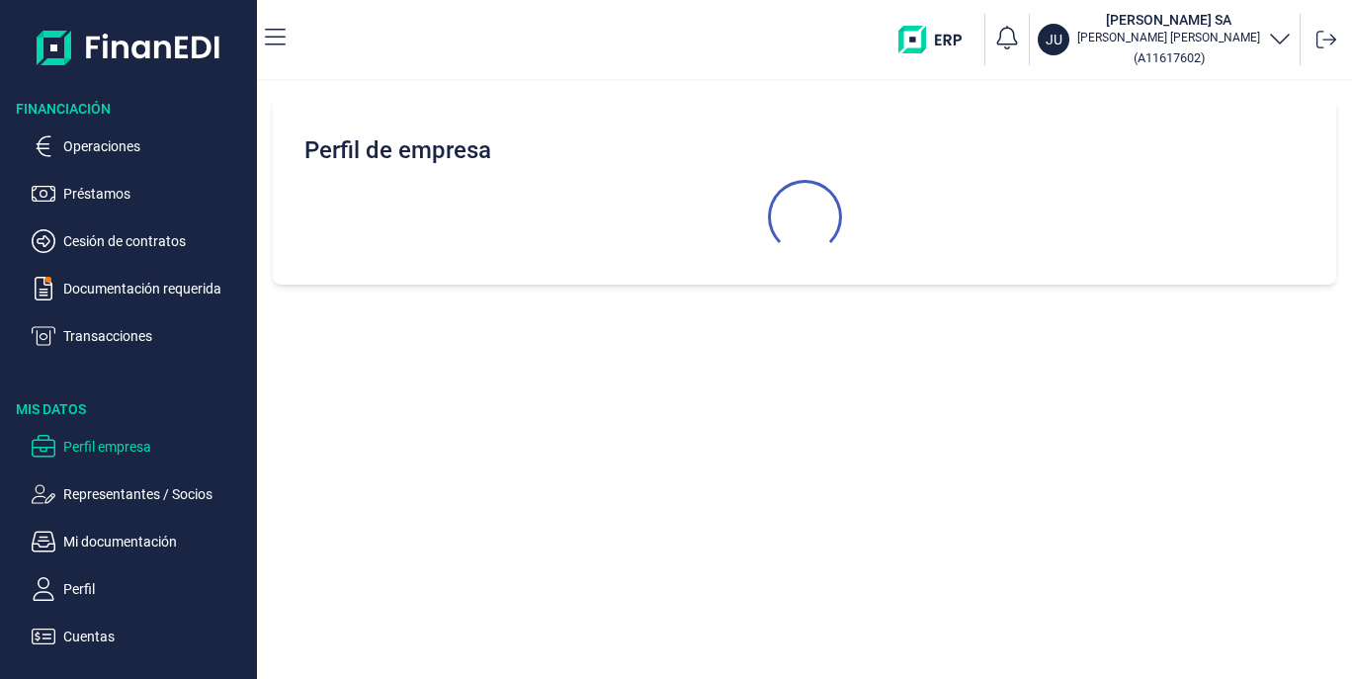
select select "ES"
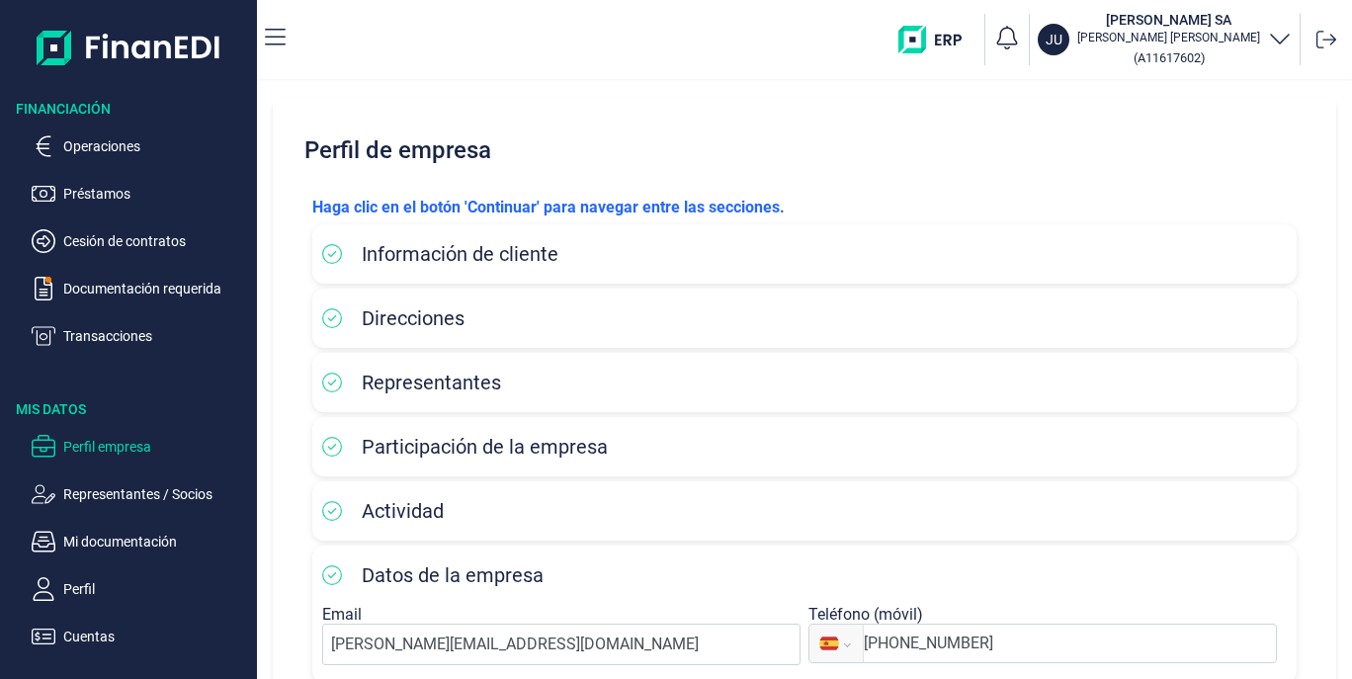
scroll to position [115, 0]
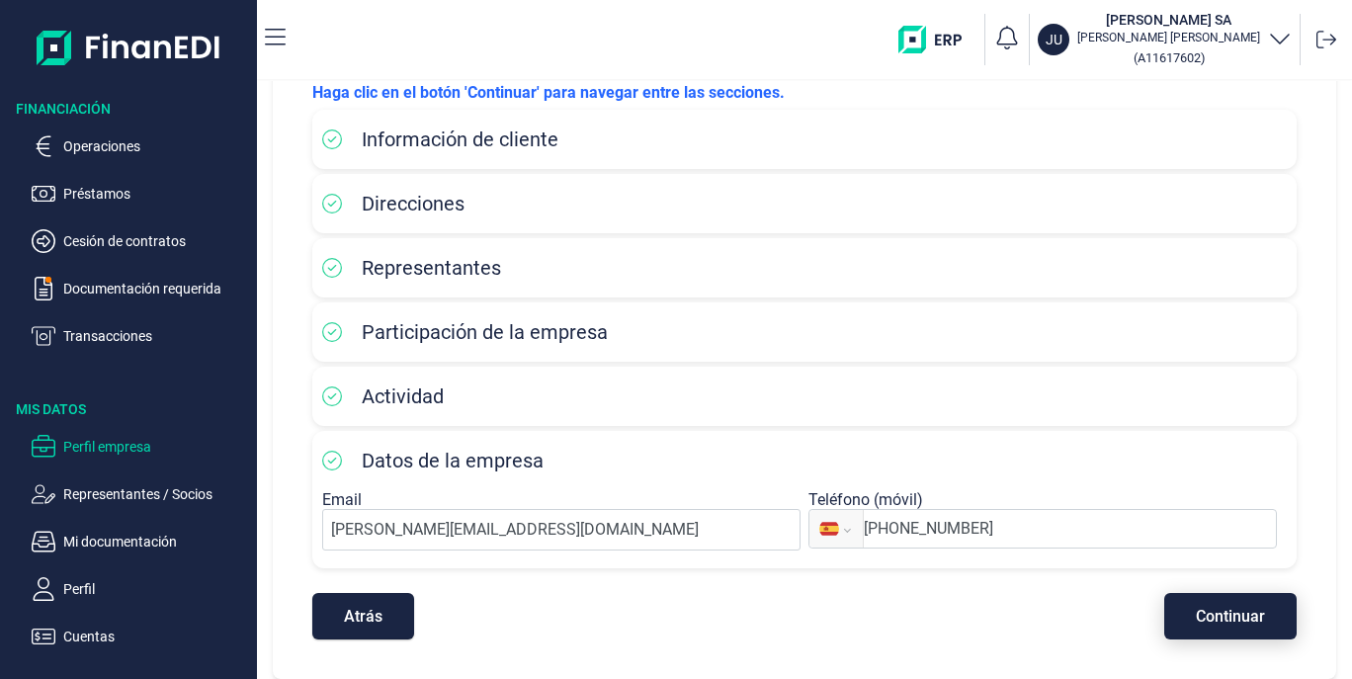
click at [1220, 624] on span "Continuar" at bounding box center [1230, 616] width 69 height 15
select select "ES"
click at [369, 638] on button "Atrás" at bounding box center [363, 616] width 102 height 46
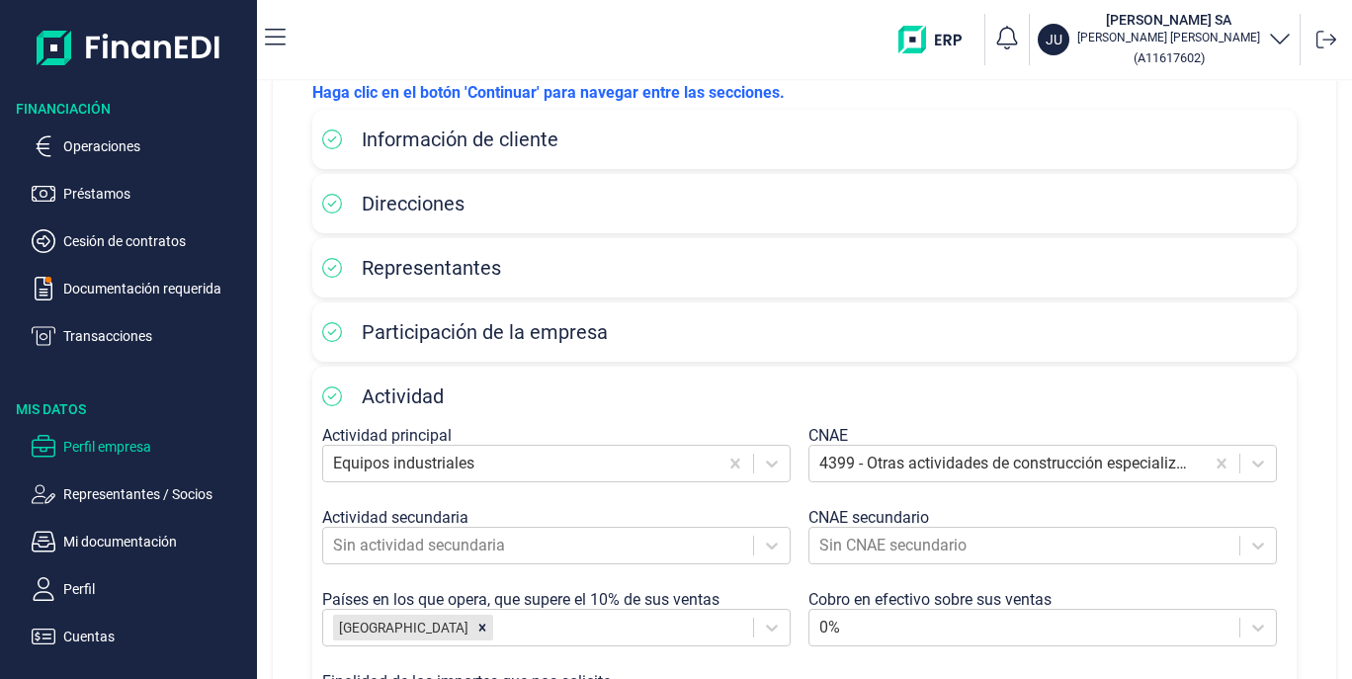
scroll to position [449, 0]
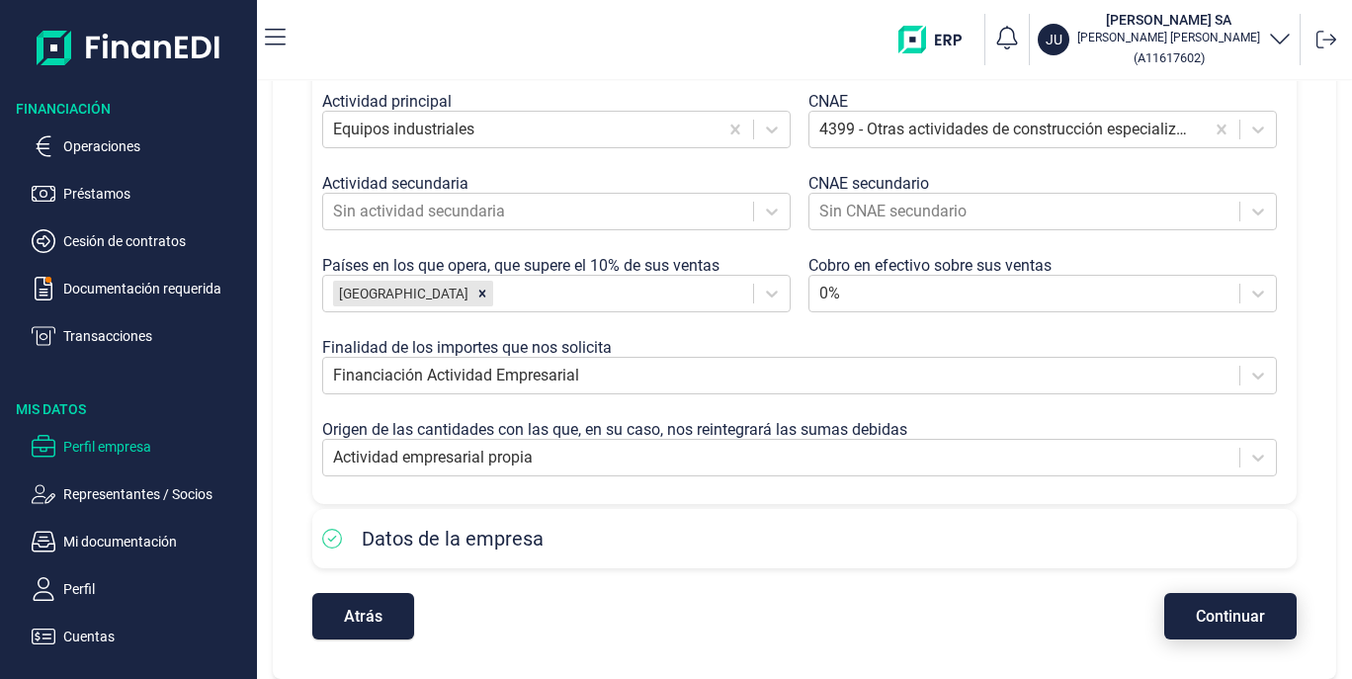
click at [1212, 615] on span "Continuar" at bounding box center [1230, 616] width 69 height 15
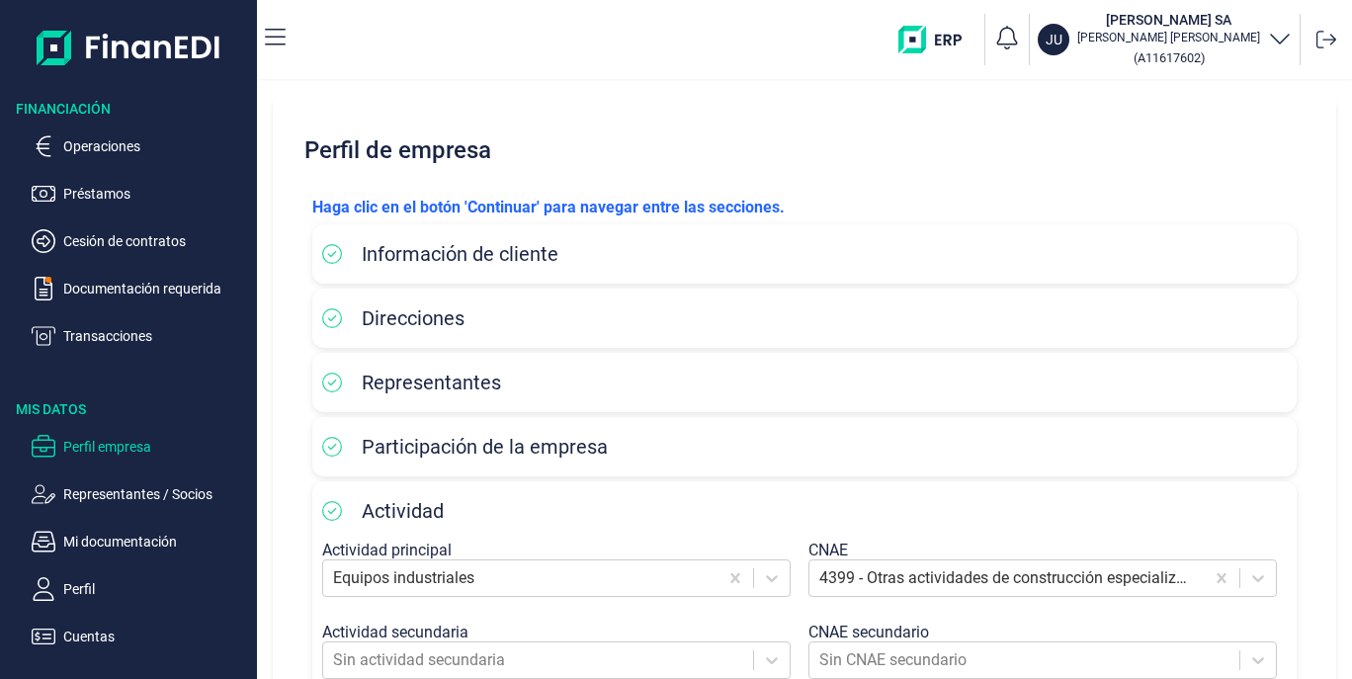
select select "ES"
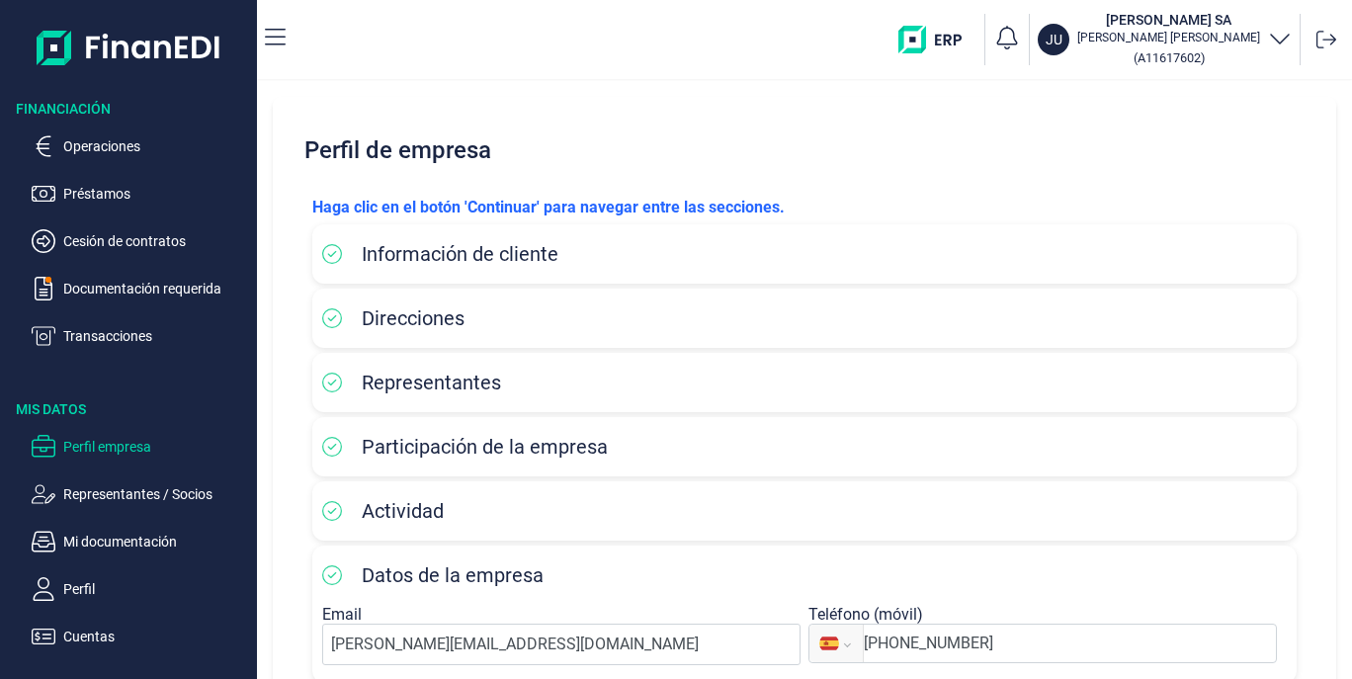
scroll to position [115, 0]
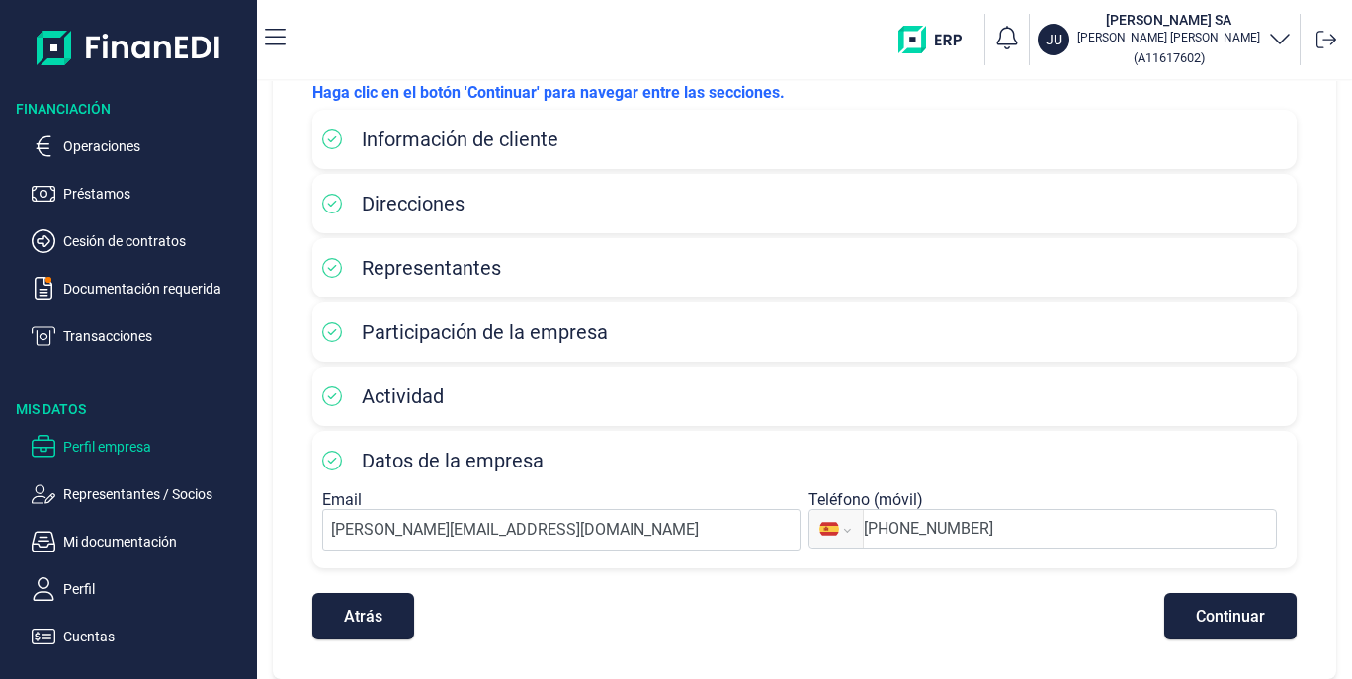
click at [1212, 615] on span "Continuar" at bounding box center [1230, 616] width 69 height 15
select select "ES"
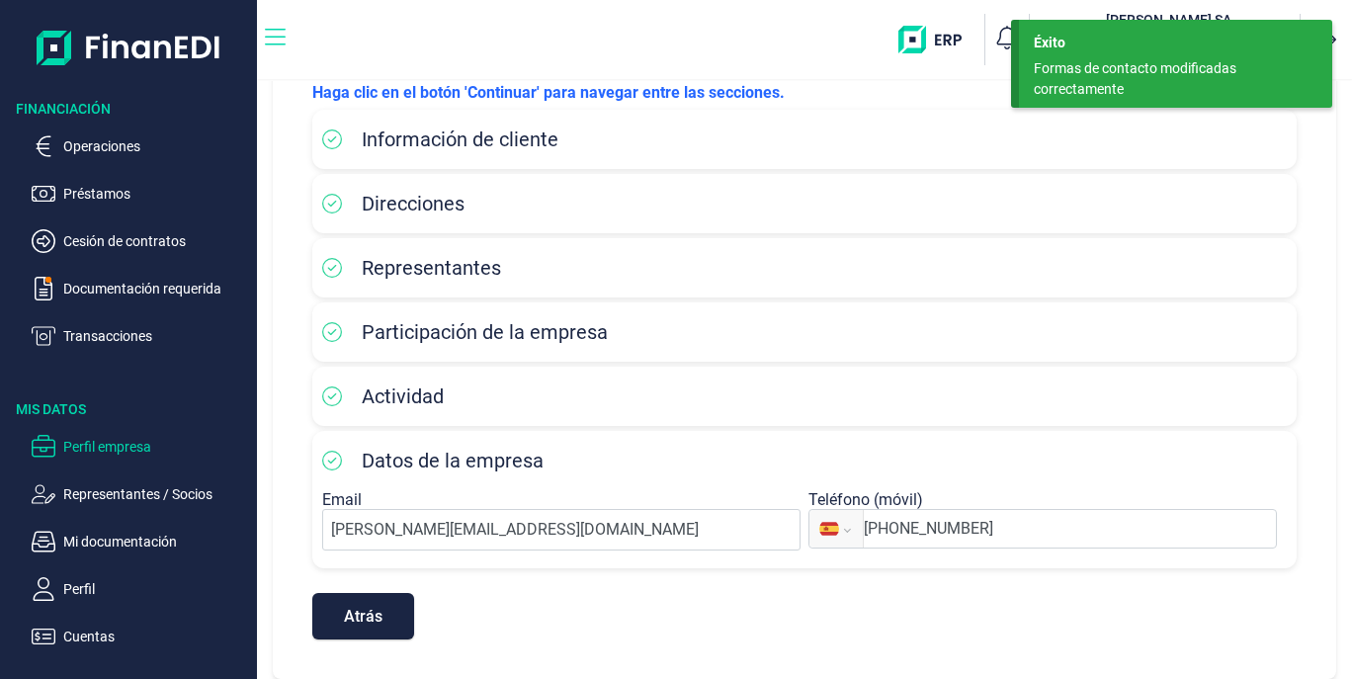
click at [275, 31] on icon "button" at bounding box center [275, 38] width 21 height 24
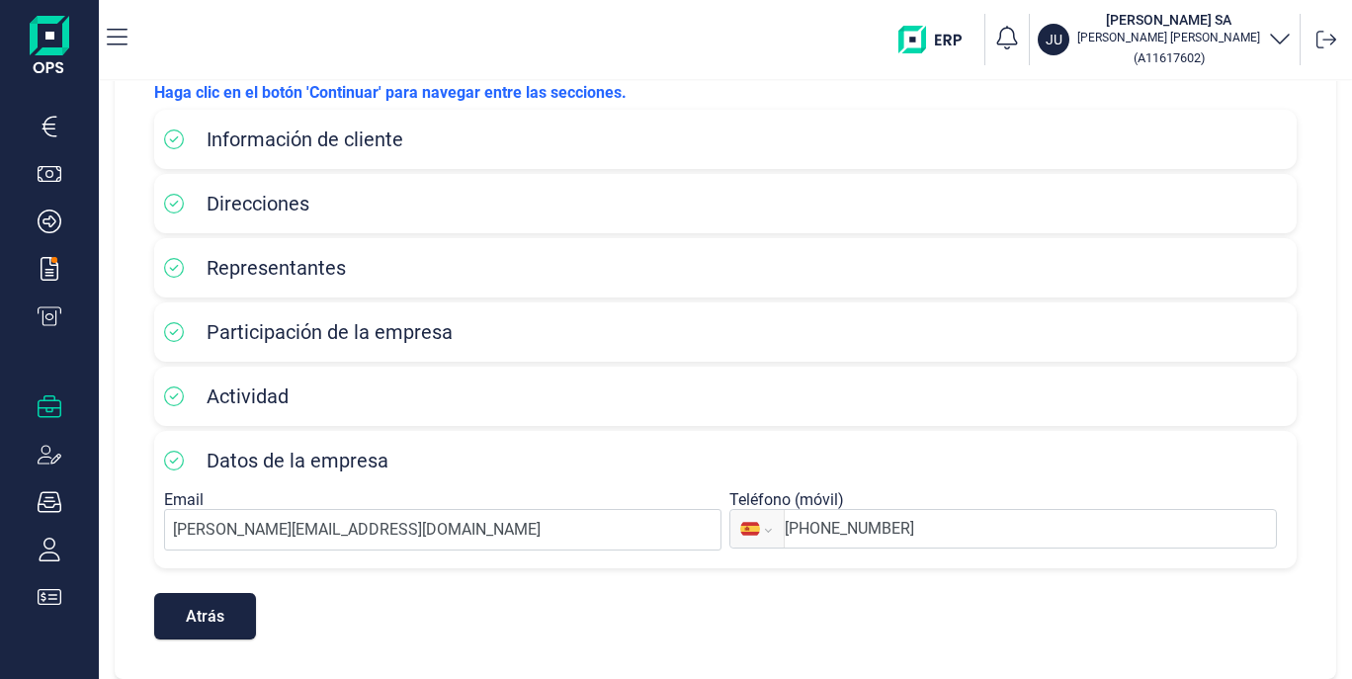
click at [1234, 282] on div "Representantes" at bounding box center [725, 268] width 1123 height 40
